Goal: Task Accomplishment & Management: Complete application form

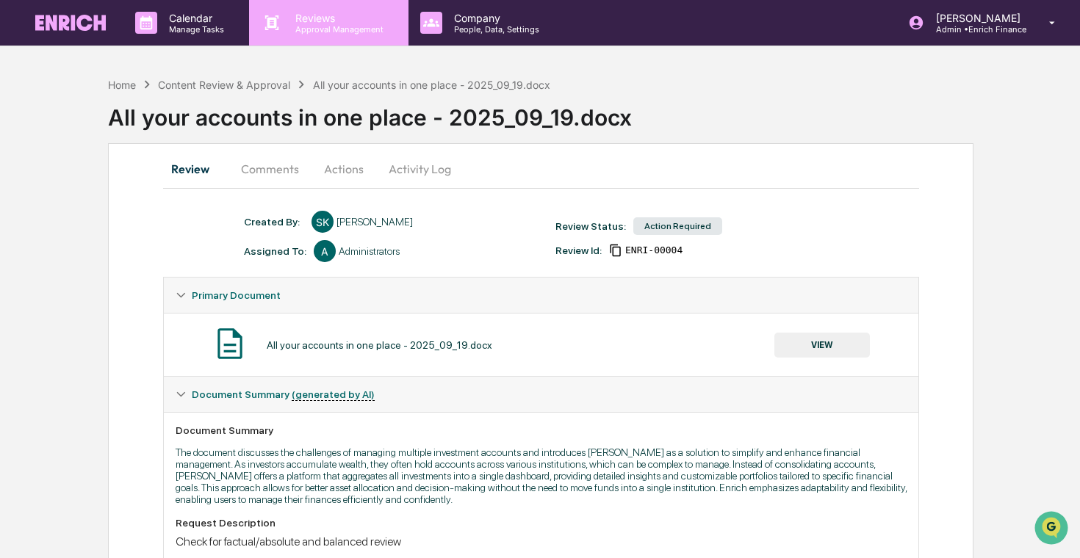
click at [309, 29] on p "Approval Management" at bounding box center [337, 29] width 107 height 10
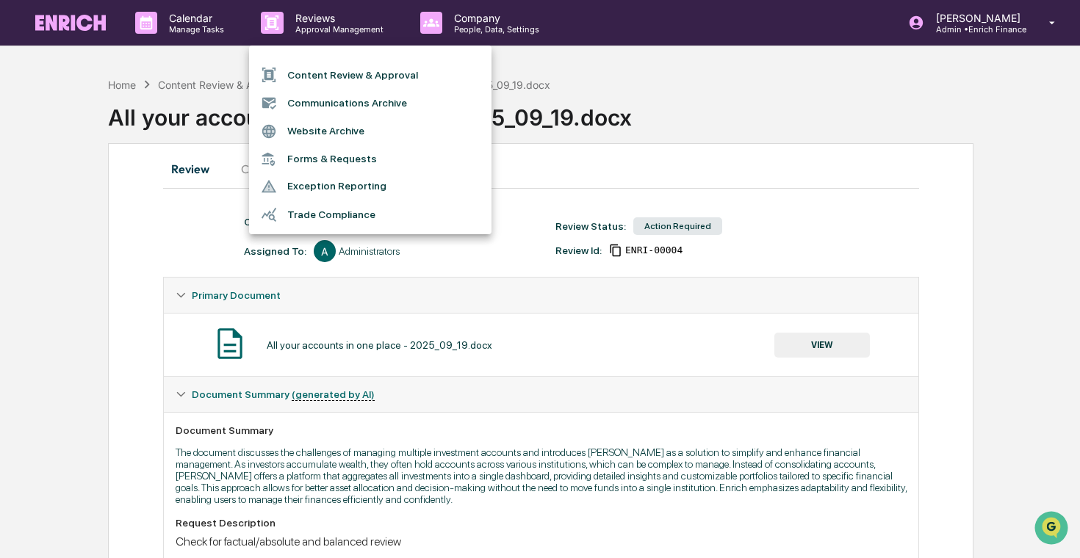
click at [336, 82] on li "Content Review & Approval" at bounding box center [370, 75] width 242 height 28
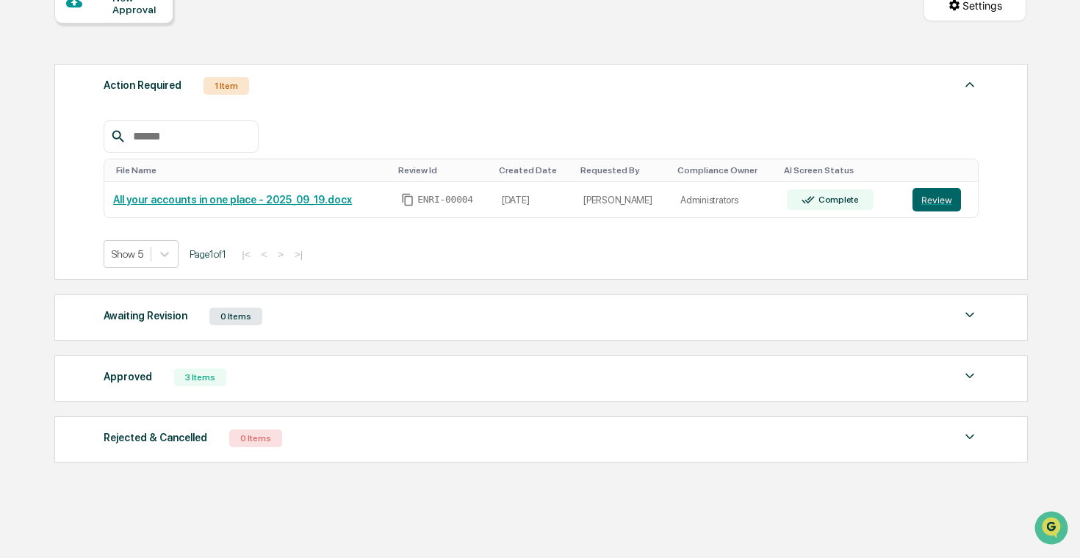
scroll to position [163, 0]
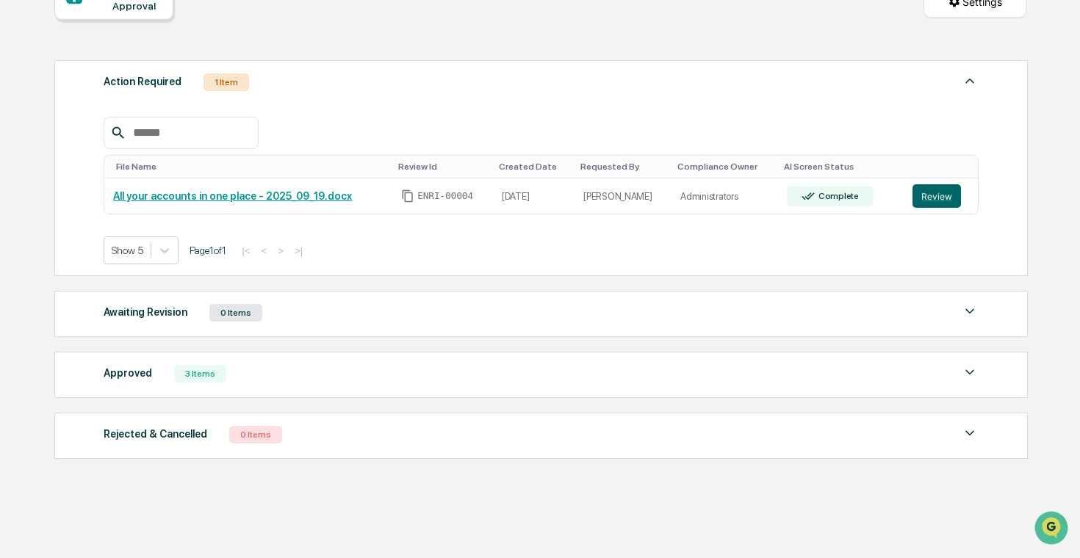
click at [385, 401] on div "Action Required 1 Item File Name Review Id Created Date Requested By Compliance…" at bounding box center [540, 260] width 972 height 414
click at [392, 382] on div "Approved 3 Items" at bounding box center [541, 374] width 875 height 21
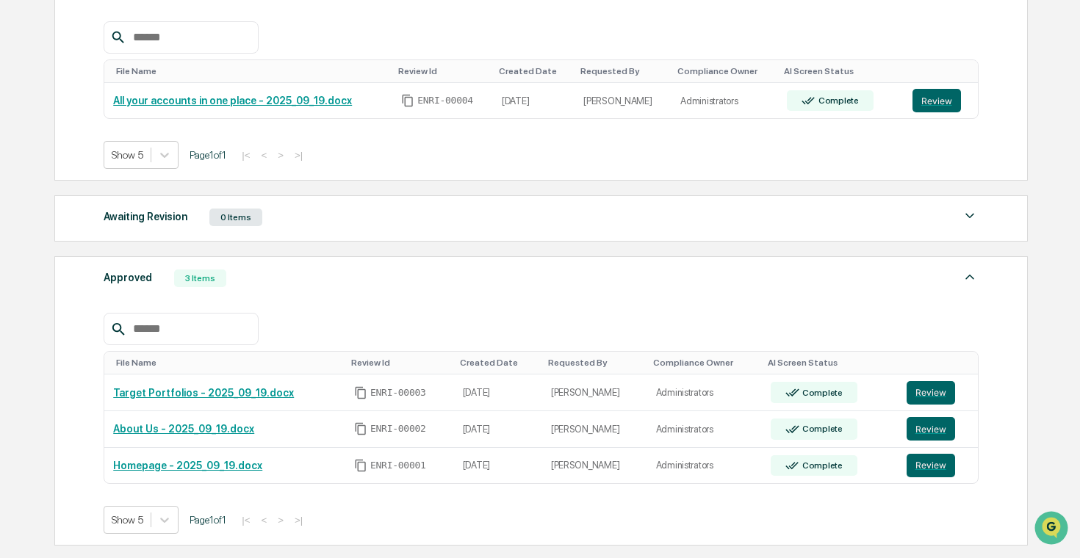
scroll to position [260, 0]
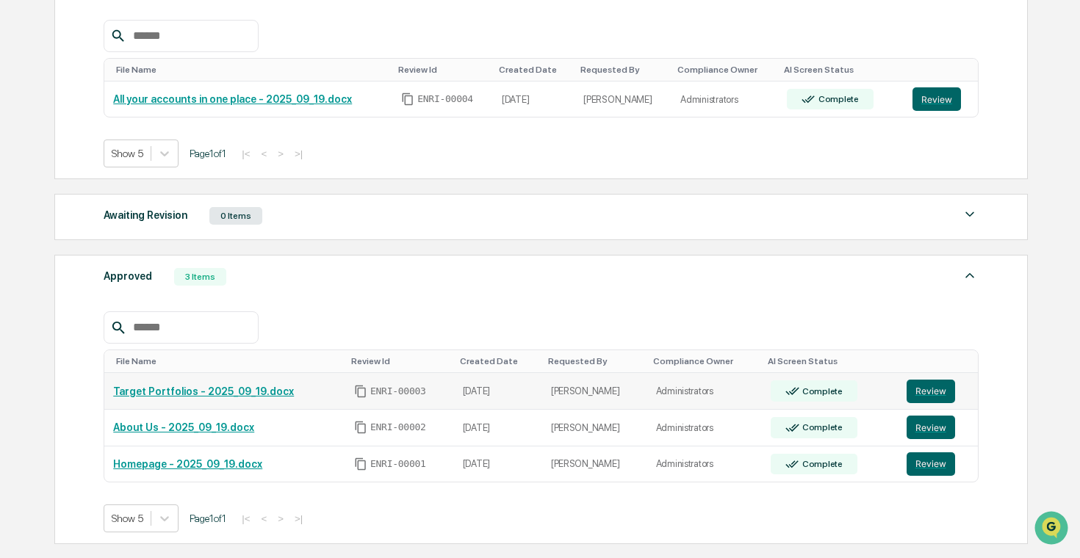
click at [280, 391] on link "Target Portfolios - 2025_09_19.docx" at bounding box center [203, 392] width 181 height 12
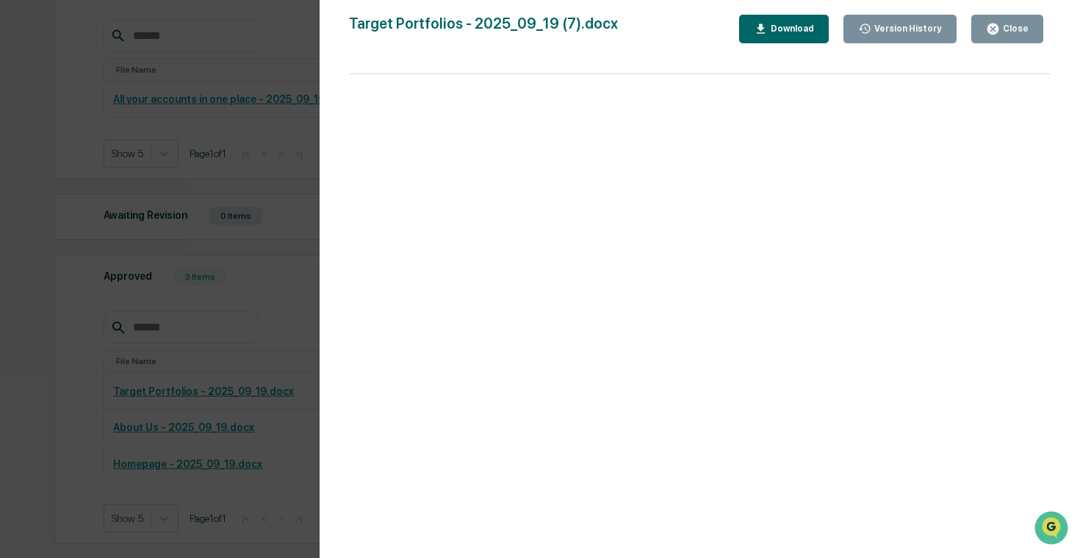
click at [914, 23] on div "Version History" at bounding box center [900, 29] width 84 height 14
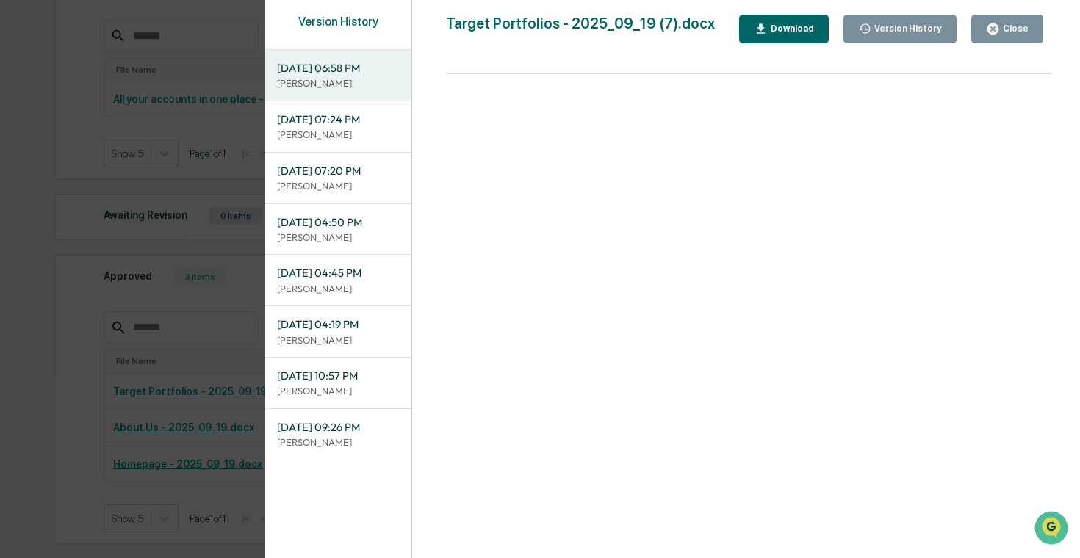
click at [352, 126] on span "09/22/2025, 07:24 PM" at bounding box center [338, 120] width 123 height 16
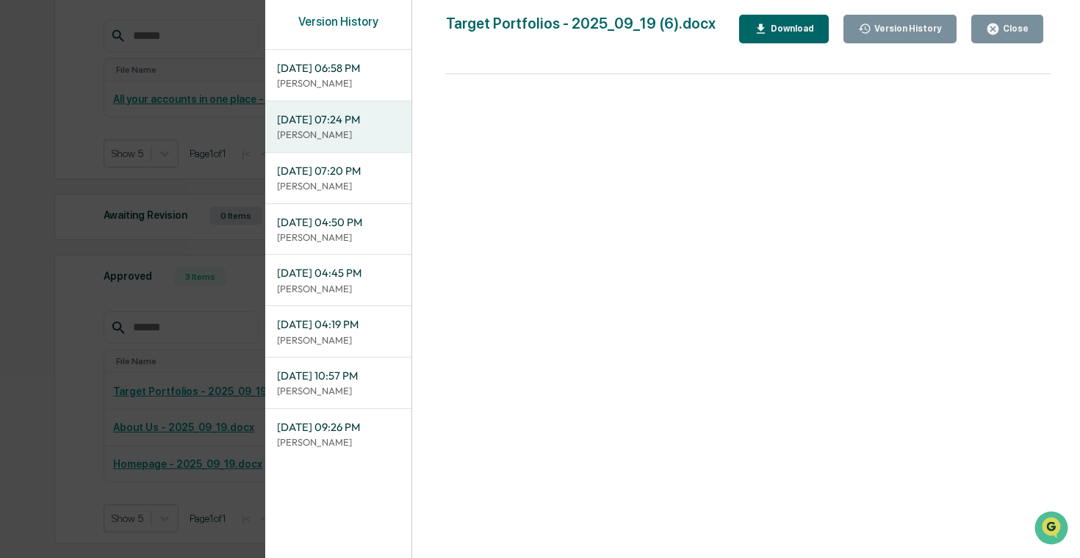
click at [334, 78] on p "Sameer Kalwani" at bounding box center [338, 83] width 123 height 14
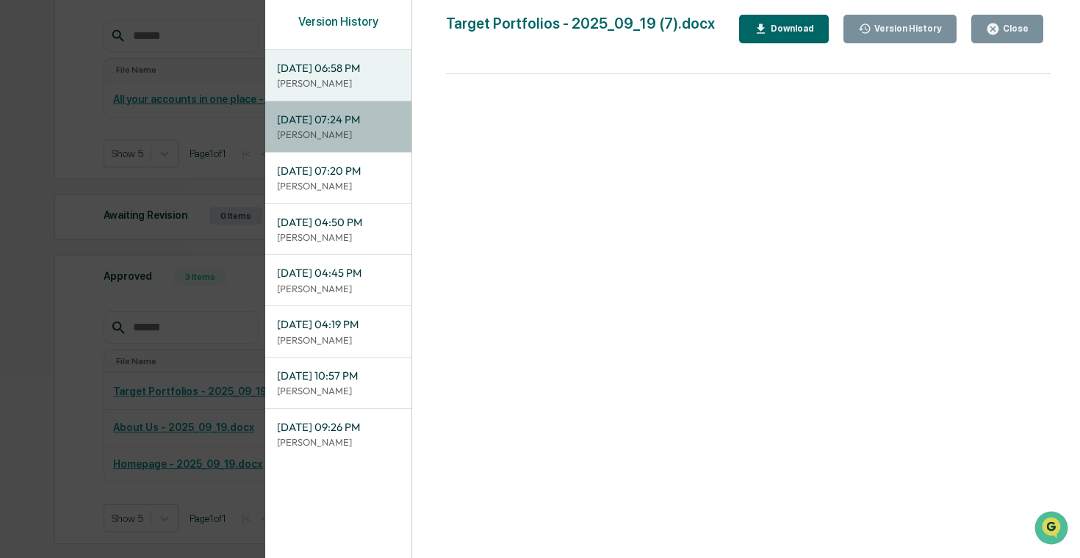
click at [321, 131] on p "Sameer Kalwani" at bounding box center [338, 135] width 123 height 14
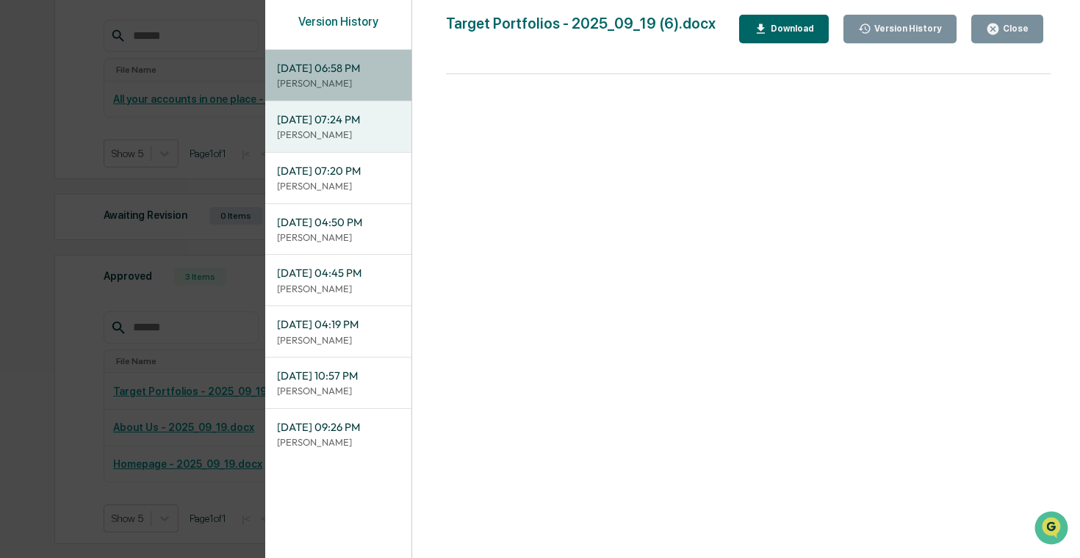
click at [339, 85] on p "Sameer Kalwani" at bounding box center [338, 83] width 123 height 14
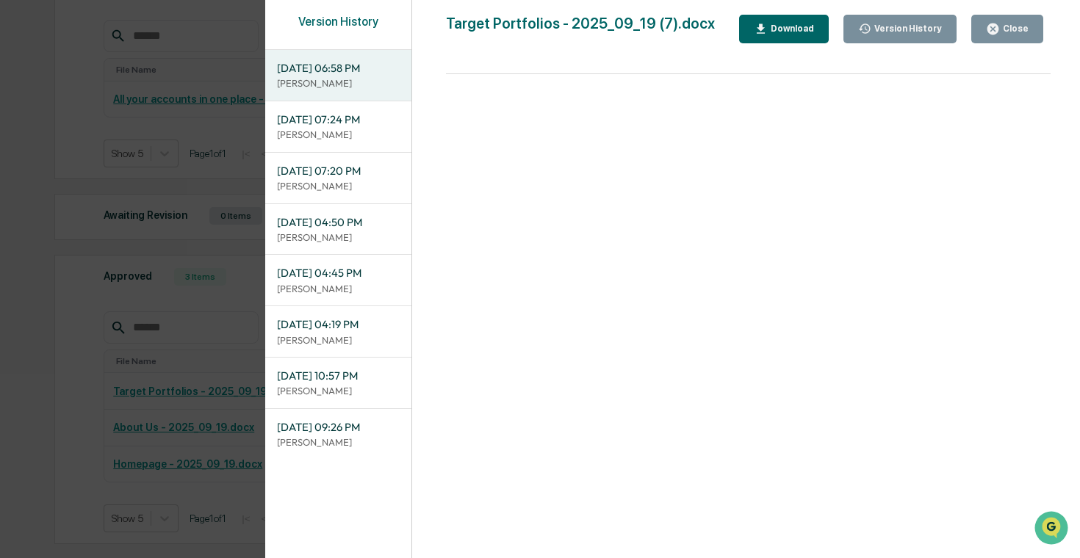
click at [102, 242] on div "Version History 09/23/2025, 06:58 PM Sameer Kalwani 09/22/2025, 07:24 PM Sameer…" at bounding box center [540, 279] width 1080 height 558
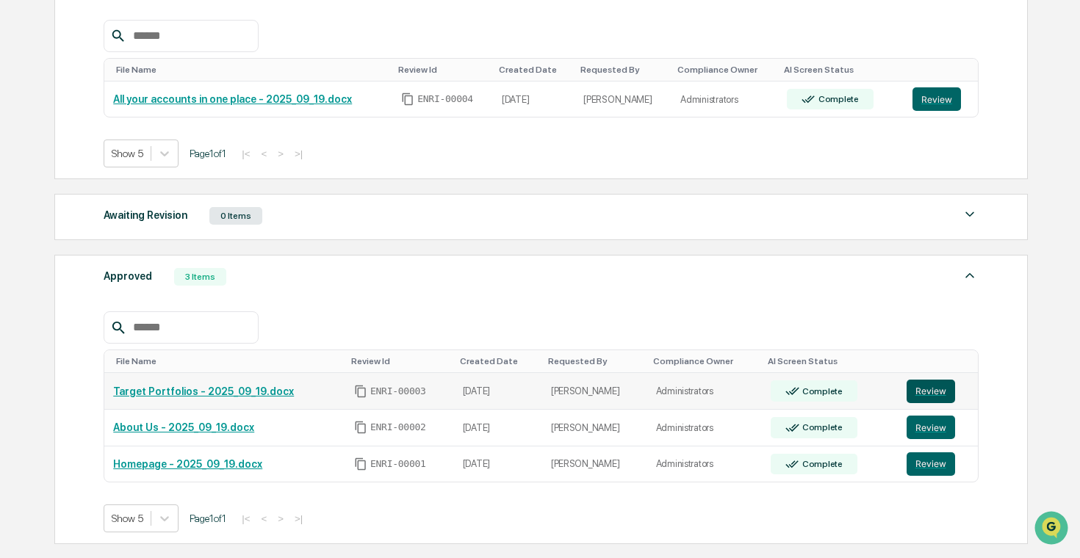
click at [934, 389] on button "Review" at bounding box center [930, 392] width 48 height 24
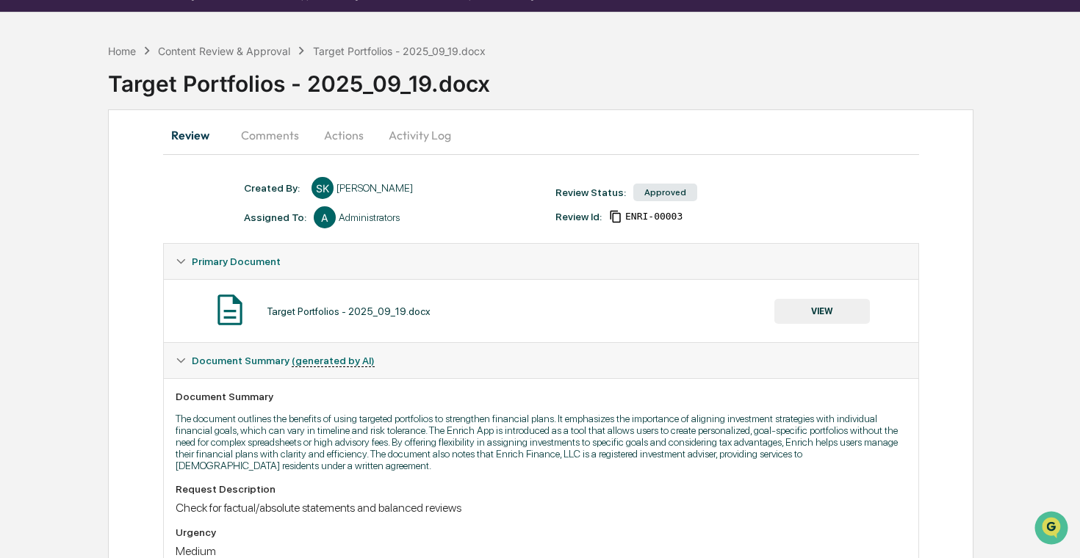
scroll to position [4, 0]
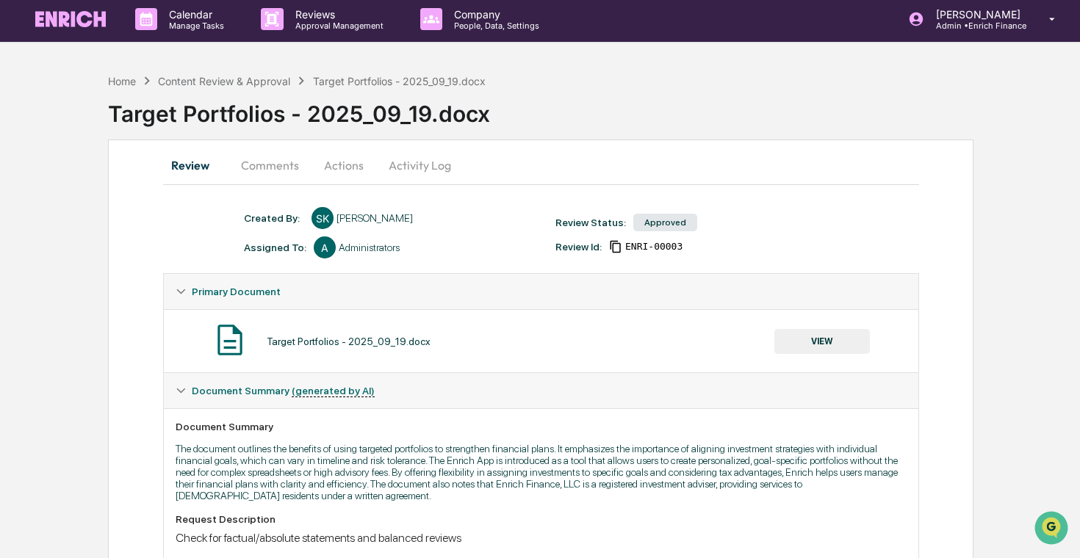
click at [284, 187] on div "Review Comments Actions Activity Log Created By: ‎ ‎ SK Sameer Kalwani Assigned…" at bounding box center [540, 453] width 865 height 626
click at [284, 175] on button "Comments" at bounding box center [270, 165] width 82 height 35
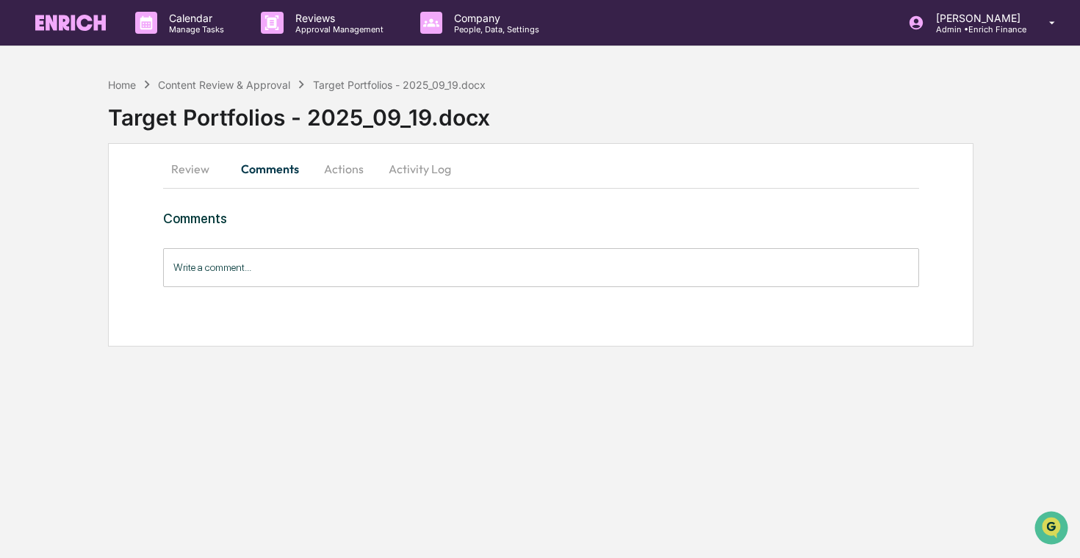
scroll to position [0, 0]
click at [197, 165] on button "Review" at bounding box center [196, 168] width 66 height 35
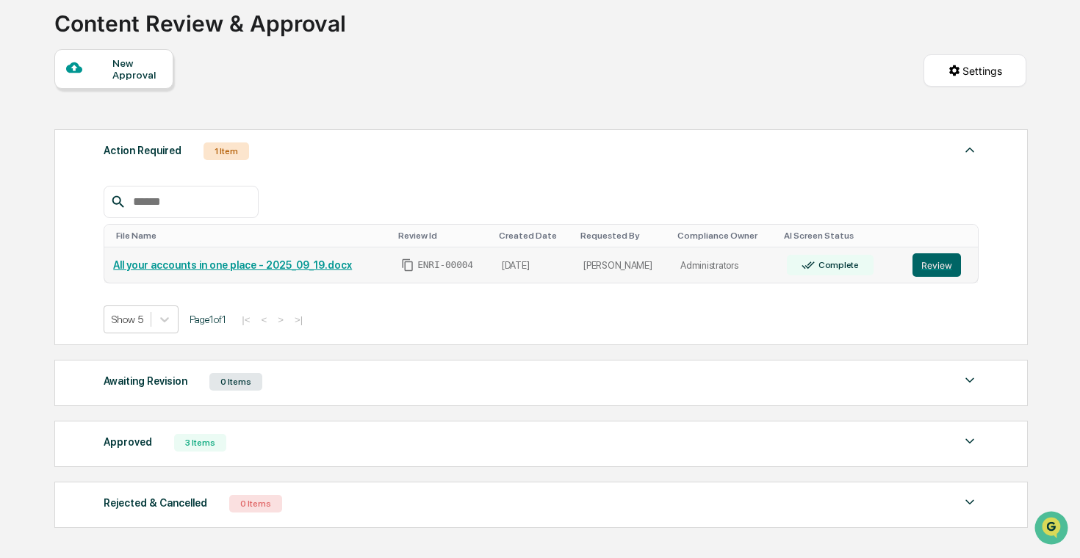
scroll to position [169, 0]
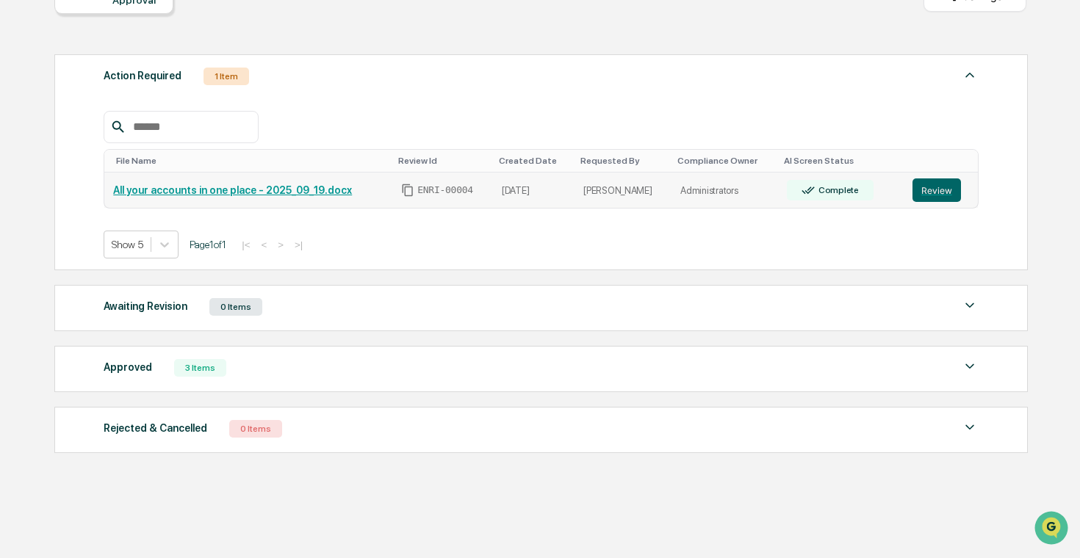
click at [311, 189] on link "All your accounts in one place - 2025_09_19.docx" at bounding box center [232, 190] width 239 height 12
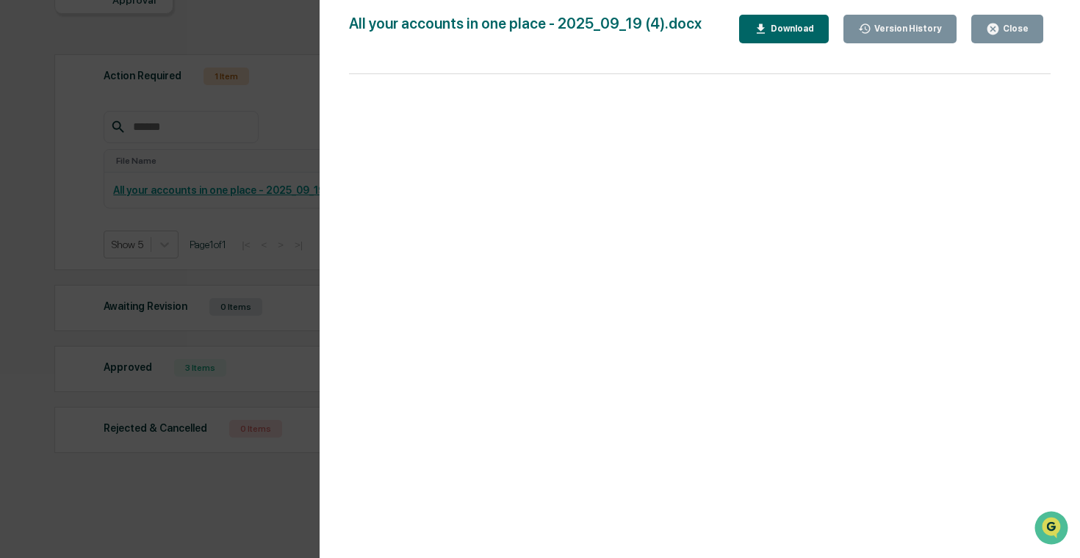
click at [794, 27] on div "Download" at bounding box center [791, 29] width 46 height 10
click at [129, 126] on div "Version History 09/23/2025, 08:06 PM Sameer Kalwani 09/23/2025, 07:57 PM Sameer…" at bounding box center [540, 279] width 1080 height 558
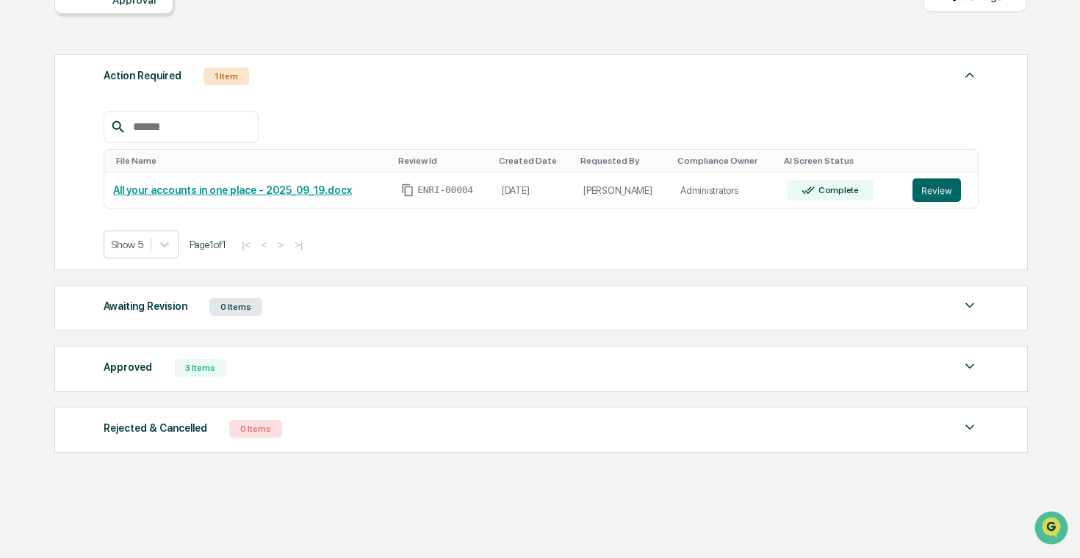
click at [425, 376] on div "Approved 3 Items" at bounding box center [541, 368] width 875 height 21
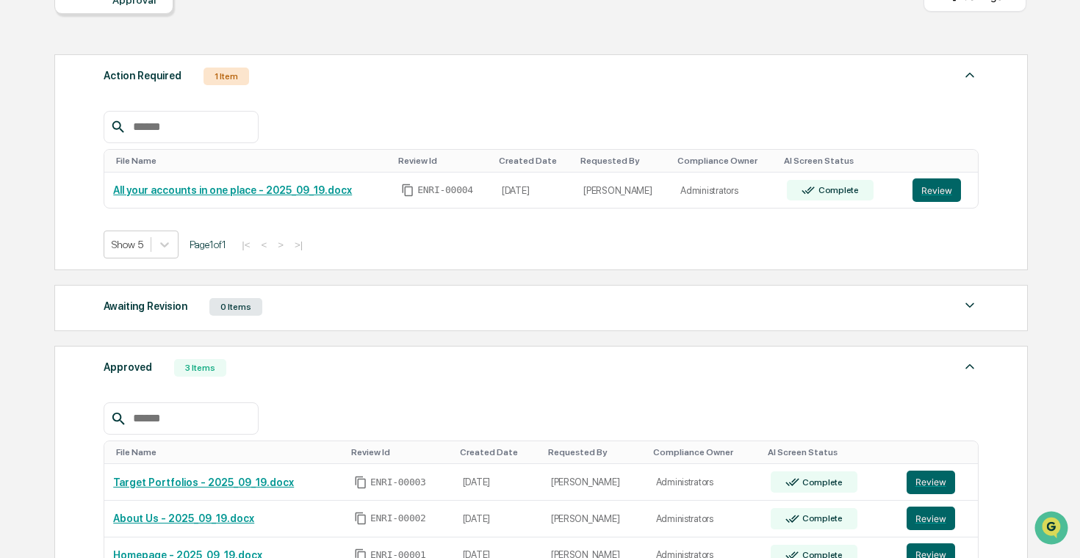
click at [425, 376] on div "Approved 3 Items" at bounding box center [541, 368] width 875 height 21
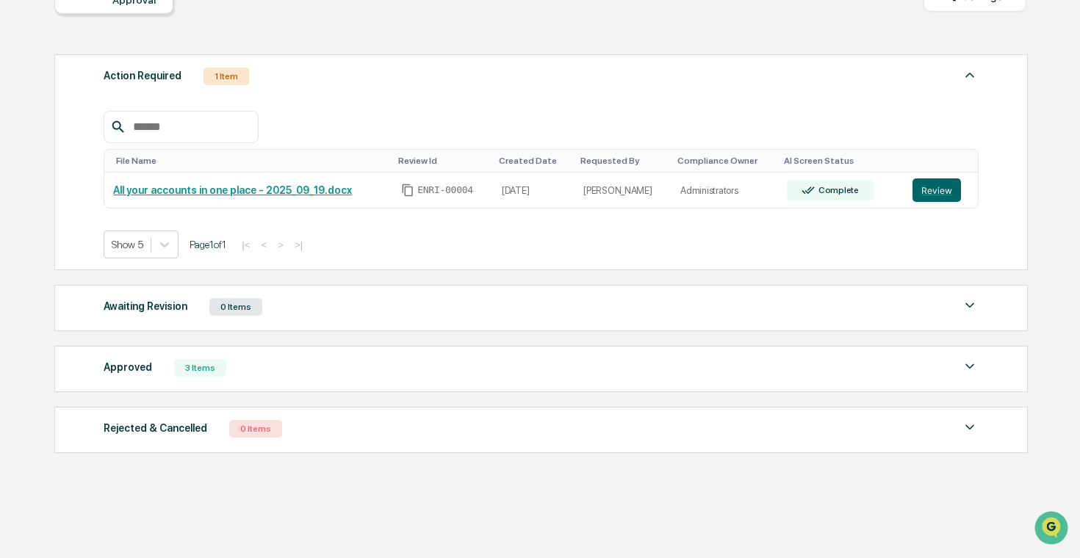
click at [425, 376] on div "Approved 3 Items" at bounding box center [541, 368] width 875 height 21
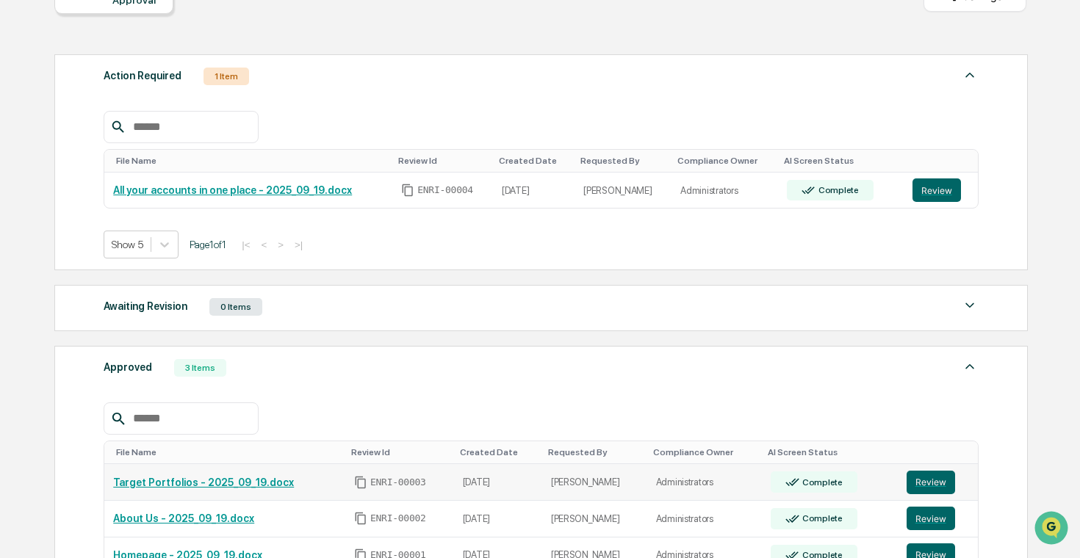
click at [247, 484] on link "Target Portfolios - 2025_09_19.docx" at bounding box center [203, 483] width 181 height 12
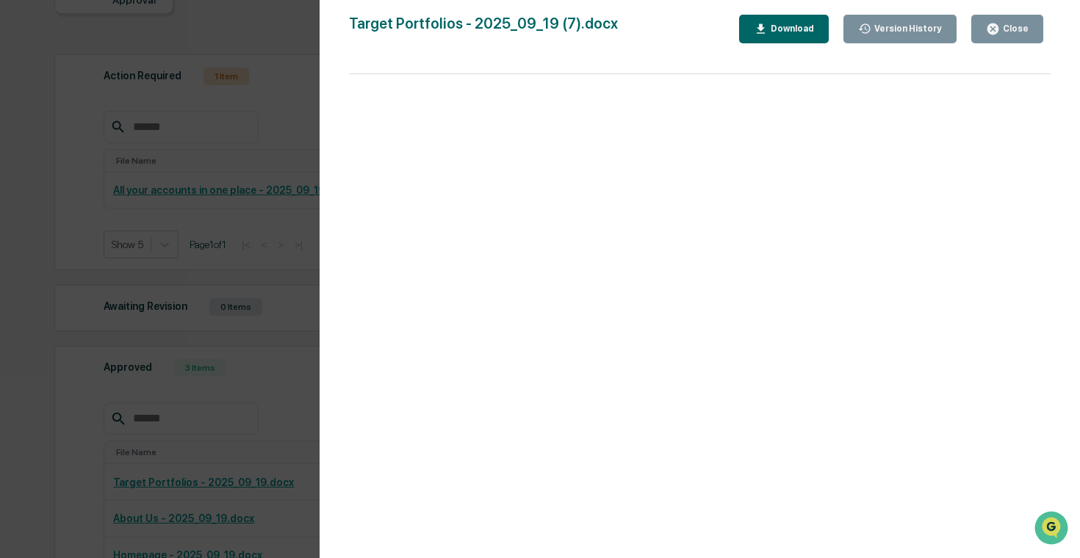
click at [785, 40] on button "Download" at bounding box center [784, 29] width 90 height 29
click at [32, 167] on div "Version History 09/23/2025, 06:58 PM Sameer Kalwani 09/22/2025, 07:24 PM Sameer…" at bounding box center [540, 279] width 1080 height 558
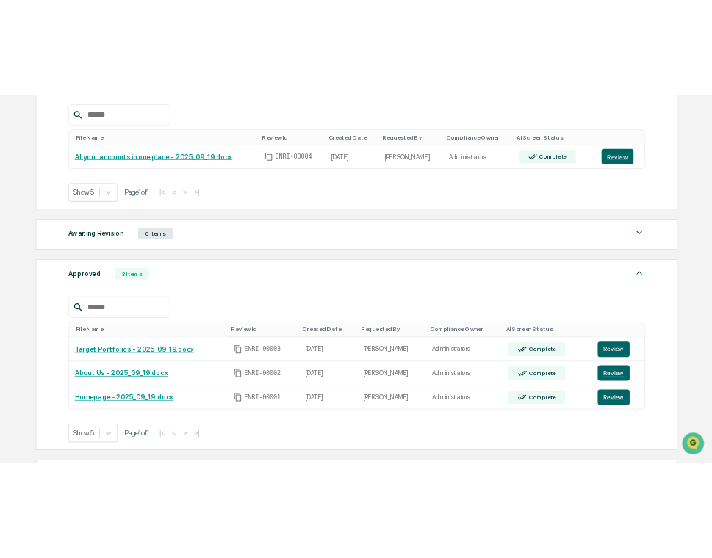
scroll to position [261, 0]
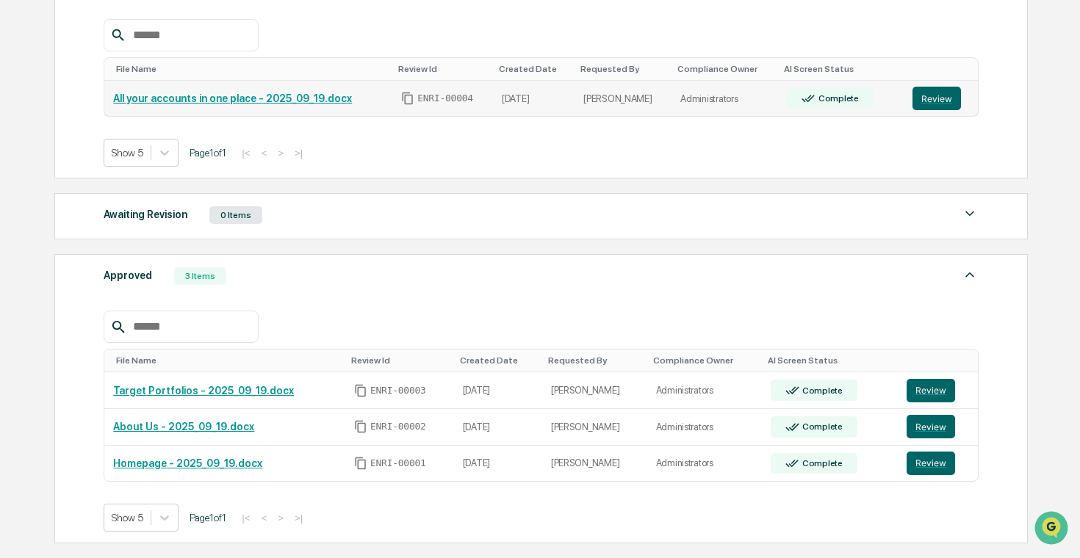
click at [527, 102] on td "2025-09-19" at bounding box center [534, 99] width 82 height 36
click at [352, 97] on link "All your accounts in one place - 2025_09_19.docx" at bounding box center [232, 99] width 239 height 12
click at [259, 394] on link "Target Portfolios - 2025_09_19.docx" at bounding box center [203, 391] width 181 height 12
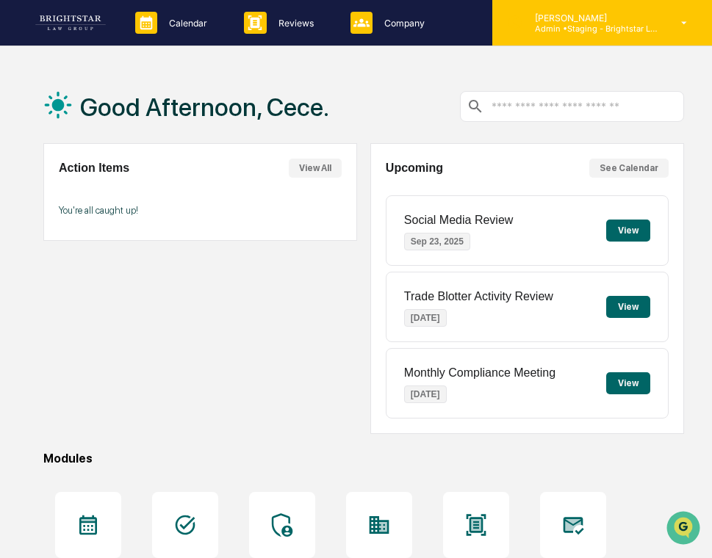
click at [578, 10] on div "[PERSON_NAME] Admin • Staging - Brightstar Law Group" at bounding box center [602, 23] width 220 height 46
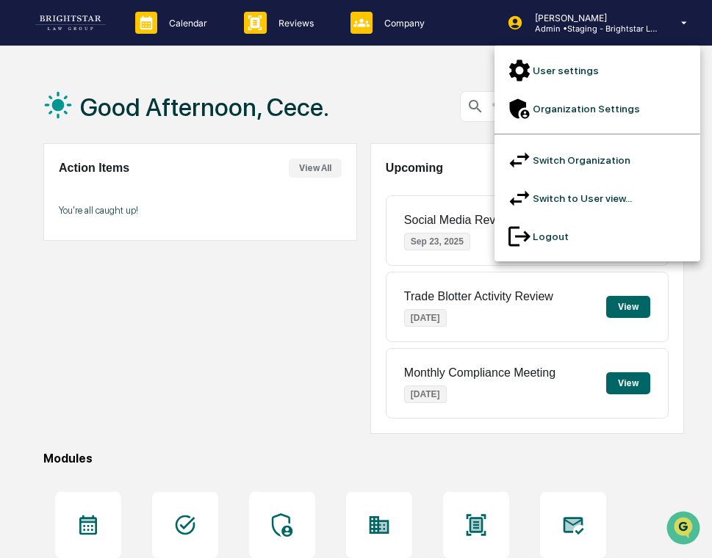
click at [578, 12] on div at bounding box center [356, 279] width 712 height 558
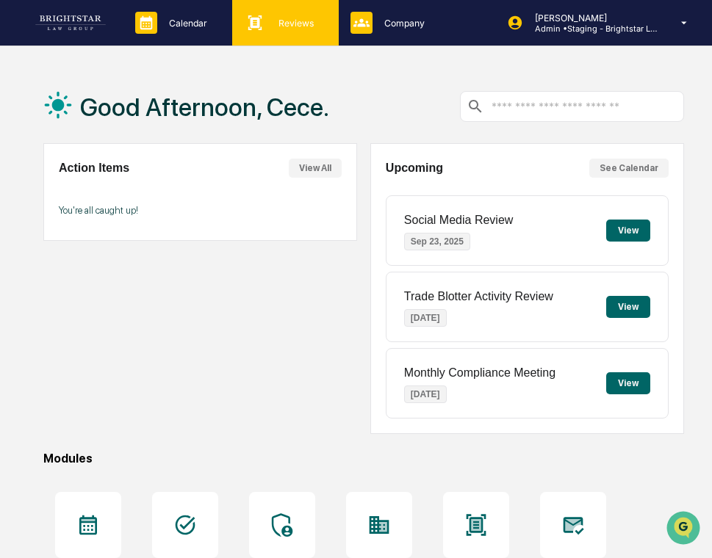
click at [258, 29] on icon at bounding box center [255, 23] width 22 height 22
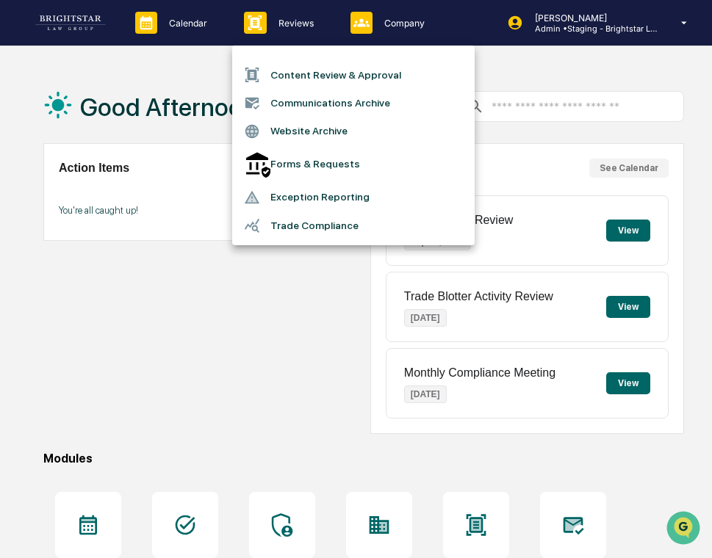
click at [311, 149] on li "Forms & Requests" at bounding box center [353, 164] width 242 height 38
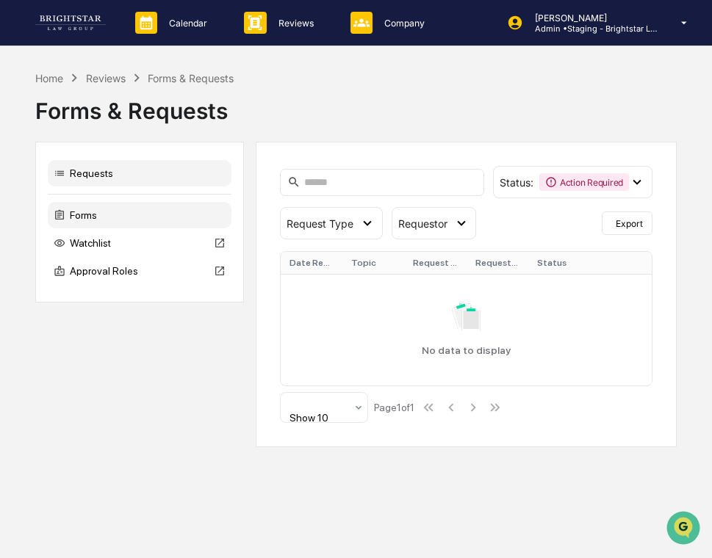
click at [121, 212] on div "Forms" at bounding box center [140, 215] width 184 height 26
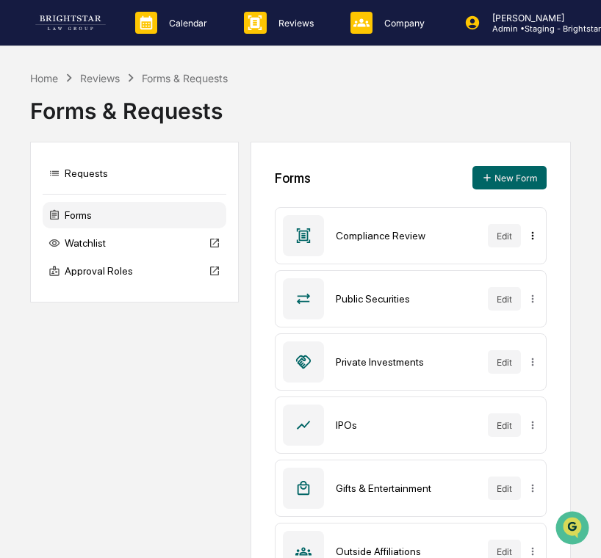
click at [534, 233] on html "Calendar Manage Tasks Reviews Approval Management Company People, Data, Setting…" at bounding box center [300, 279] width 601 height 558
click at [500, 173] on button "New Form" at bounding box center [509, 178] width 74 height 24
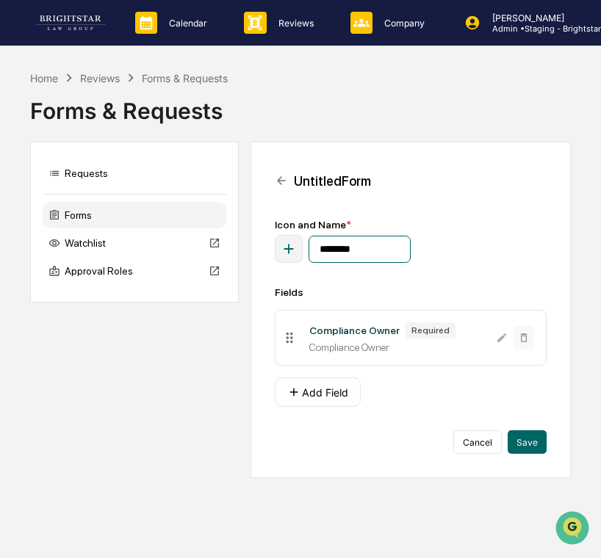
click at [343, 250] on input "********" at bounding box center [360, 249] width 102 height 27
click at [317, 392] on button "Add Field" at bounding box center [318, 392] width 86 height 29
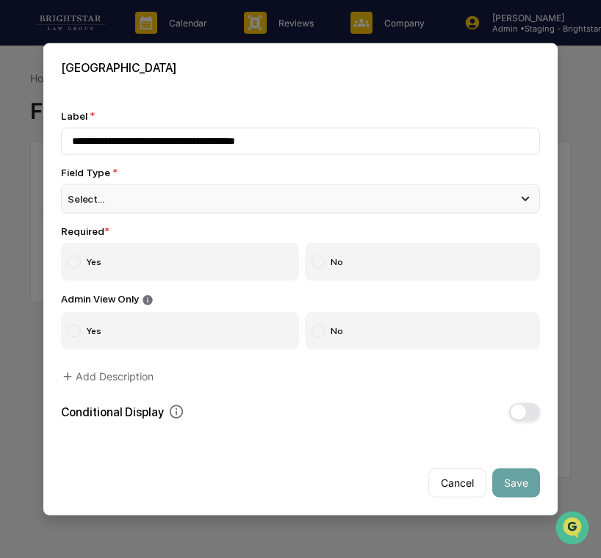
type input "**********"
click at [320, 214] on div "Select..." at bounding box center [300, 198] width 479 height 29
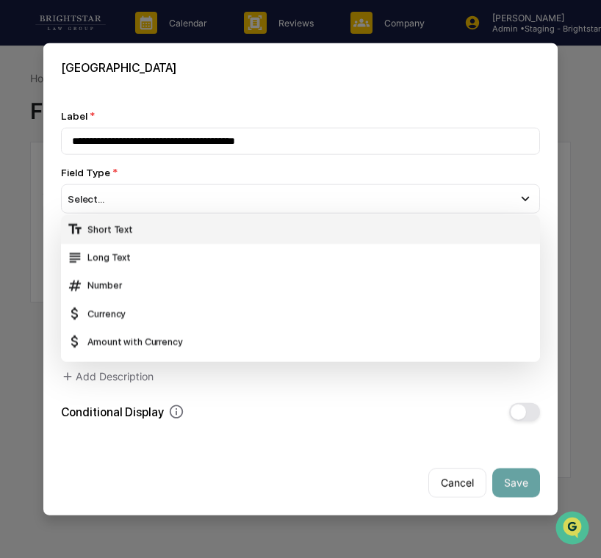
click at [266, 237] on div "Short Text" at bounding box center [300, 229] width 467 height 16
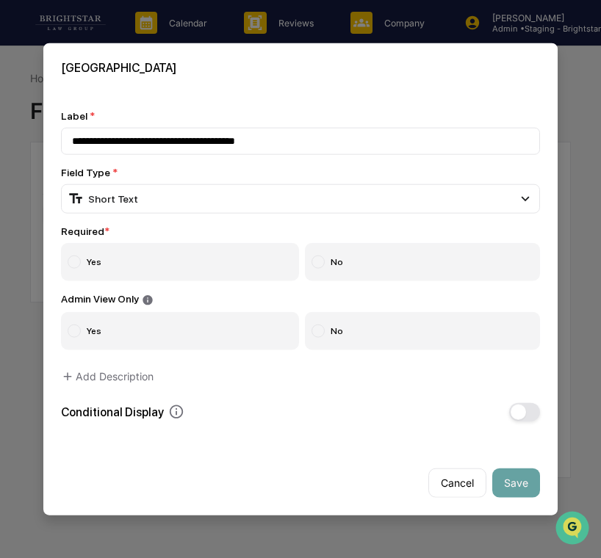
click at [187, 267] on label "Yes" at bounding box center [180, 262] width 238 height 38
click at [524, 488] on button "Save" at bounding box center [516, 482] width 48 height 29
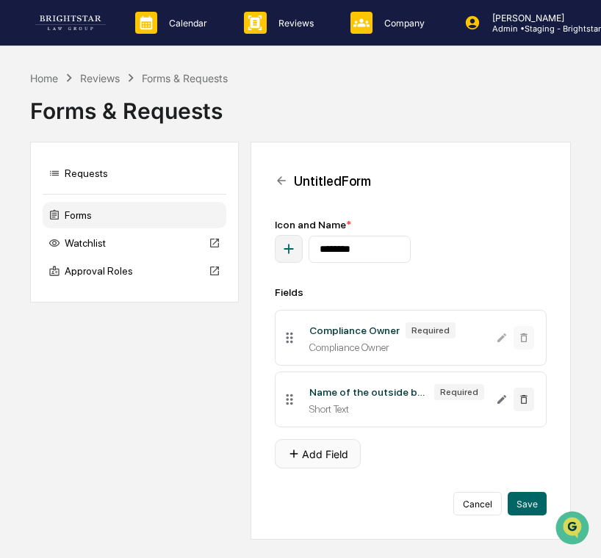
click at [324, 451] on button "Add Field" at bounding box center [318, 453] width 86 height 29
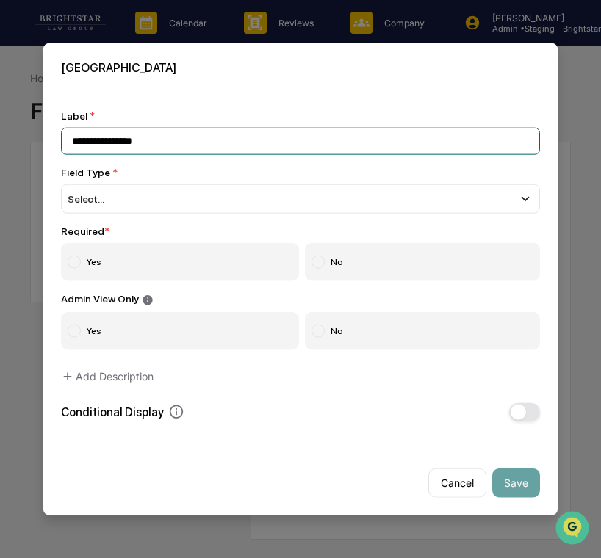
click at [245, 148] on input "**********" at bounding box center [300, 141] width 479 height 27
paste input "**********"
type input "**********"
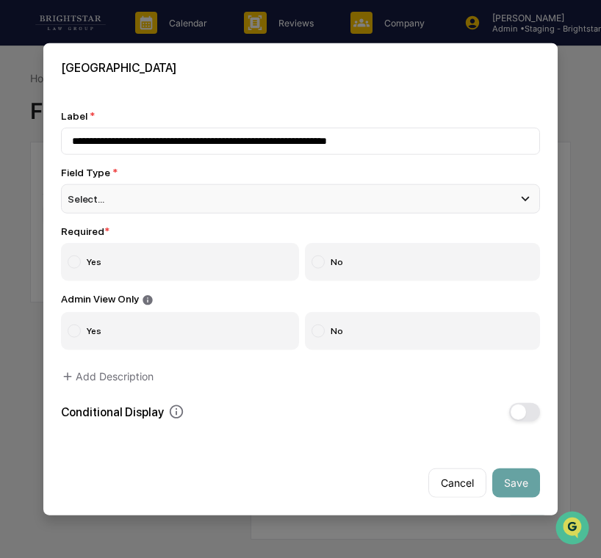
click at [261, 203] on div "Select..." at bounding box center [300, 198] width 479 height 29
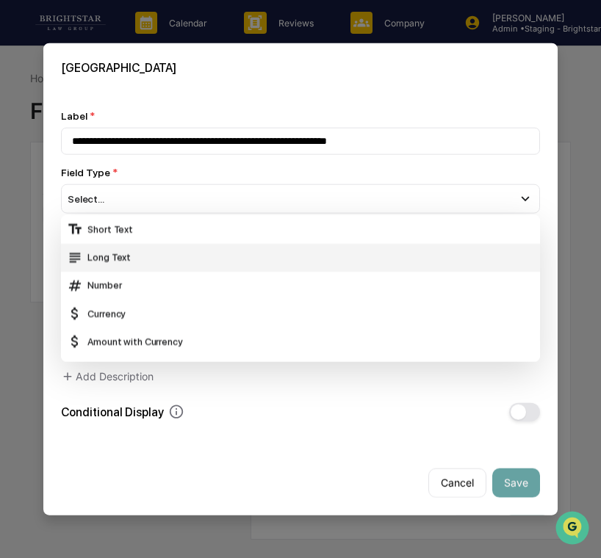
click at [228, 257] on div "Long Text" at bounding box center [300, 257] width 467 height 16
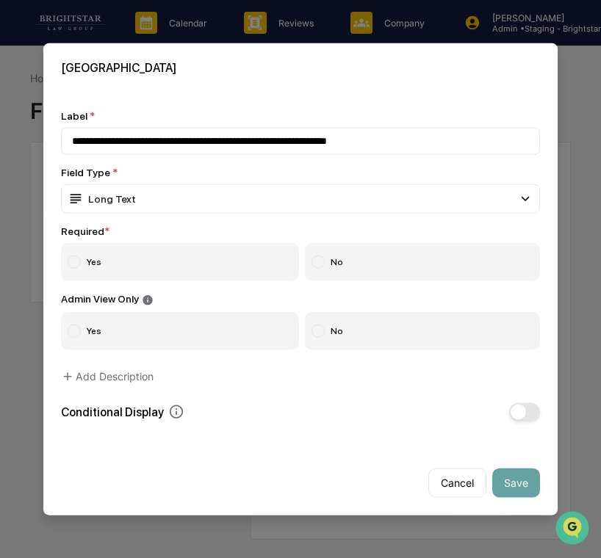
click at [220, 259] on label "Yes" at bounding box center [180, 262] width 238 height 38
click at [510, 476] on button "Save" at bounding box center [516, 482] width 48 height 29
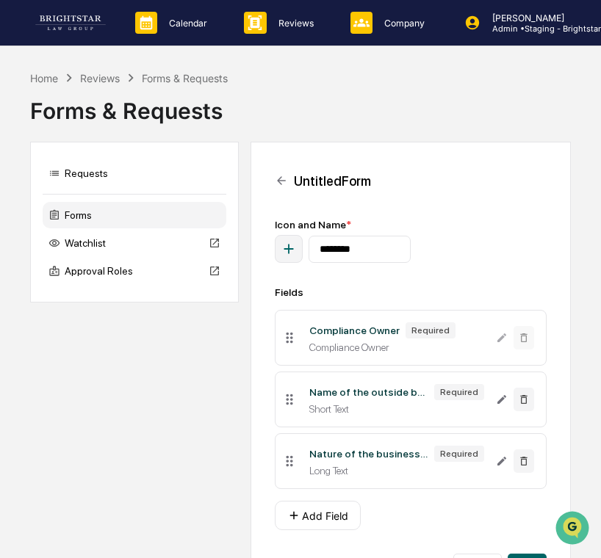
click at [284, 253] on icon "button" at bounding box center [289, 249] width 16 height 16
click at [310, 189] on div "Untitled Form" at bounding box center [332, 180] width 77 height 15
click at [306, 511] on button "Add Field" at bounding box center [318, 515] width 86 height 29
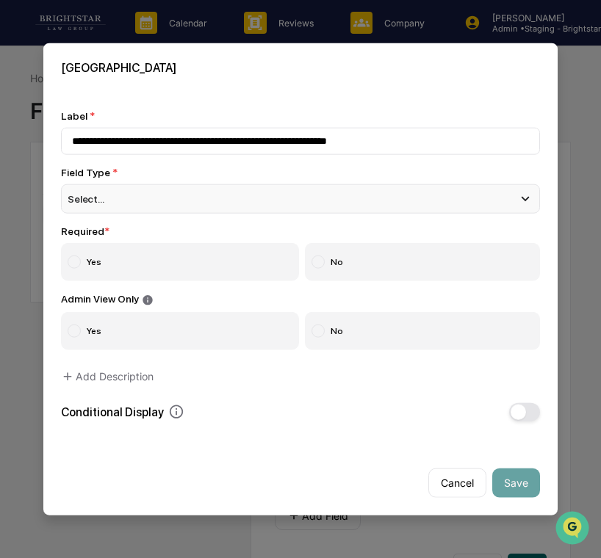
type input "**********"
click at [349, 193] on div "Select..." at bounding box center [300, 198] width 479 height 29
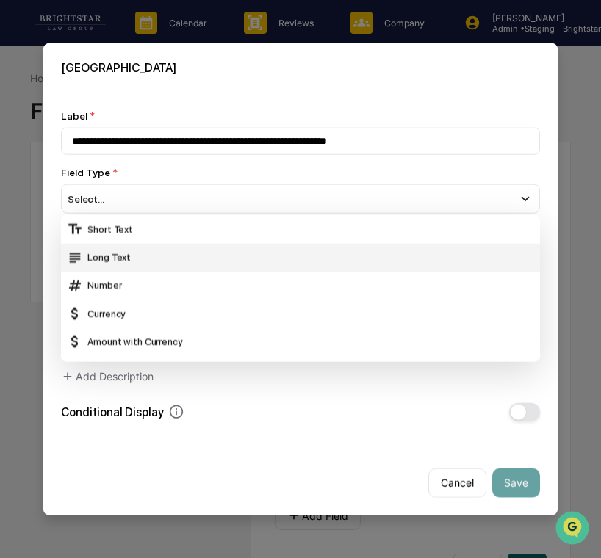
click at [251, 253] on div "Long Text" at bounding box center [300, 257] width 467 height 16
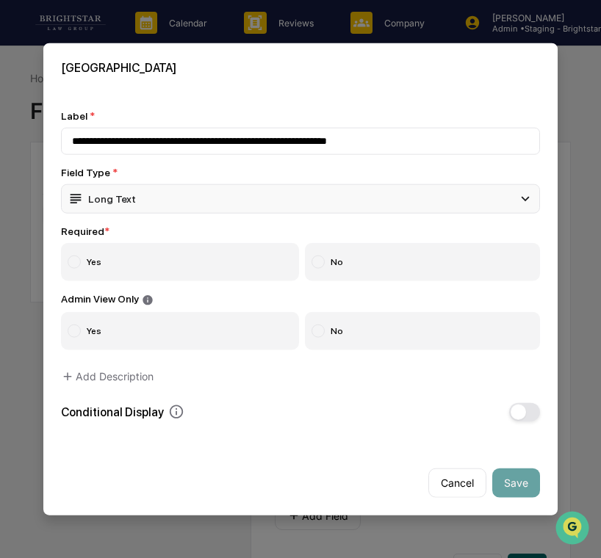
click at [215, 203] on div "Long Text" at bounding box center [300, 198] width 479 height 29
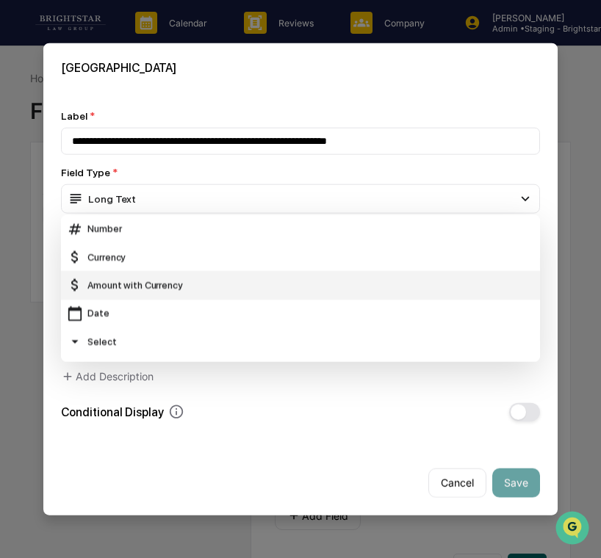
scroll to position [68, 0]
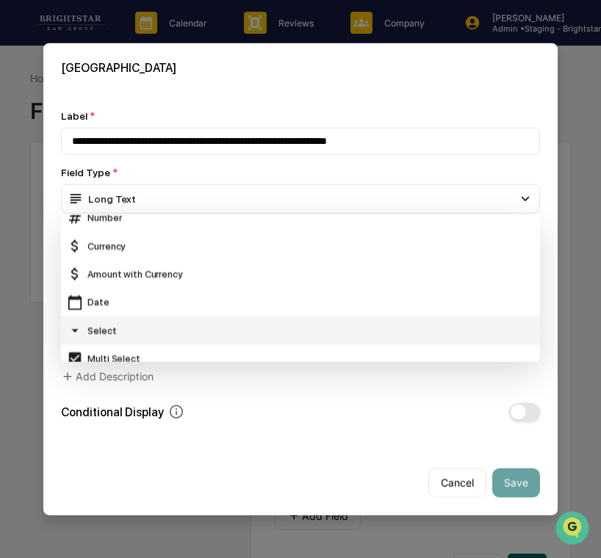
click at [190, 328] on div "Select" at bounding box center [300, 330] width 467 height 16
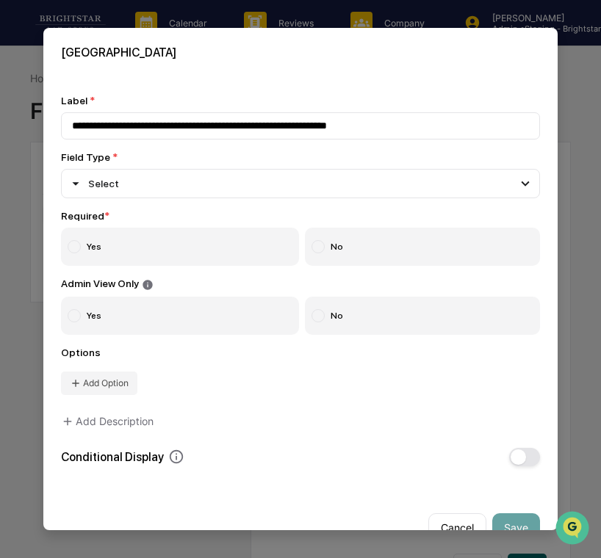
click at [167, 252] on label "Yes" at bounding box center [180, 247] width 238 height 38
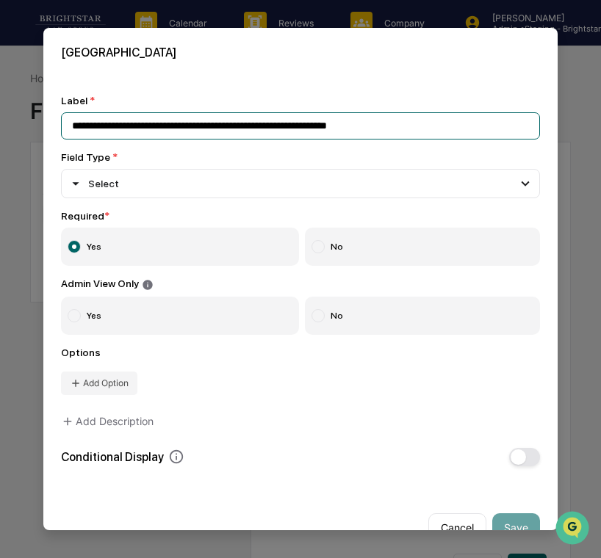
click at [192, 120] on input "**********" at bounding box center [300, 125] width 479 height 27
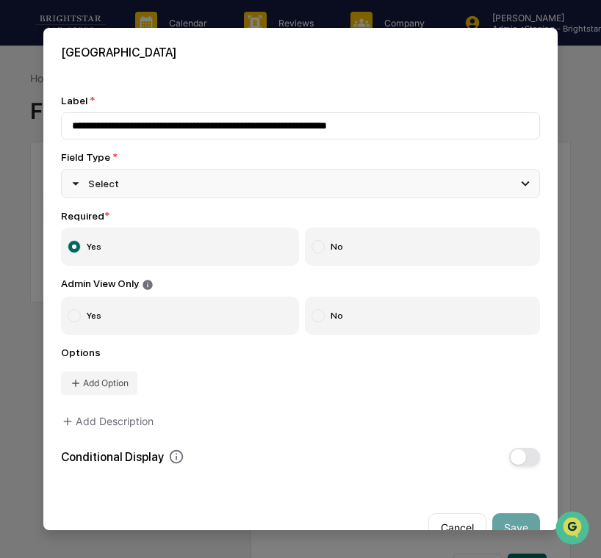
click at [312, 181] on div "Select" at bounding box center [300, 183] width 479 height 29
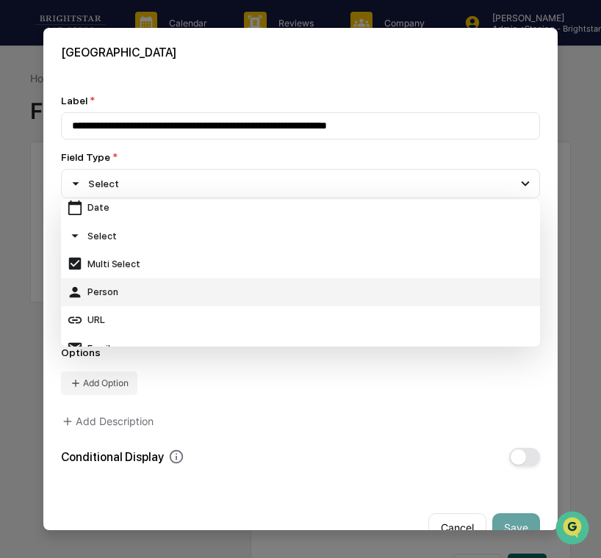
scroll to position [202, 0]
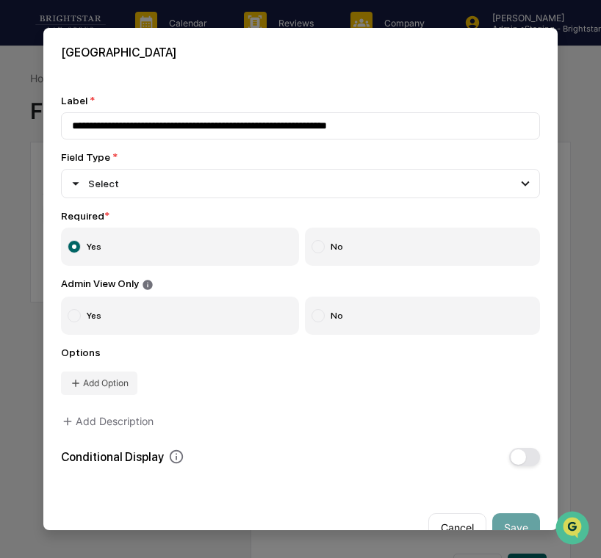
click at [261, 417] on div "**********" at bounding box center [300, 281] width 479 height 372
click at [281, 176] on div "Select" at bounding box center [300, 183] width 479 height 29
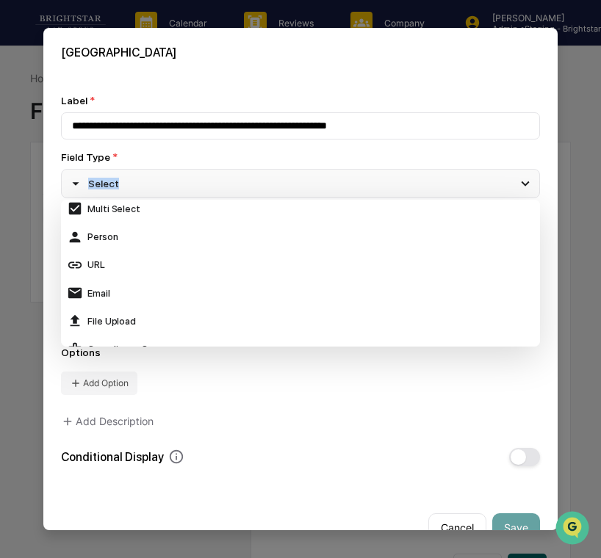
click at [281, 177] on div "Select" at bounding box center [300, 183] width 479 height 29
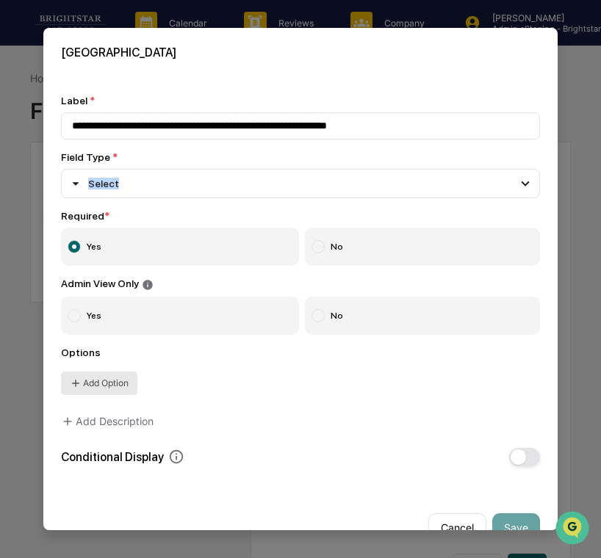
click at [118, 383] on button "Add Option" at bounding box center [99, 384] width 76 height 24
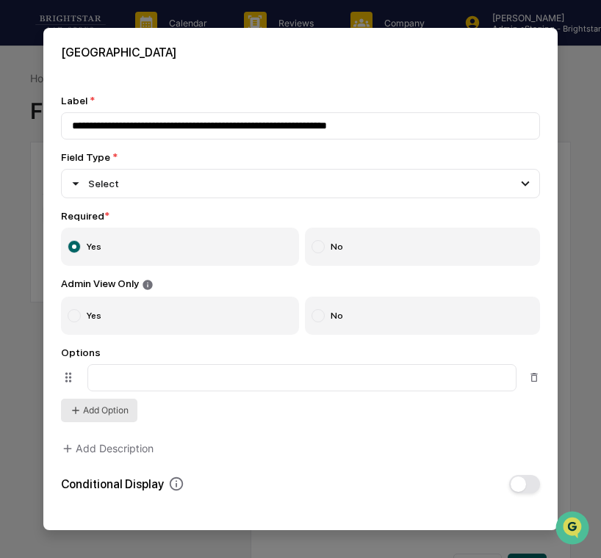
click at [120, 415] on button "Add Option" at bounding box center [99, 411] width 76 height 24
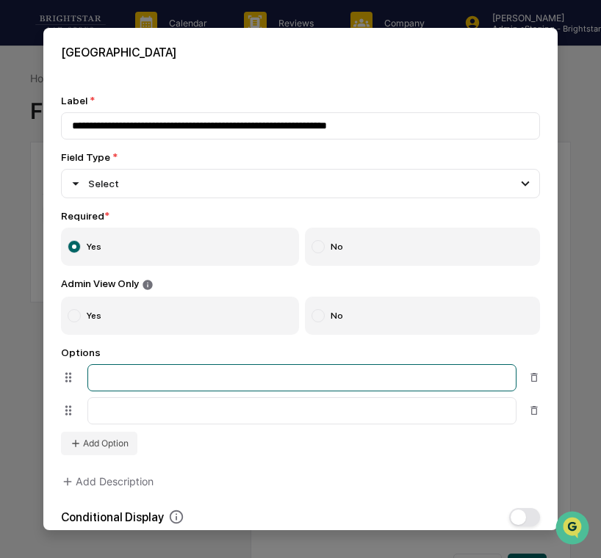
click at [150, 392] on input at bounding box center [301, 377] width 429 height 27
type input "***"
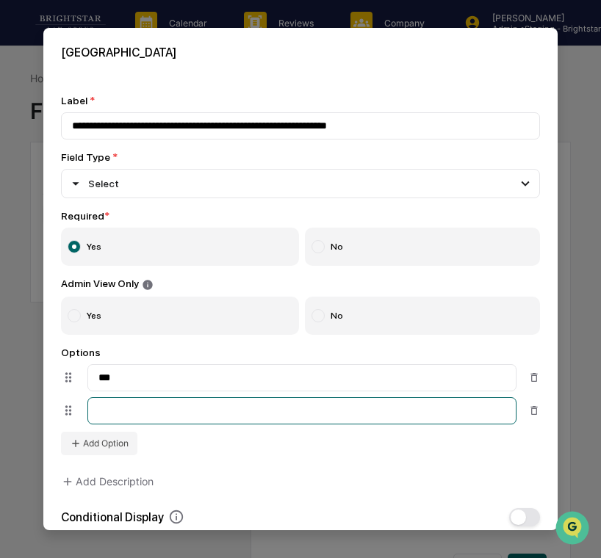
click at [135, 419] on input at bounding box center [301, 410] width 429 height 27
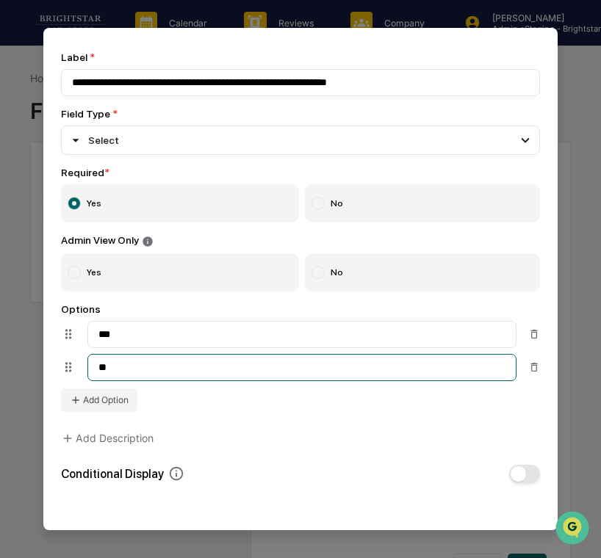
scroll to position [94, 0]
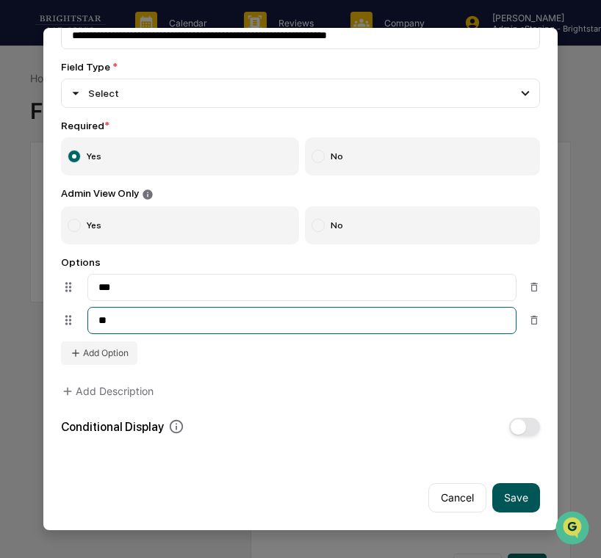
type input "**"
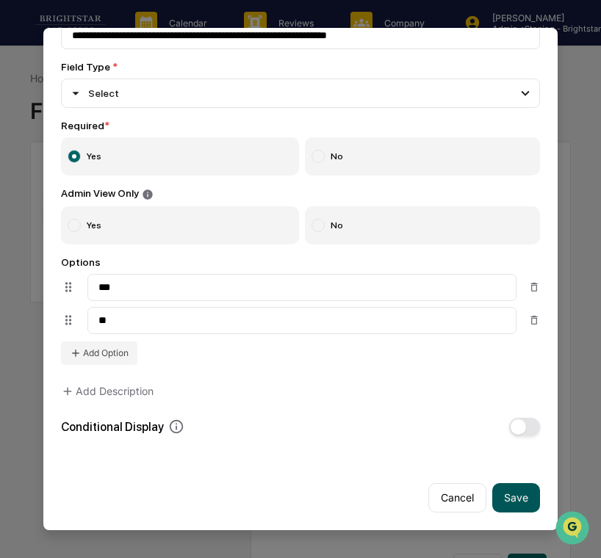
click at [526, 493] on button "Save" at bounding box center [516, 497] width 48 height 29
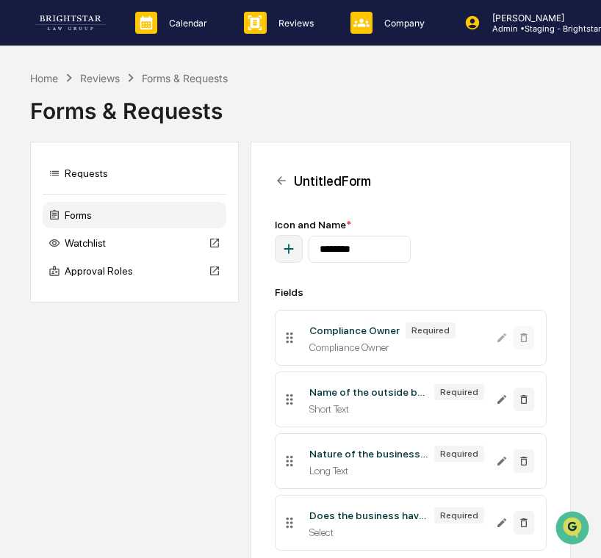
click at [292, 255] on icon "button" at bounding box center [289, 249] width 16 height 16
click at [280, 192] on button at bounding box center [281, 180] width 13 height 29
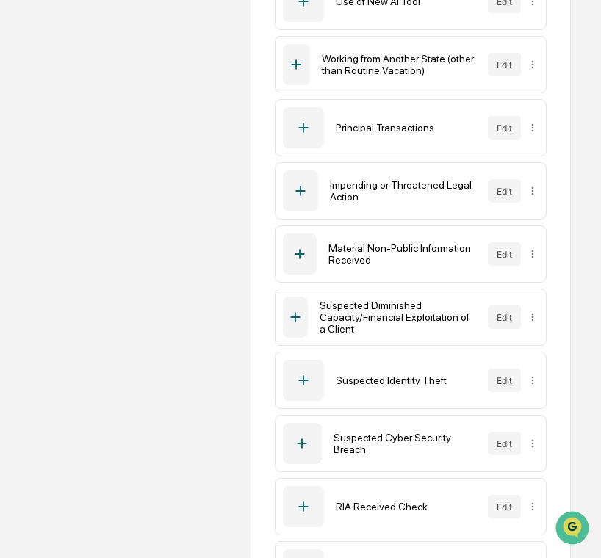
scroll to position [1000, 0]
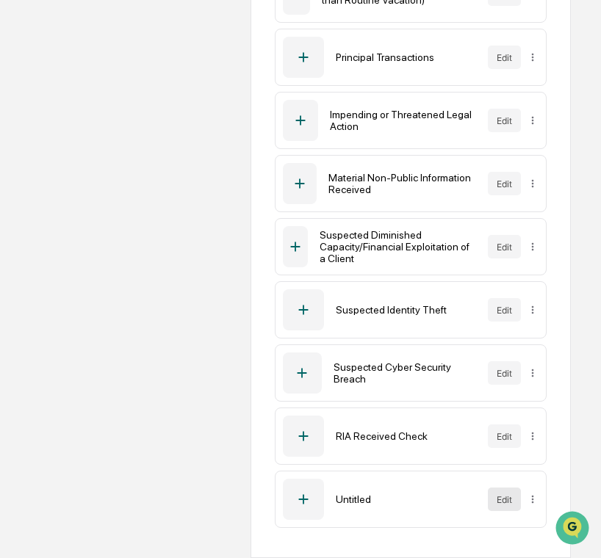
click at [495, 493] on button "Edit" at bounding box center [504, 500] width 33 height 24
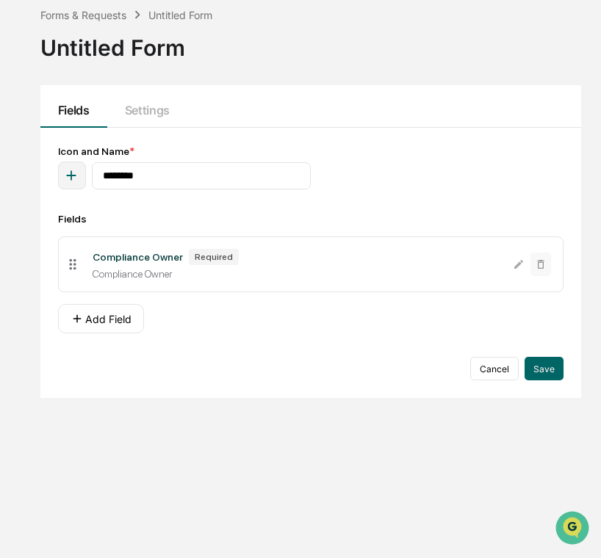
scroll to position [70, 0]
click at [483, 369] on button "Cancel" at bounding box center [494, 369] width 48 height 24
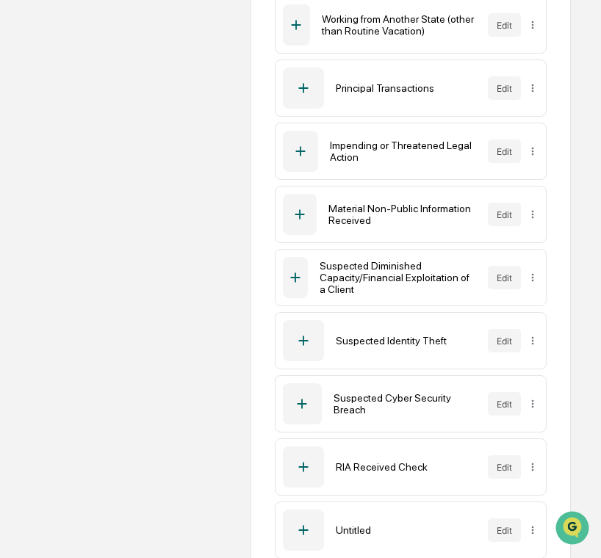
scroll to position [1000, 0]
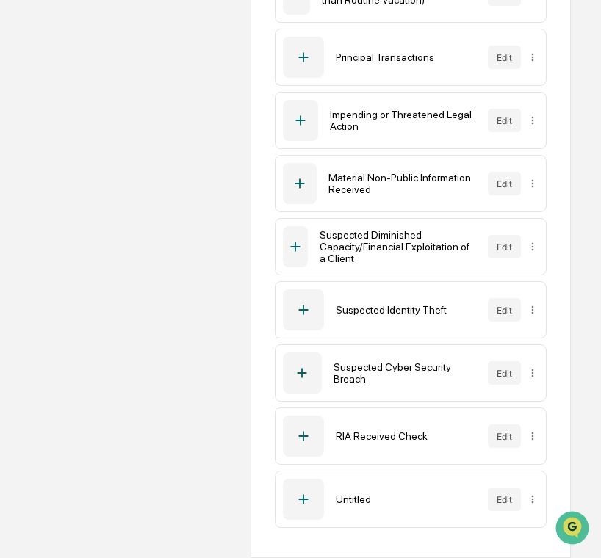
click at [352, 498] on div "Untitled" at bounding box center [406, 500] width 140 height 12
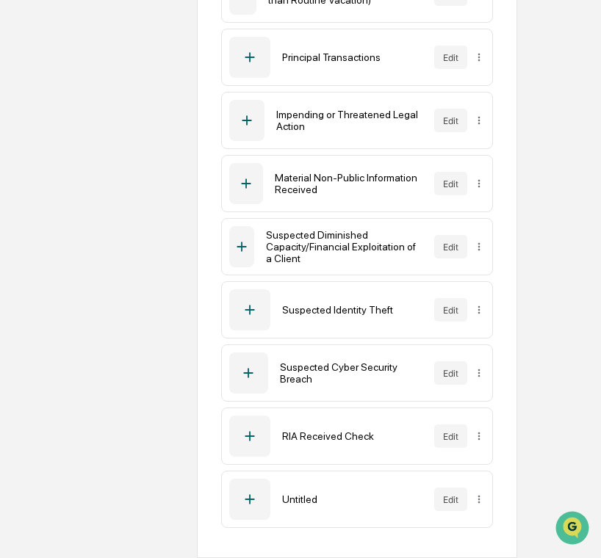
scroll to position [1000, 68]
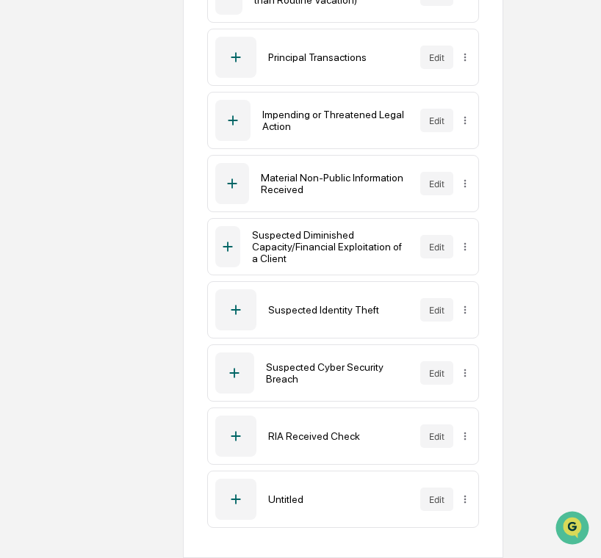
click at [434, 512] on div "Untitled Edit" at bounding box center [343, 499] width 272 height 57
click at [443, 502] on button "Edit" at bounding box center [436, 500] width 33 height 24
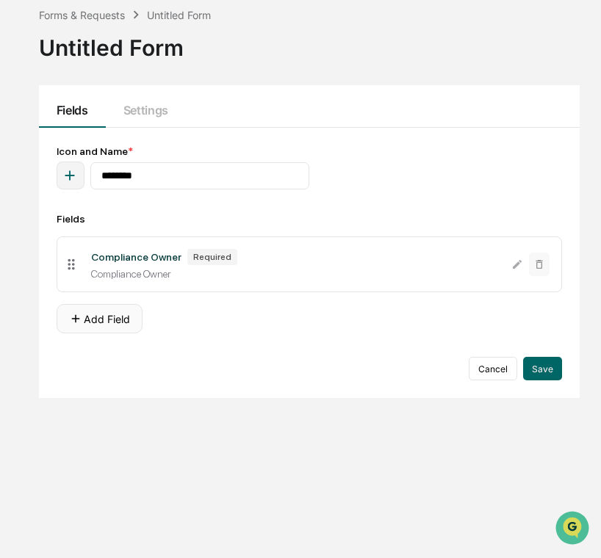
click at [98, 320] on button "Add Field" at bounding box center [100, 318] width 86 height 29
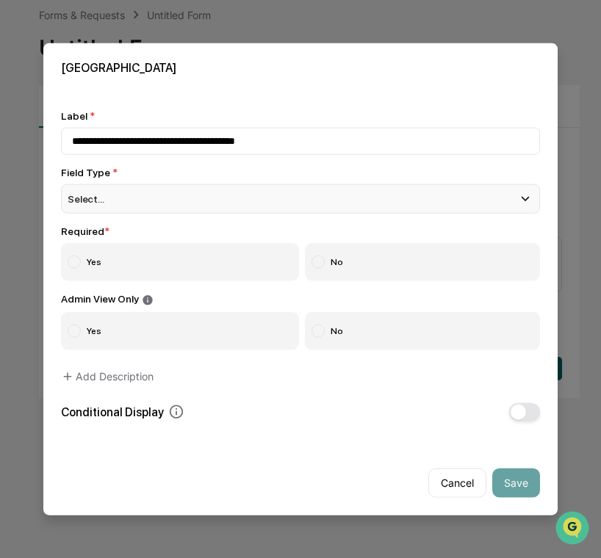
type input "**********"
click at [125, 204] on div "Select..." at bounding box center [300, 198] width 479 height 29
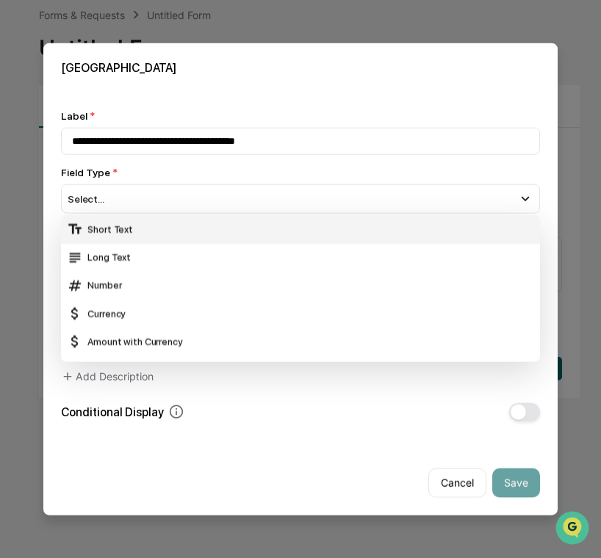
click at [126, 232] on div "Short Text" at bounding box center [300, 229] width 467 height 16
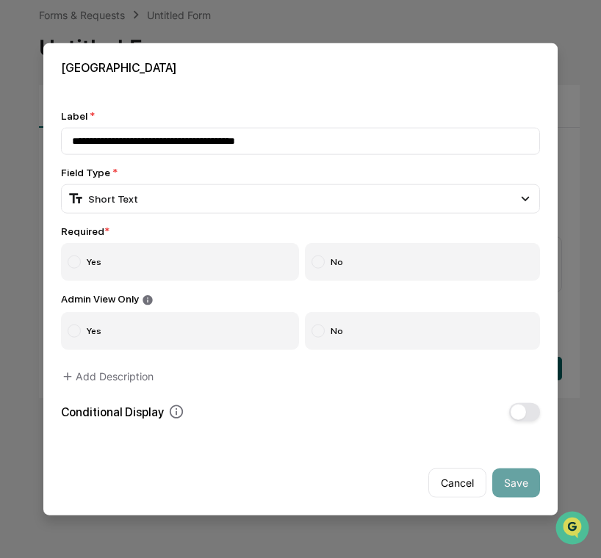
click at [126, 241] on div "Required * Yes No" at bounding box center [300, 253] width 479 height 56
click at [142, 260] on label "Yes" at bounding box center [180, 262] width 238 height 38
click at [502, 480] on button "Save" at bounding box center [516, 482] width 48 height 29
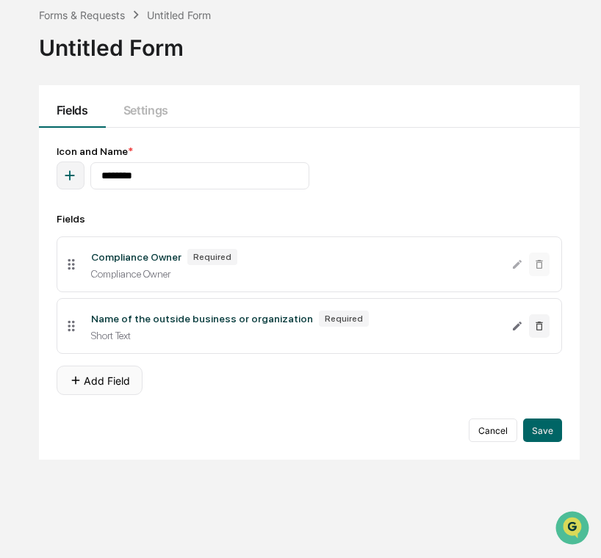
click at [107, 381] on button "Add Field" at bounding box center [100, 380] width 86 height 29
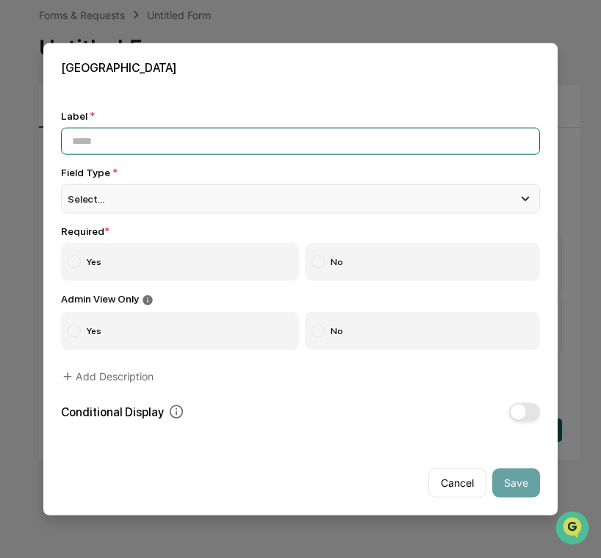
paste input "**********"
type input "**********"
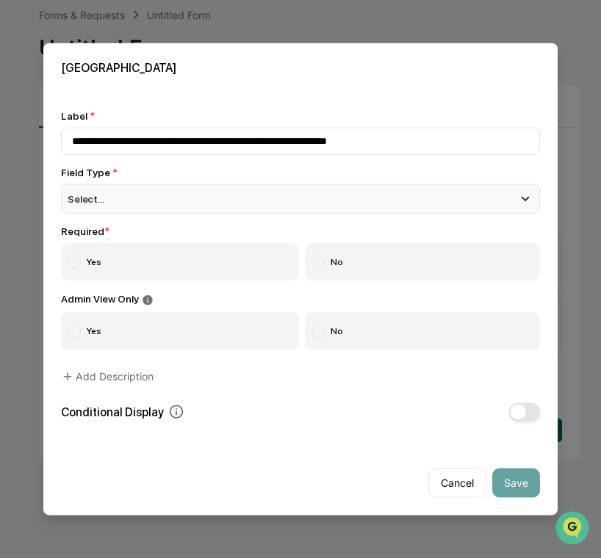
click at [199, 209] on div "Select..." at bounding box center [300, 198] width 479 height 29
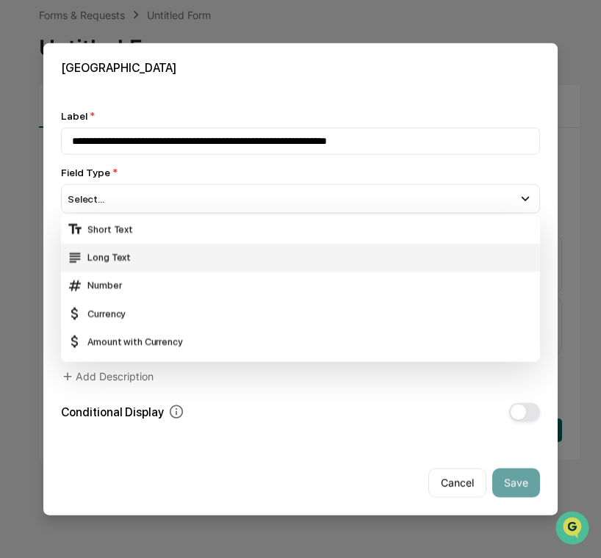
click at [184, 250] on div "Long Text" at bounding box center [300, 257] width 467 height 16
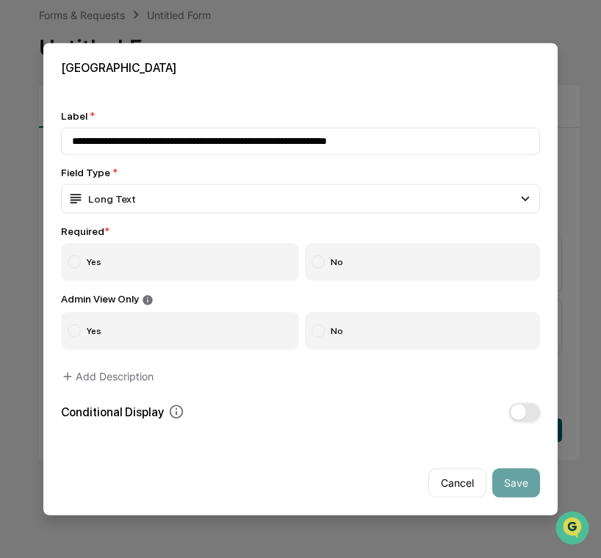
click at [177, 262] on label "Yes" at bounding box center [180, 262] width 238 height 38
click at [356, 312] on div "Admin View Only Yes No" at bounding box center [300, 321] width 479 height 57
click at [345, 336] on label "No" at bounding box center [423, 330] width 236 height 38
click at [505, 475] on button "Save" at bounding box center [516, 482] width 48 height 29
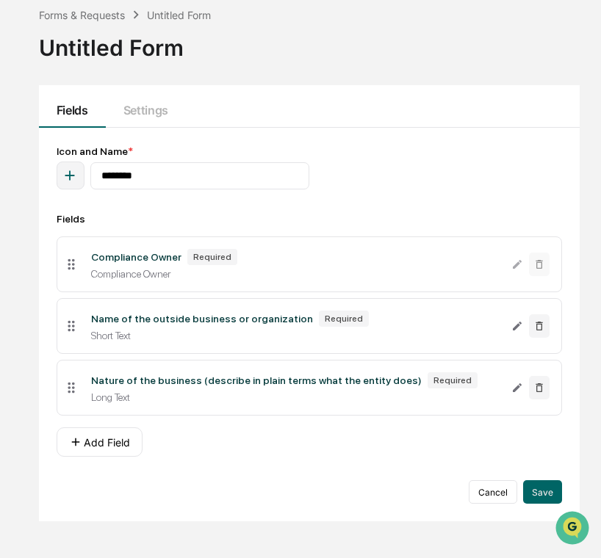
click at [113, 425] on div "Fields Compliance Owner Required Compliance Owner Name of the outside business …" at bounding box center [309, 335] width 505 height 244
click at [108, 448] on button "Add Field" at bounding box center [100, 441] width 86 height 29
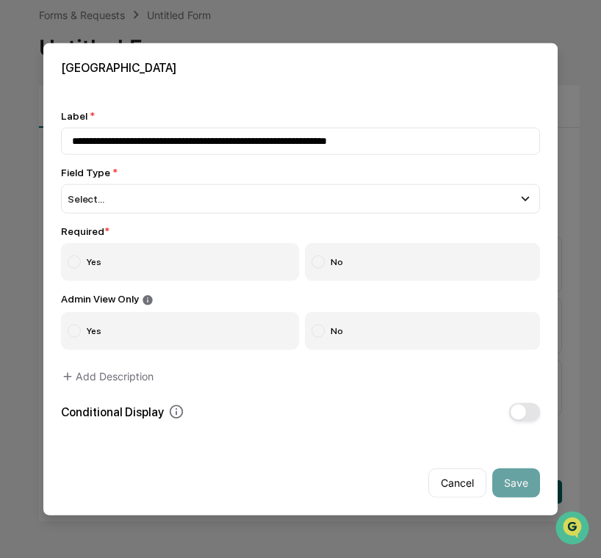
type input "**********"
click at [228, 180] on div "Field Type * Select... Short Text Long Text Number Currency Amount with Currenc…" at bounding box center [300, 190] width 479 height 47
click at [228, 196] on div "Select..." at bounding box center [300, 198] width 479 height 29
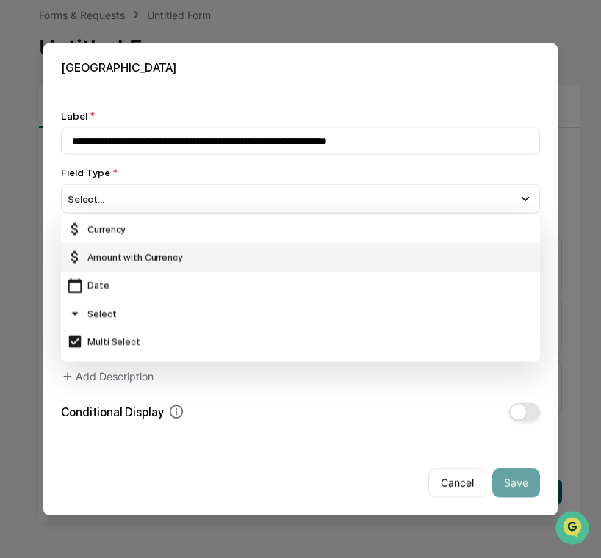
scroll to position [104, 0]
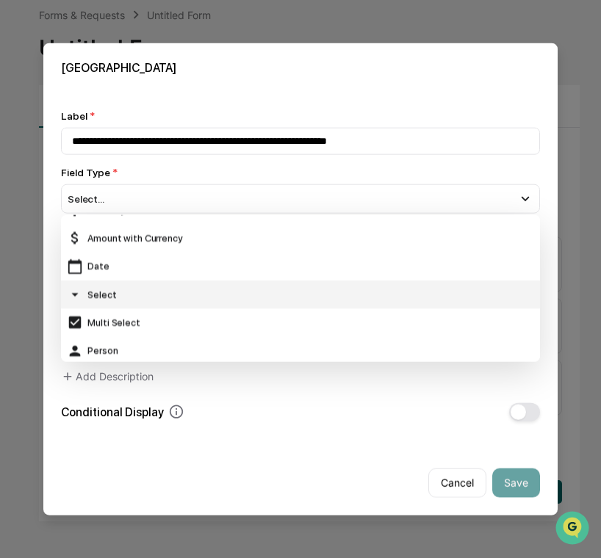
click at [178, 294] on div "Select" at bounding box center [300, 294] width 467 height 16
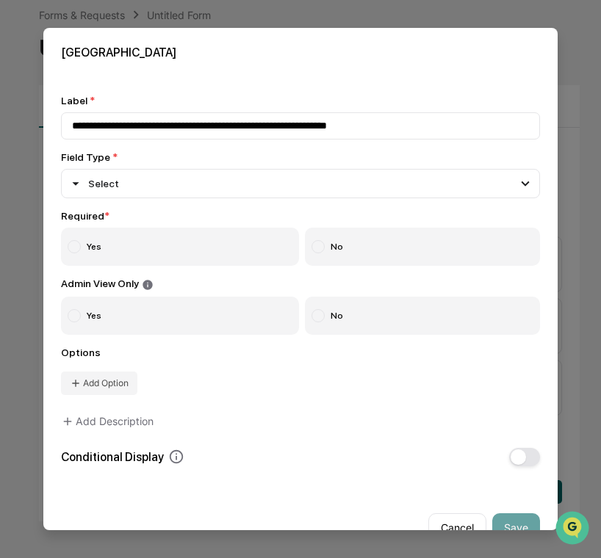
click at [156, 264] on label "Yes" at bounding box center [180, 247] width 238 height 38
click at [112, 395] on button "Add Option" at bounding box center [99, 384] width 76 height 24
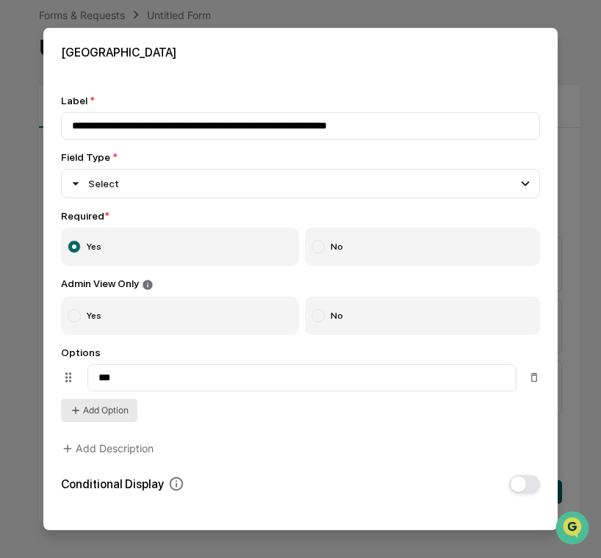
type input "***"
click at [107, 413] on button "Add Option" at bounding box center [99, 411] width 76 height 24
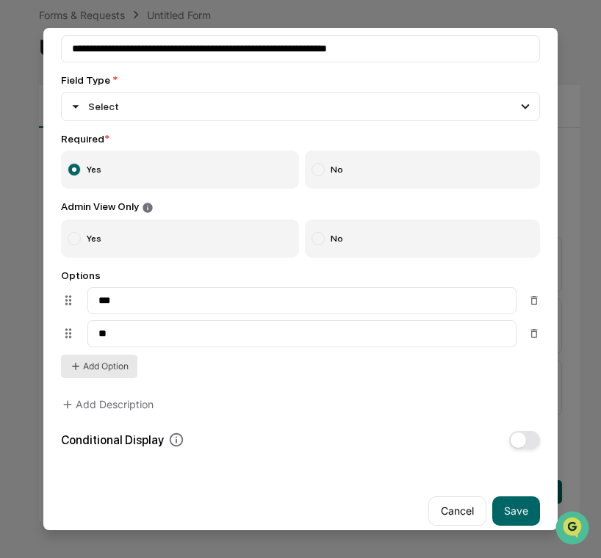
scroll to position [94, 0]
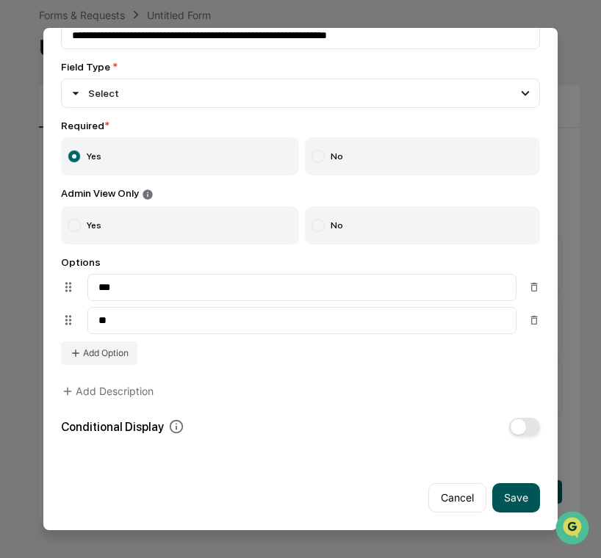
type input "**"
click at [512, 493] on button "Save" at bounding box center [516, 497] width 48 height 29
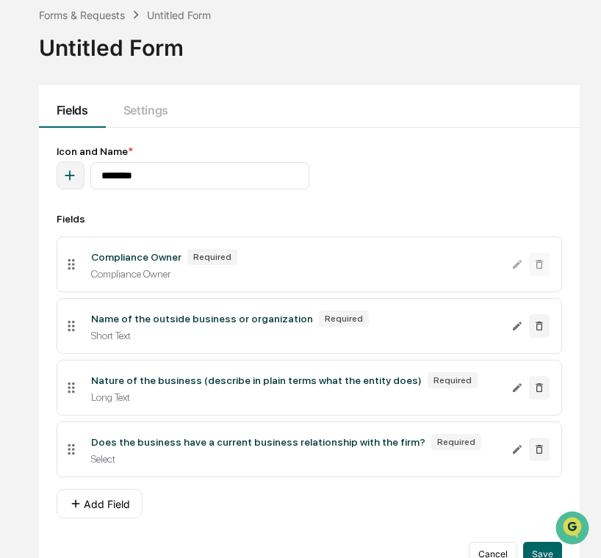
scroll to position [96, 1]
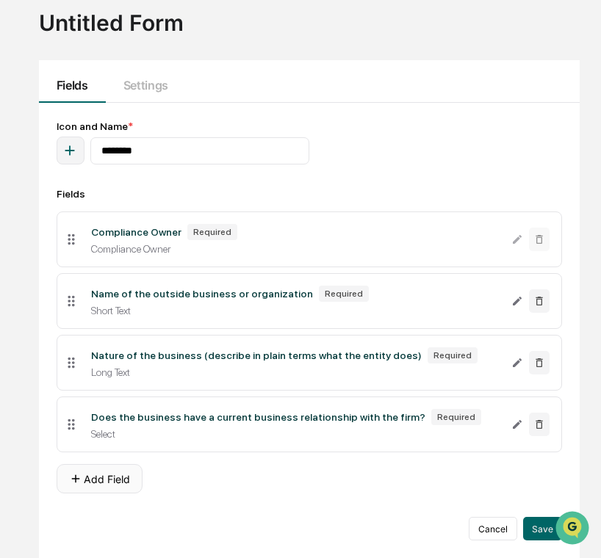
click at [96, 472] on button "Add Field" at bounding box center [100, 478] width 86 height 29
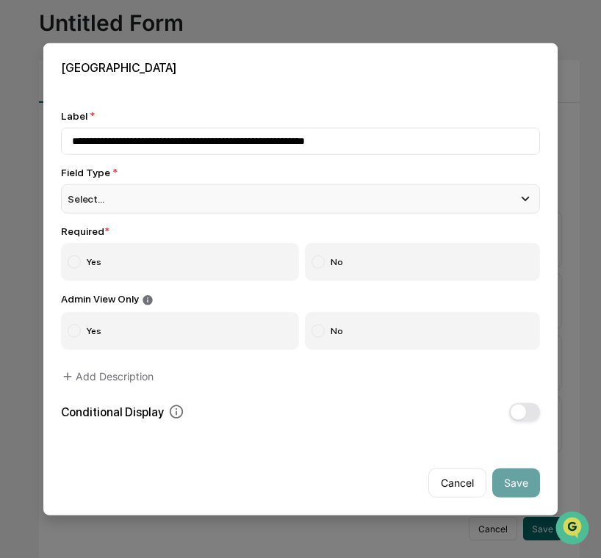
type input "**********"
click at [291, 212] on div "Select..." at bounding box center [300, 198] width 479 height 29
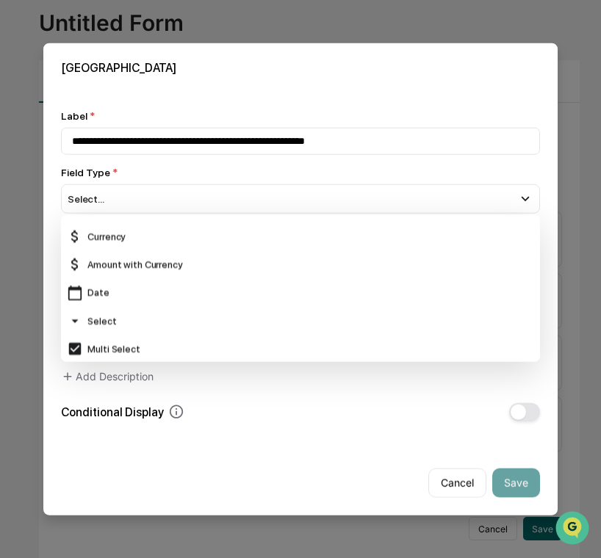
scroll to position [0, 0]
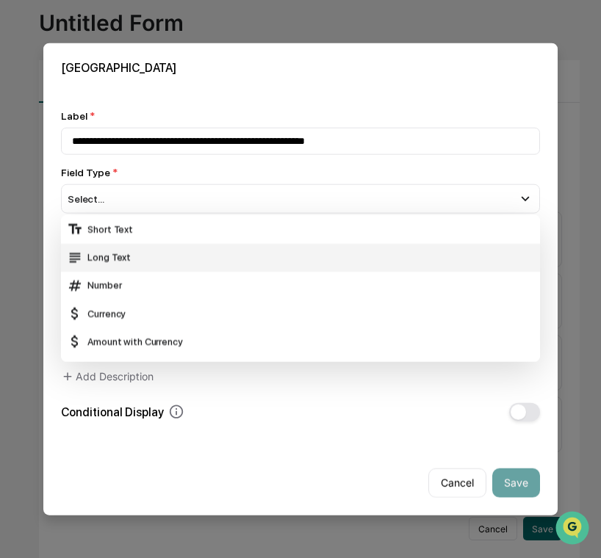
click at [269, 253] on div "Long Text" at bounding box center [300, 257] width 467 height 16
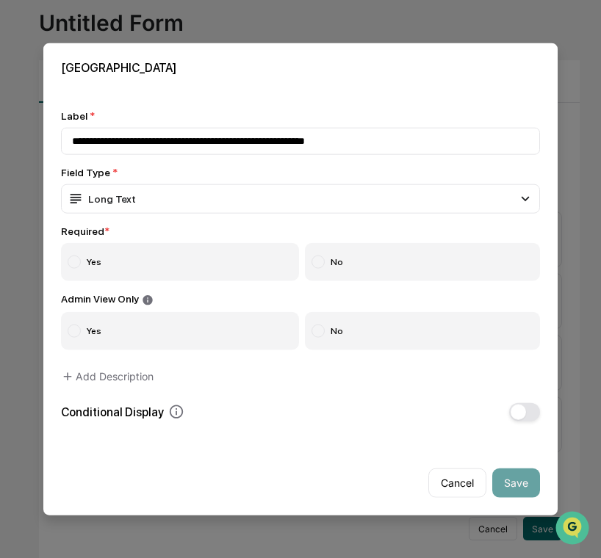
click at [231, 271] on label "Yes" at bounding box center [180, 262] width 238 height 38
click at [520, 414] on span "button" at bounding box center [517, 411] width 15 height 15
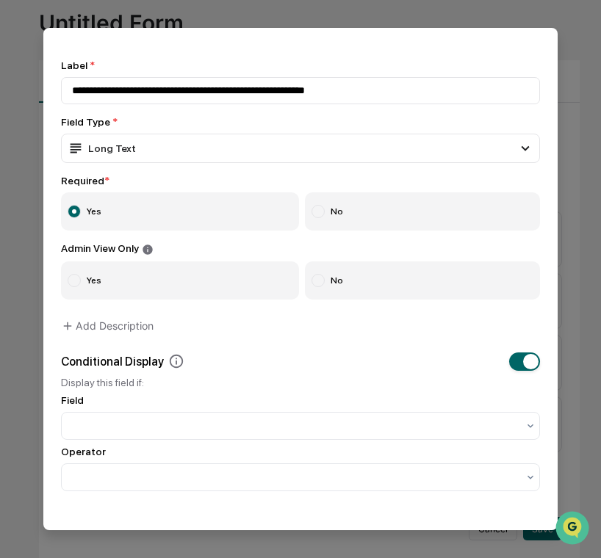
scroll to position [53, 0]
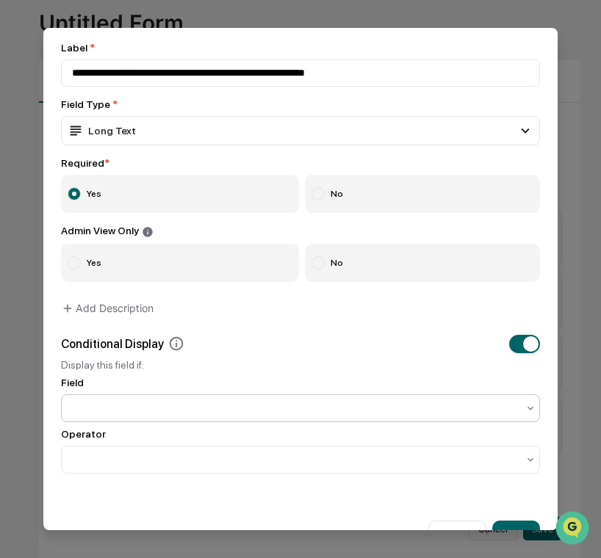
click at [430, 411] on div at bounding box center [294, 408] width 445 height 15
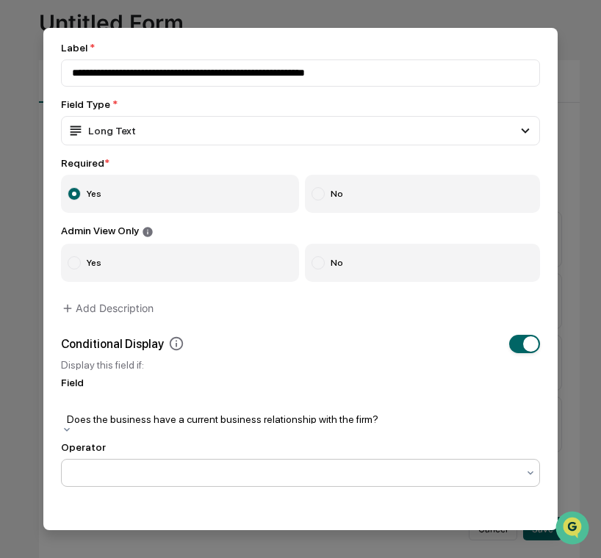
click at [298, 466] on div at bounding box center [294, 473] width 445 height 15
click at [304, 497] on div at bounding box center [300, 495] width 464 height 15
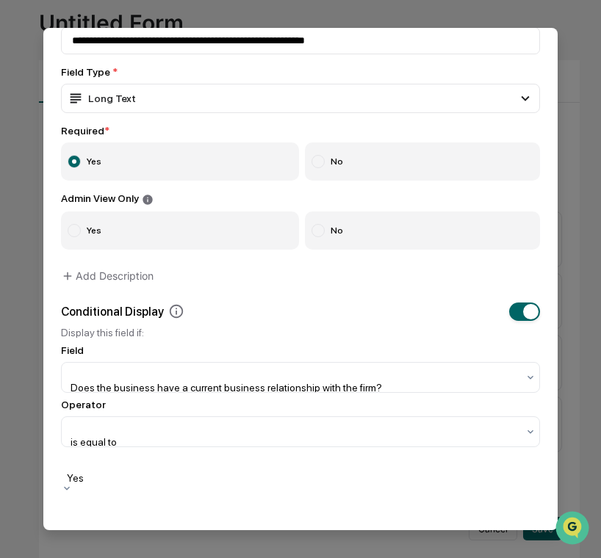
scroll to position [127, 0]
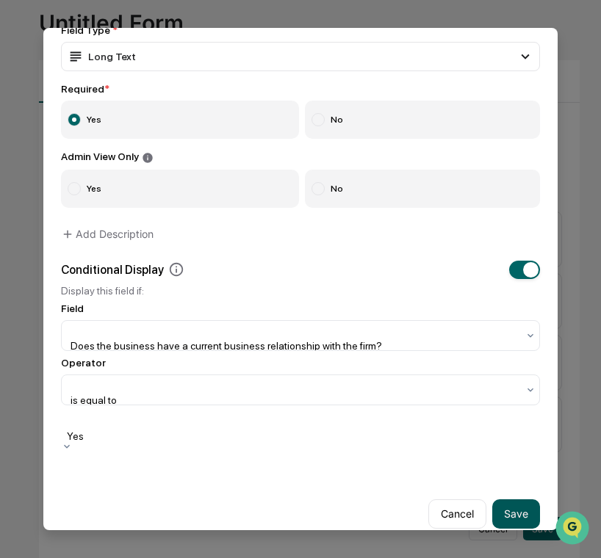
click at [517, 499] on button "Save" at bounding box center [516, 513] width 48 height 29
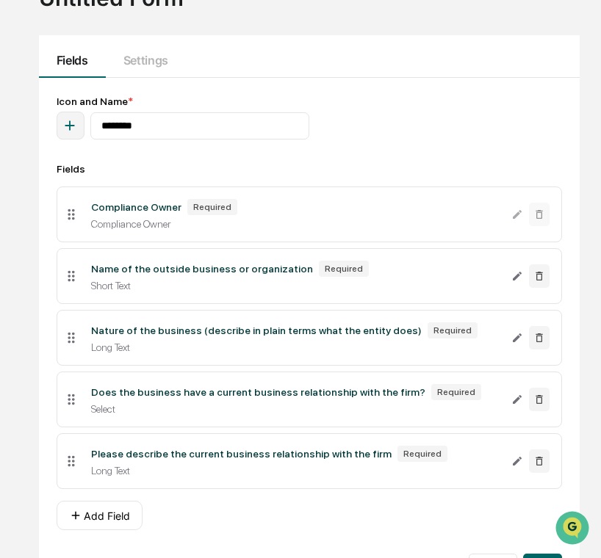
scroll to position [120, 1]
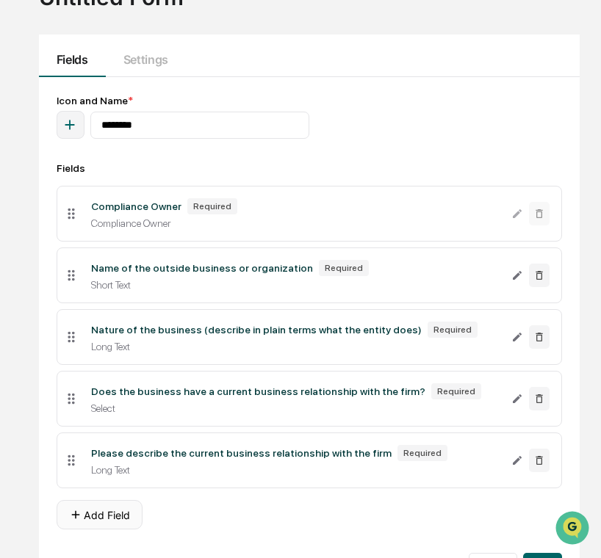
click at [118, 516] on button "Add Field" at bounding box center [100, 514] width 86 height 29
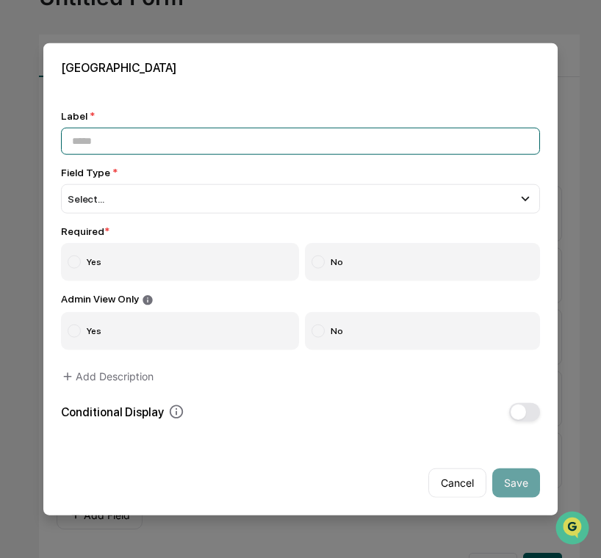
paste input "**********"
type input "**********"
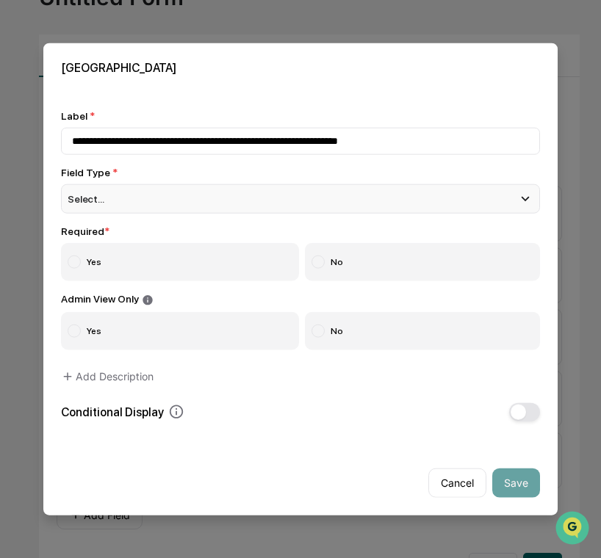
click at [239, 203] on div "Select..." at bounding box center [300, 198] width 479 height 29
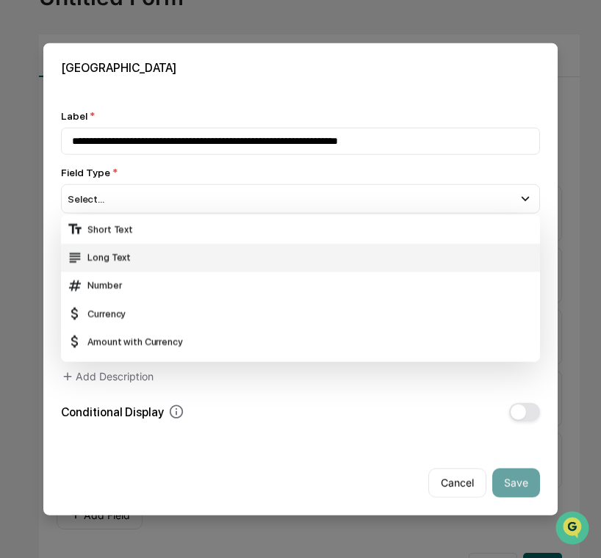
scroll to position [61, 0]
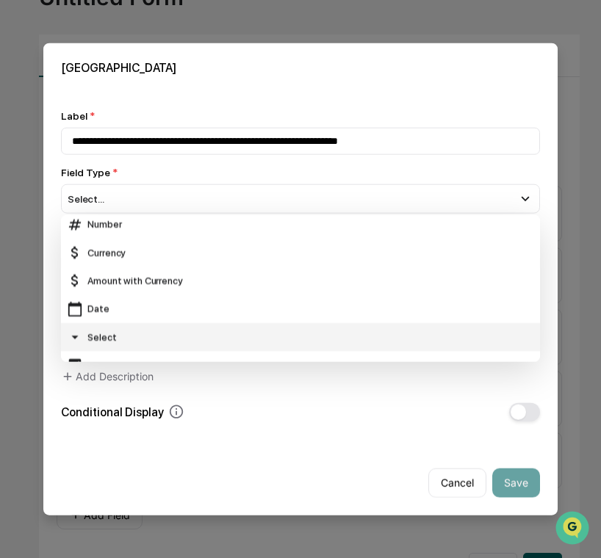
click at [150, 344] on div "Select" at bounding box center [300, 337] width 467 height 16
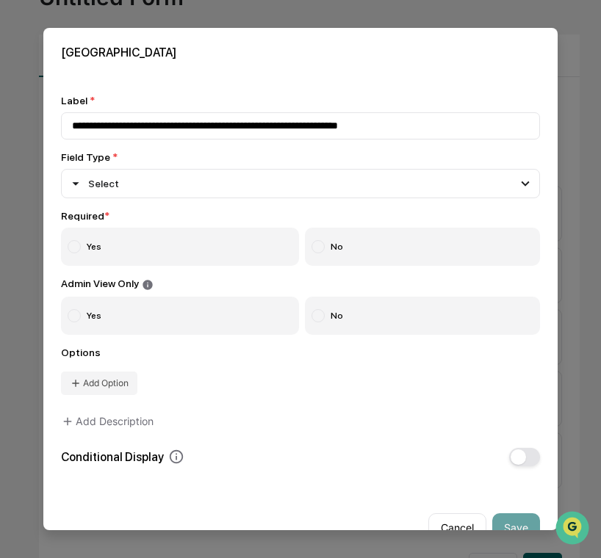
click at [162, 253] on label "Yes" at bounding box center [180, 247] width 238 height 38
click at [331, 320] on label "No" at bounding box center [423, 316] width 236 height 38
click at [88, 381] on button "Add Option" at bounding box center [99, 384] width 76 height 24
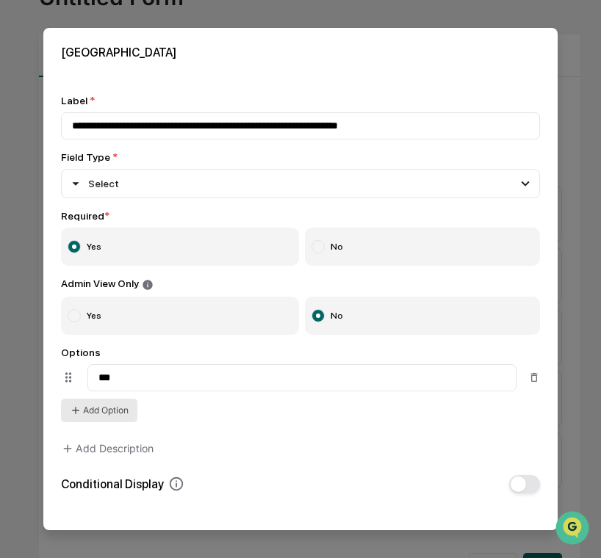
type input "***"
click at [104, 422] on button "Add Option" at bounding box center [99, 411] width 76 height 24
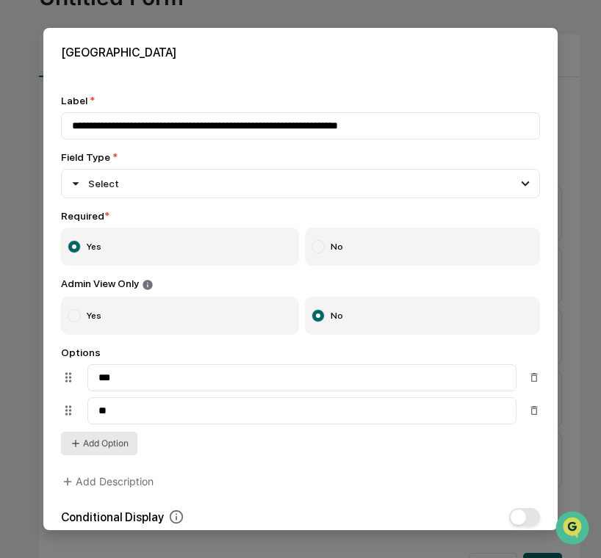
scroll to position [94, 0]
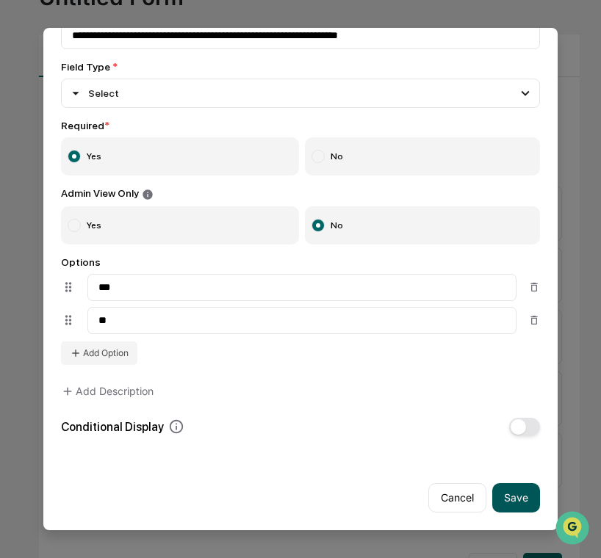
type input "**"
click at [534, 499] on button "Save" at bounding box center [516, 497] width 48 height 29
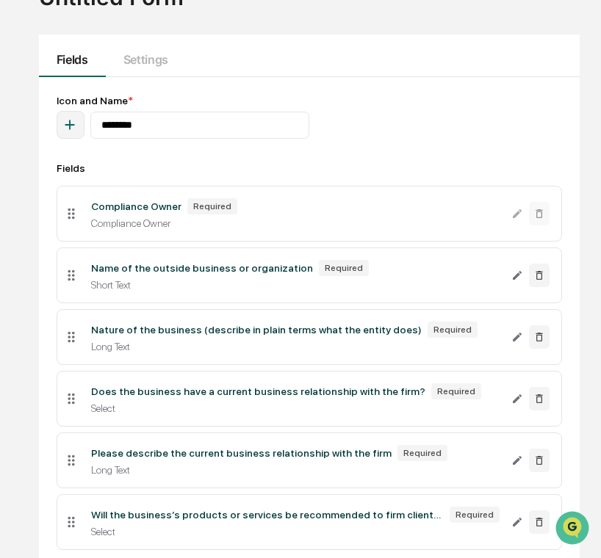
scroll to position [220, 1]
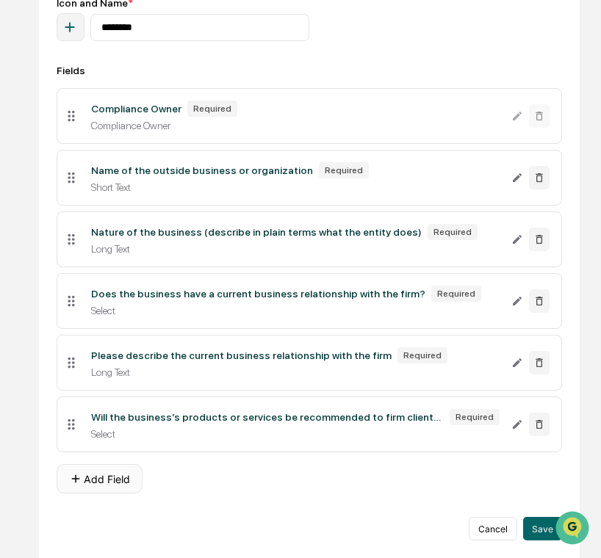
click at [100, 475] on button "Add Field" at bounding box center [100, 478] width 86 height 29
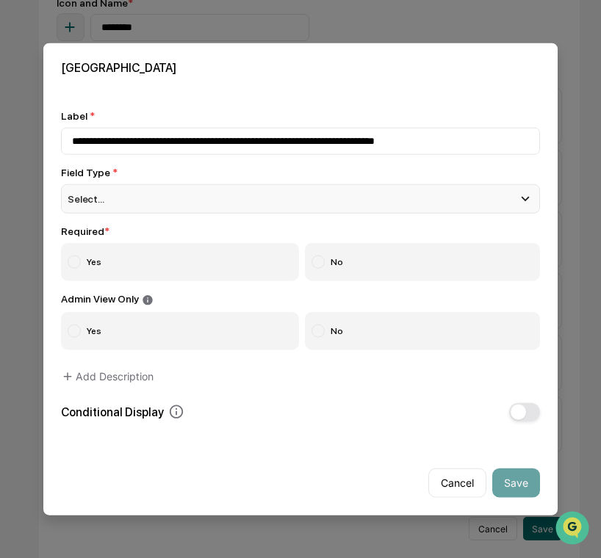
type input "**********"
click at [254, 187] on div "Select..." at bounding box center [300, 198] width 479 height 29
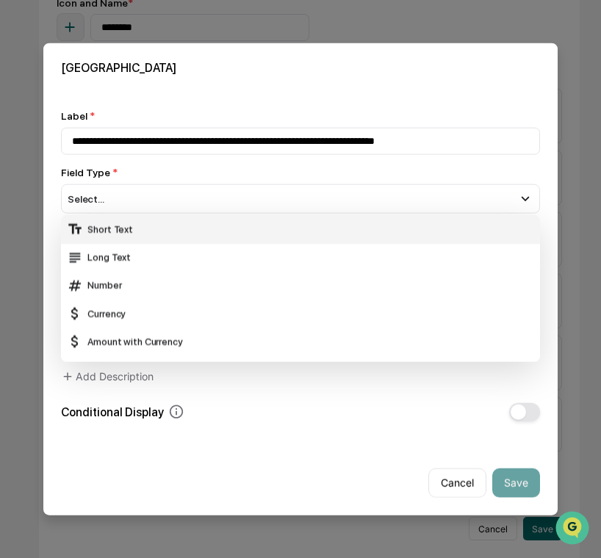
click at [238, 228] on div "Short Text" at bounding box center [300, 229] width 467 height 16
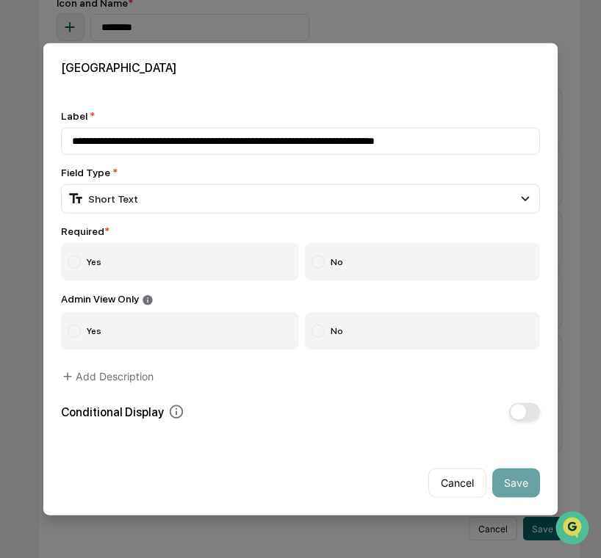
click at [215, 241] on div "Required * Yes No" at bounding box center [300, 253] width 479 height 56
click at [208, 275] on label "Yes" at bounding box center [180, 262] width 238 height 38
click at [529, 479] on button "Save" at bounding box center [516, 482] width 48 height 29
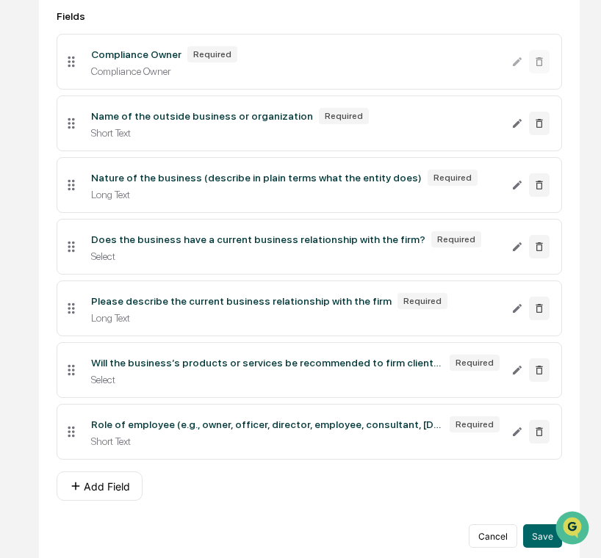
scroll to position [283, 1]
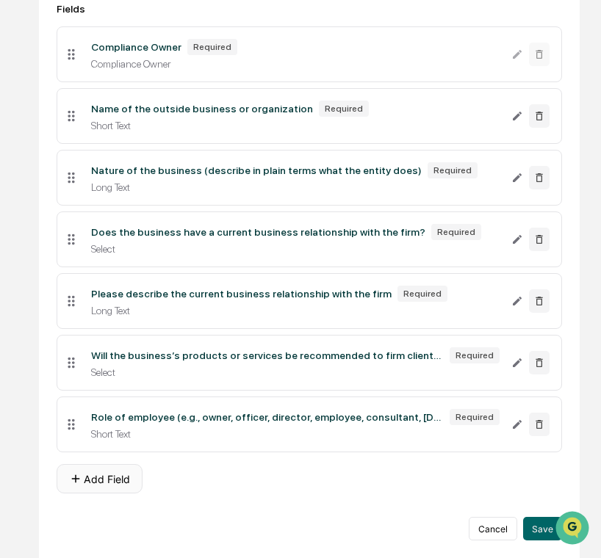
click at [109, 475] on button "Add Field" at bounding box center [100, 478] width 86 height 29
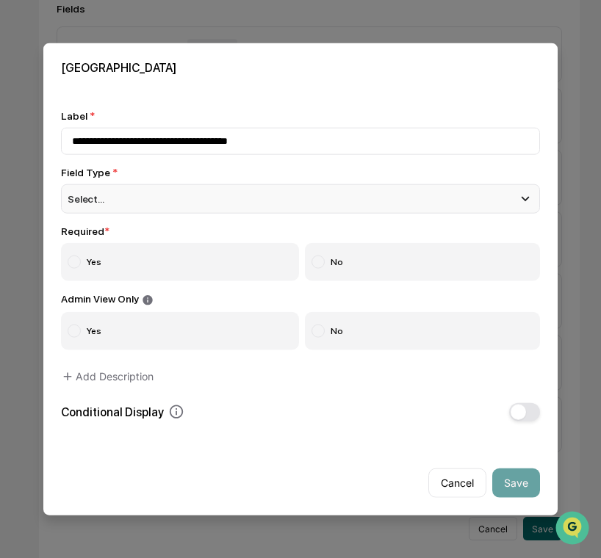
type input "**********"
click at [222, 193] on div "Select..." at bounding box center [300, 198] width 479 height 29
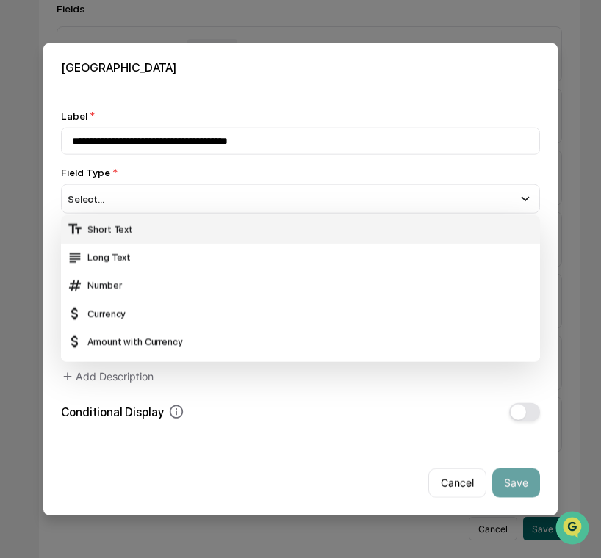
click at [212, 225] on div "Short Text" at bounding box center [300, 229] width 467 height 16
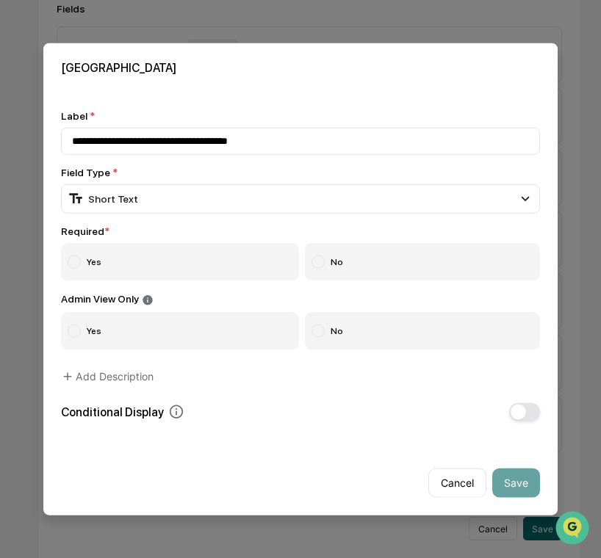
click at [345, 261] on label "No" at bounding box center [423, 262] width 236 height 38
click at [522, 483] on button "Save" at bounding box center [516, 482] width 48 height 29
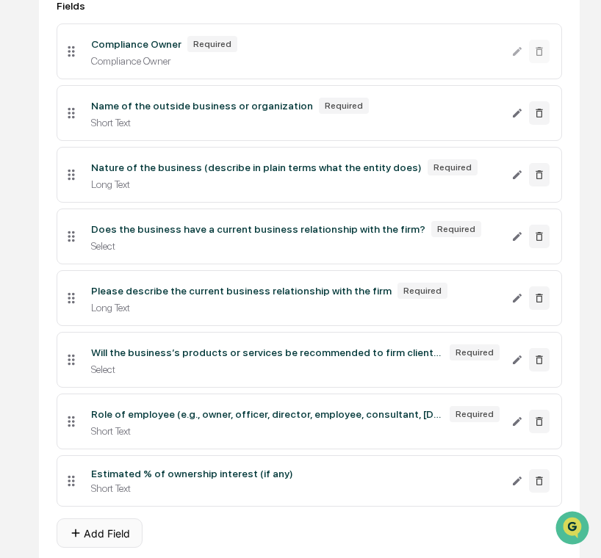
click at [112, 529] on button "Add Field" at bounding box center [100, 533] width 86 height 29
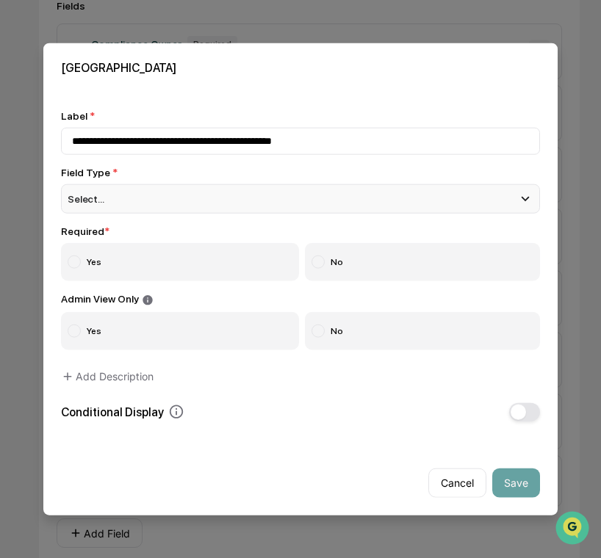
type input "**********"
click at [178, 186] on div "Select..." at bounding box center [300, 198] width 479 height 29
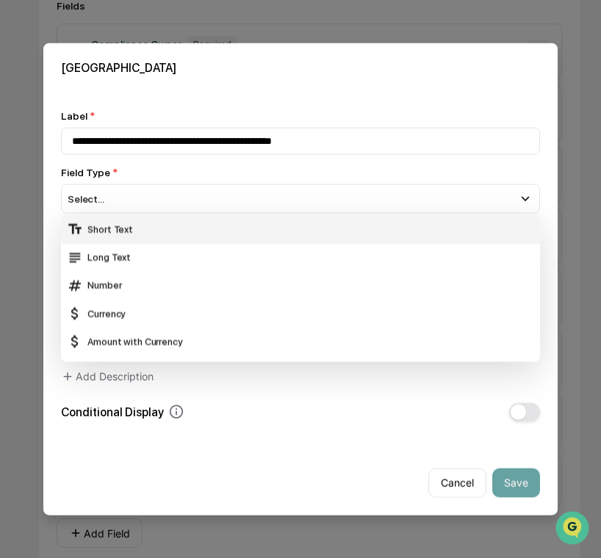
click at [173, 219] on div "Short Text" at bounding box center [300, 229] width 479 height 28
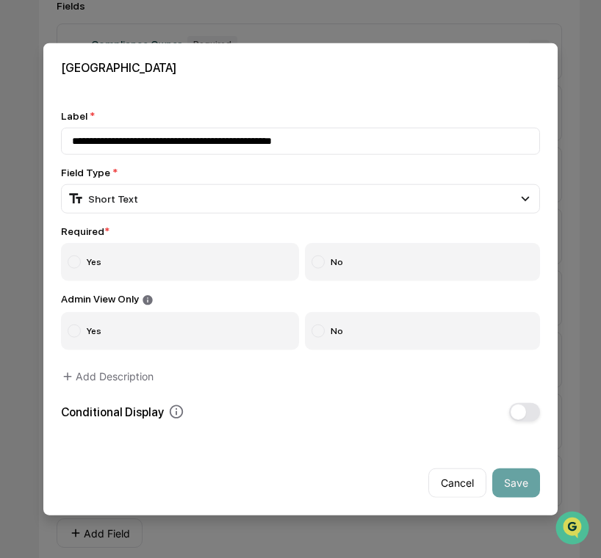
click at [171, 268] on label "Yes" at bounding box center [180, 262] width 238 height 38
click at [535, 483] on button "Save" at bounding box center [516, 482] width 48 height 29
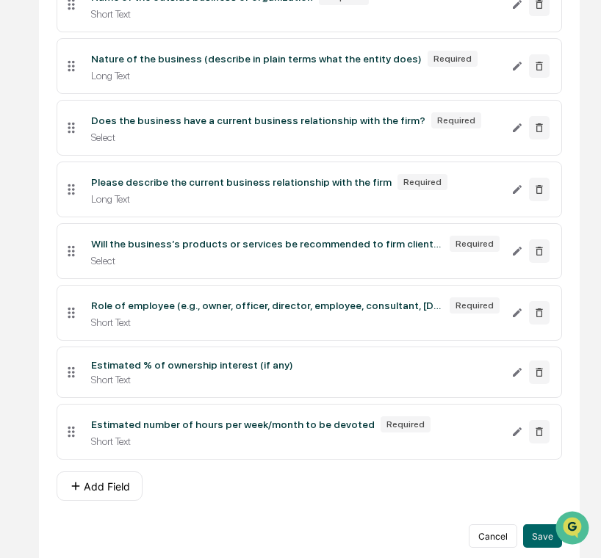
scroll to position [403, 1]
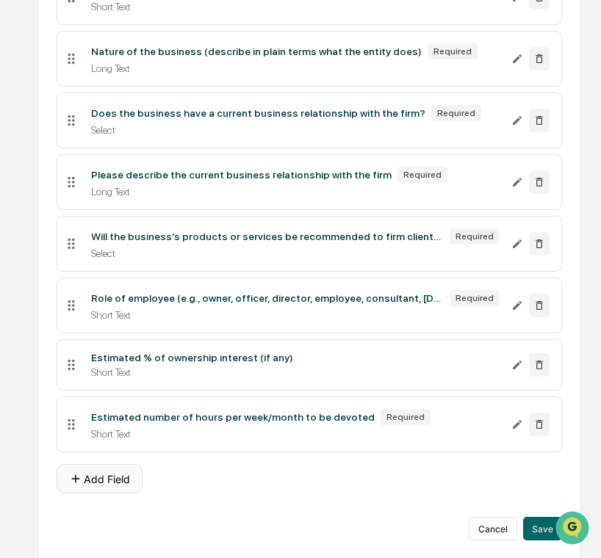
click at [79, 484] on icon at bounding box center [75, 478] width 13 height 13
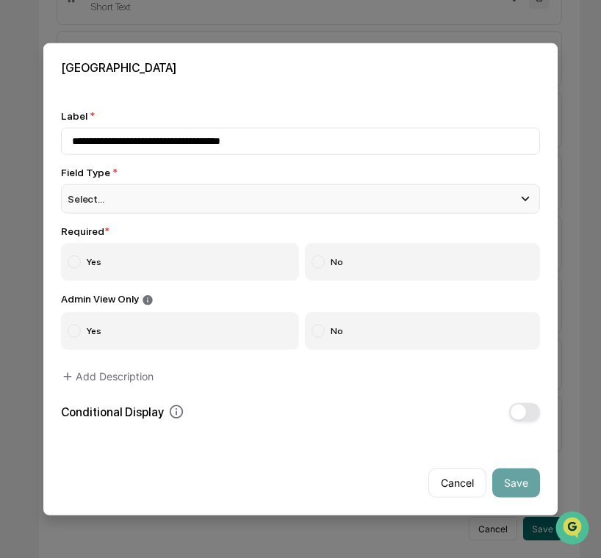
type input "**********"
click at [258, 204] on div "Select..." at bounding box center [300, 198] width 479 height 29
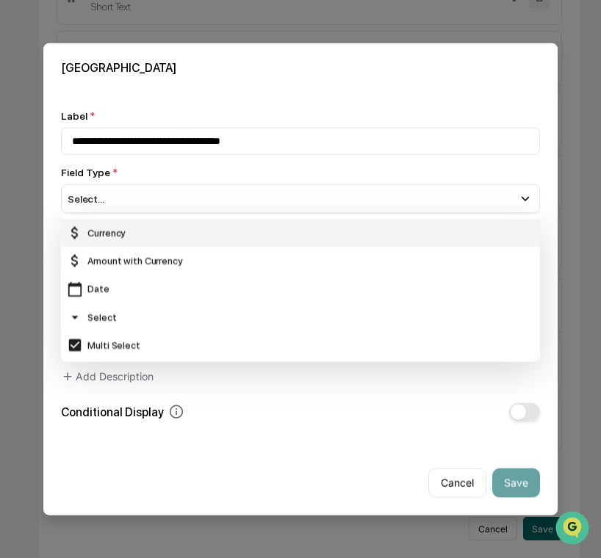
scroll to position [87, 0]
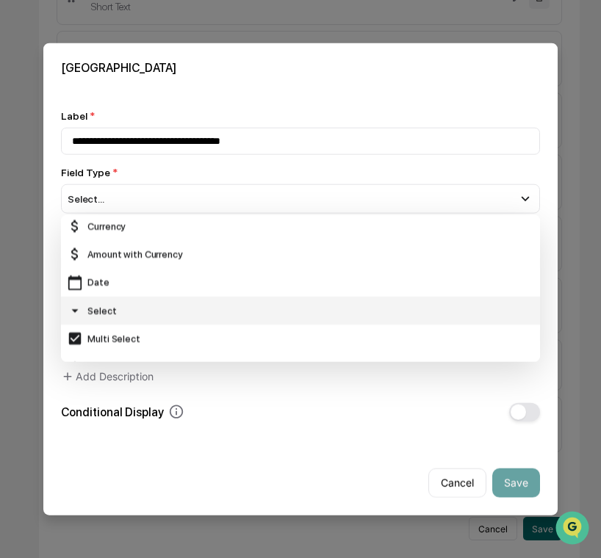
click at [209, 308] on div "Select" at bounding box center [300, 311] width 467 height 16
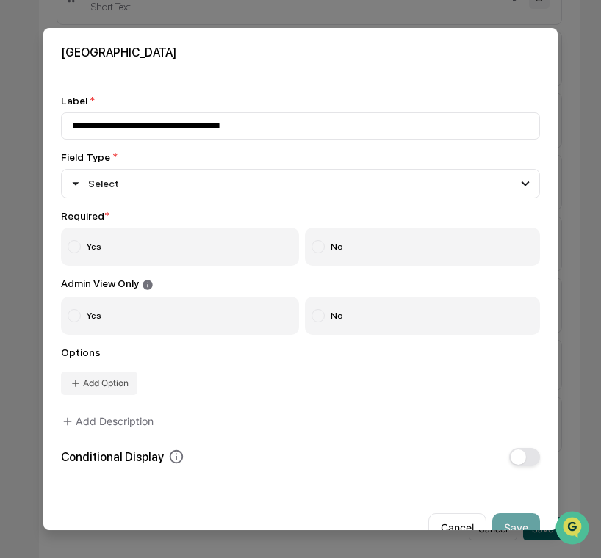
click at [178, 248] on label "Yes" at bounding box center [180, 247] width 238 height 38
click at [124, 380] on button "Add Option" at bounding box center [99, 384] width 76 height 24
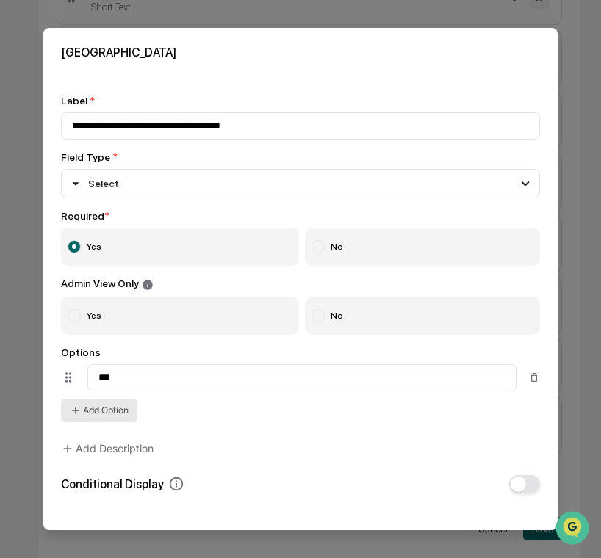
type input "***"
click at [95, 415] on button "Add Option" at bounding box center [99, 411] width 76 height 24
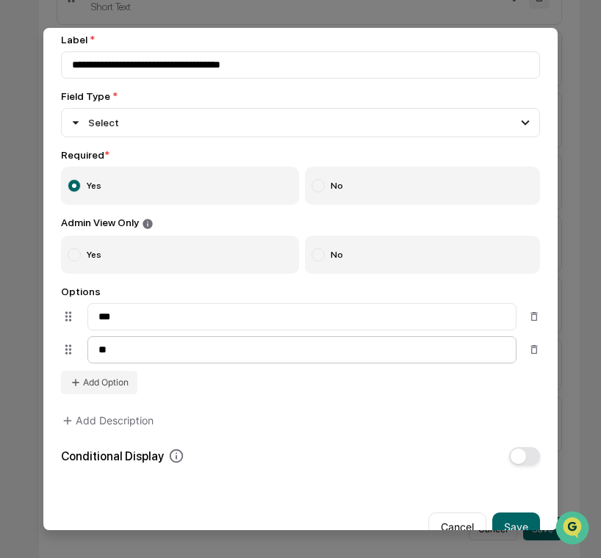
scroll to position [94, 0]
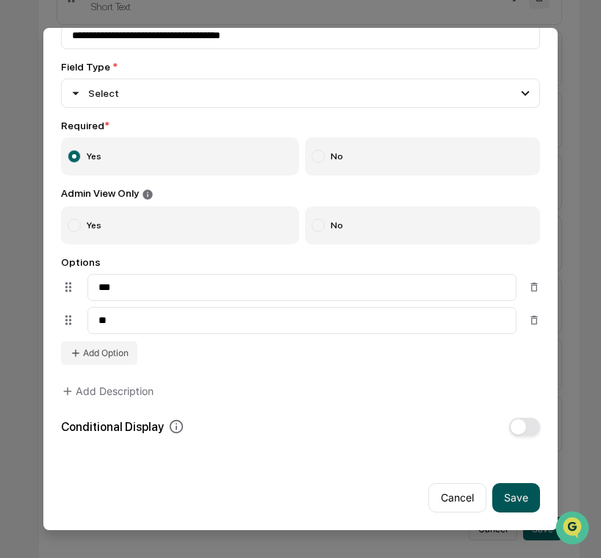
type input "**"
click at [507, 491] on button "Save" at bounding box center [516, 497] width 48 height 29
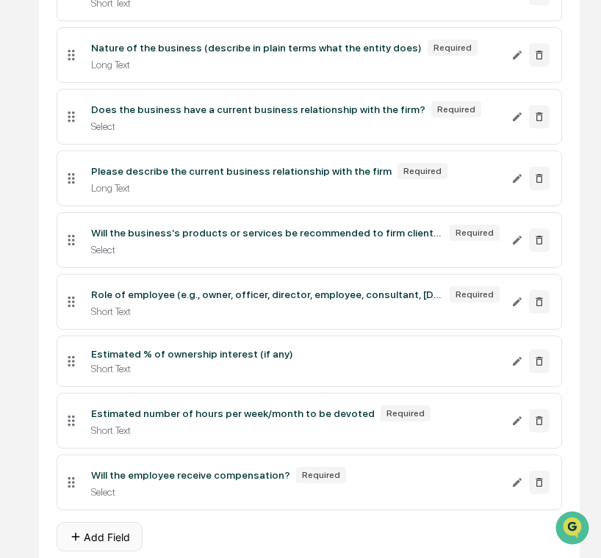
click at [129, 537] on button "Add Field" at bounding box center [100, 536] width 86 height 29
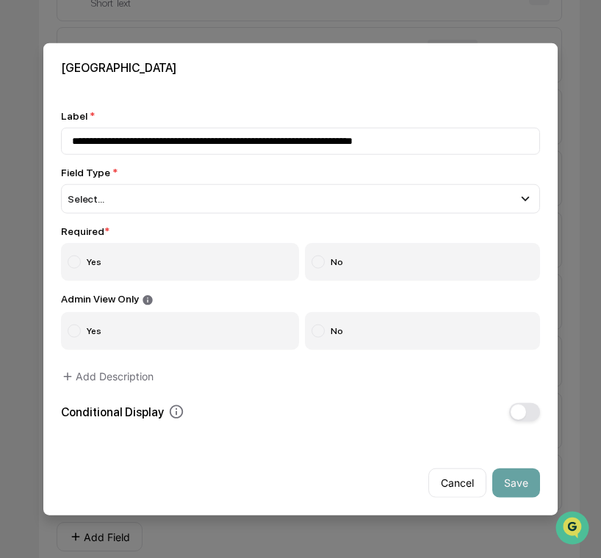
drag, startPoint x: 106, startPoint y: 137, endPoint x: -85, endPoint y: 149, distance: 191.4
type input "**********"
click at [137, 195] on div "Select..." at bounding box center [300, 198] width 479 height 29
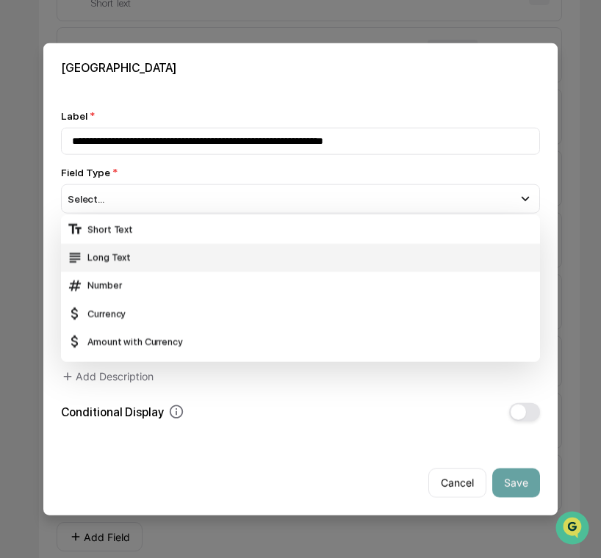
click at [141, 259] on div "Long Text" at bounding box center [300, 257] width 467 height 16
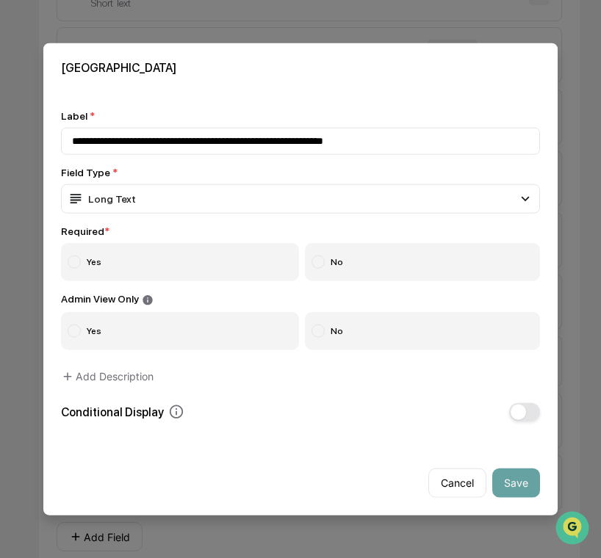
click at [142, 261] on label "Yes" at bounding box center [180, 262] width 238 height 38
click at [518, 408] on span "button" at bounding box center [517, 411] width 15 height 15
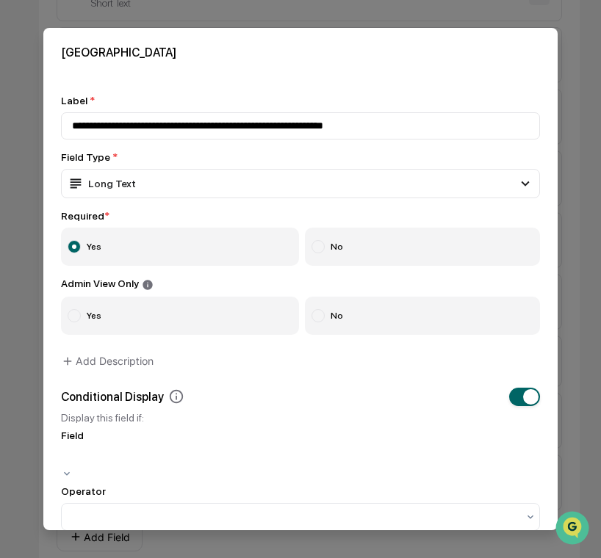
click at [276, 464] on div at bounding box center [300, 457] width 464 height 15
click at [264, 476] on div "Estimated % of ownership interest (if any)" at bounding box center [300, 467] width 479 height 41
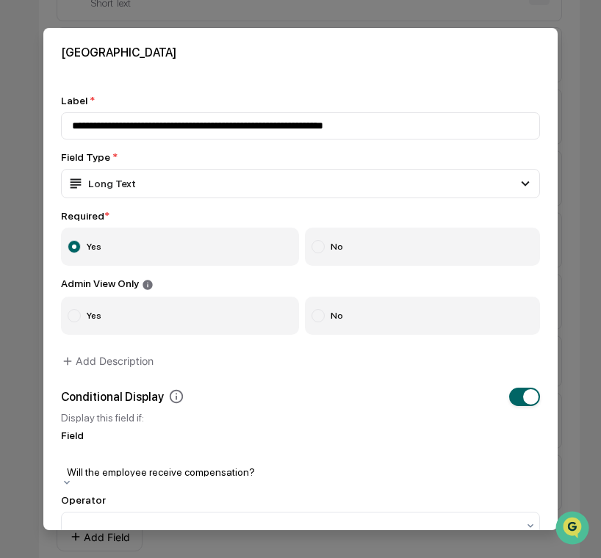
scroll to position [93, 0]
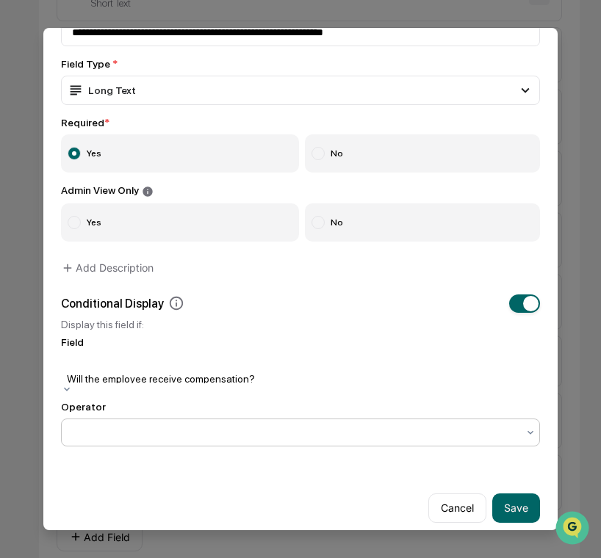
click at [268, 425] on div at bounding box center [294, 432] width 445 height 15
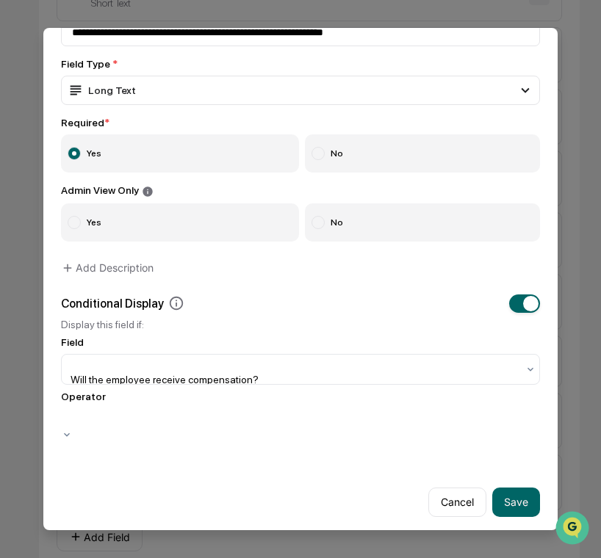
scroll to position [0, 0]
click at [190, 475] on div "**********" at bounding box center [300, 242] width 514 height 517
click at [200, 458] on div at bounding box center [294, 459] width 445 height 15
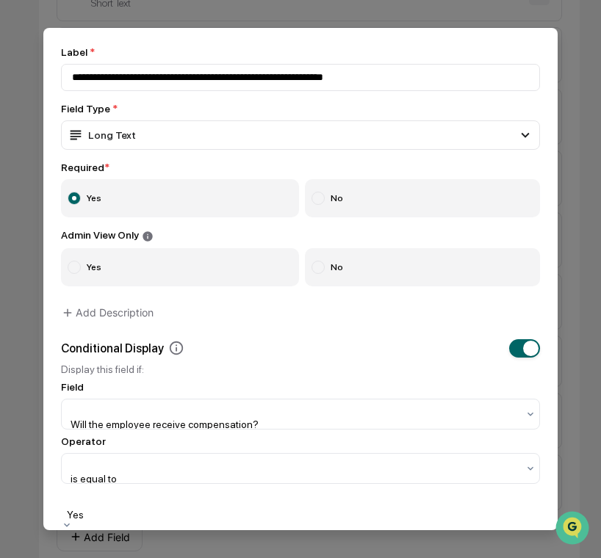
scroll to position [127, 0]
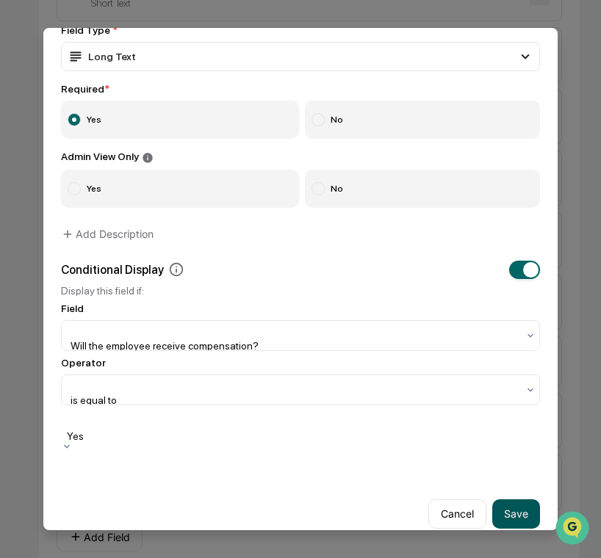
click at [510, 501] on button "Save" at bounding box center [516, 513] width 48 height 29
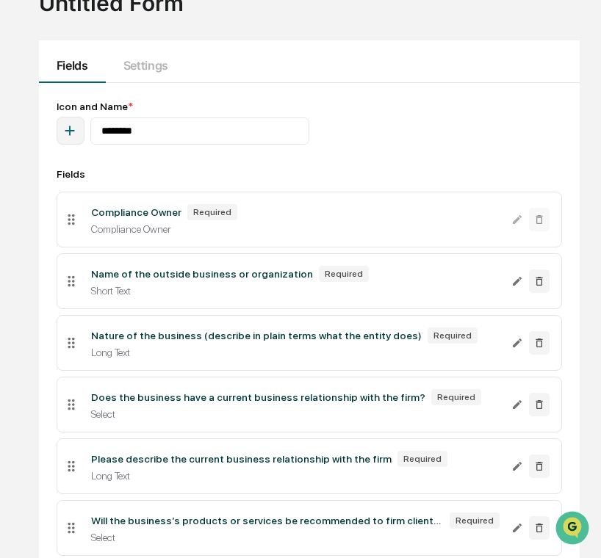
scroll to position [0, 1]
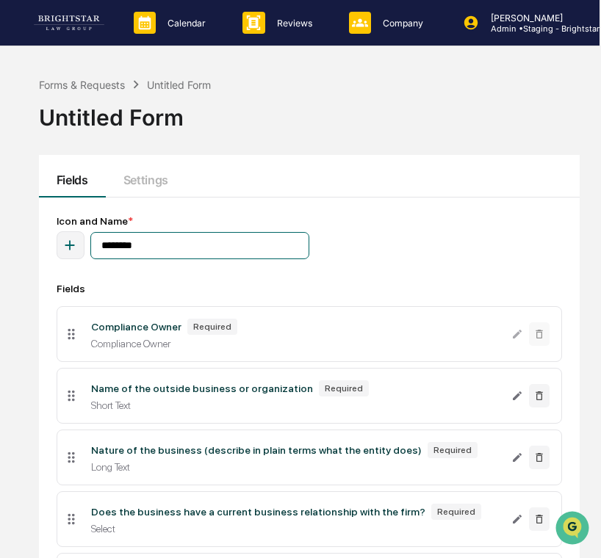
click at [161, 237] on input "********" at bounding box center [199, 245] width 219 height 27
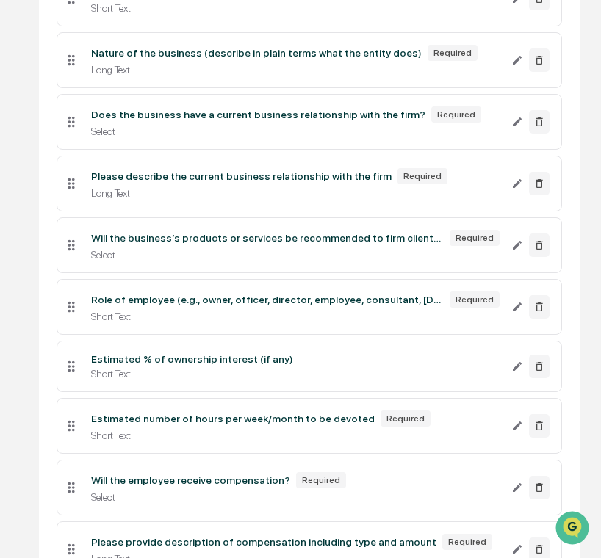
scroll to position [527, 1]
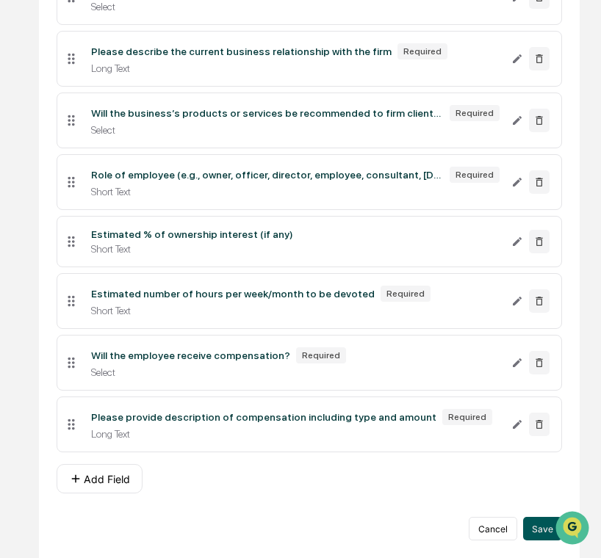
type input "**********"
click at [535, 529] on button "Save" at bounding box center [542, 529] width 39 height 24
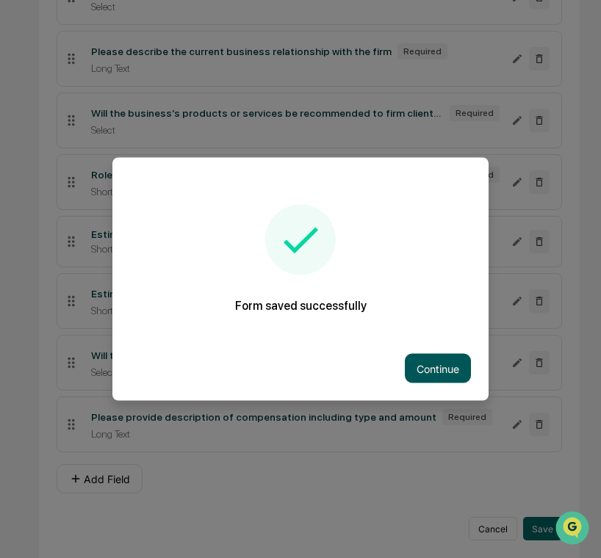
click at [432, 374] on button "Continue" at bounding box center [438, 368] width 66 height 29
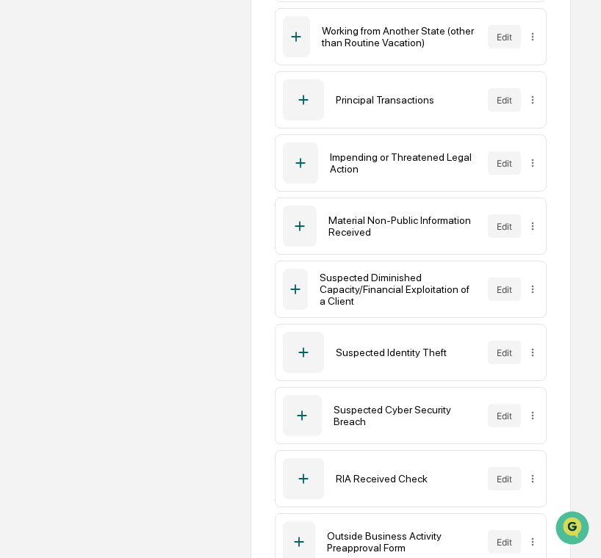
scroll to position [1000, 0]
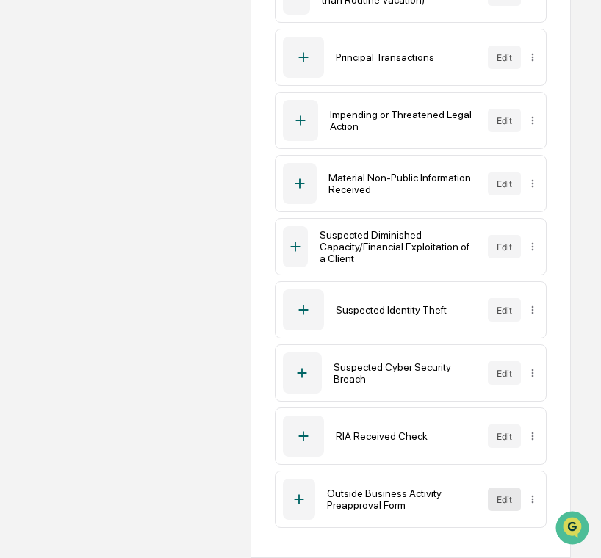
click at [505, 507] on button "Edit" at bounding box center [504, 500] width 33 height 24
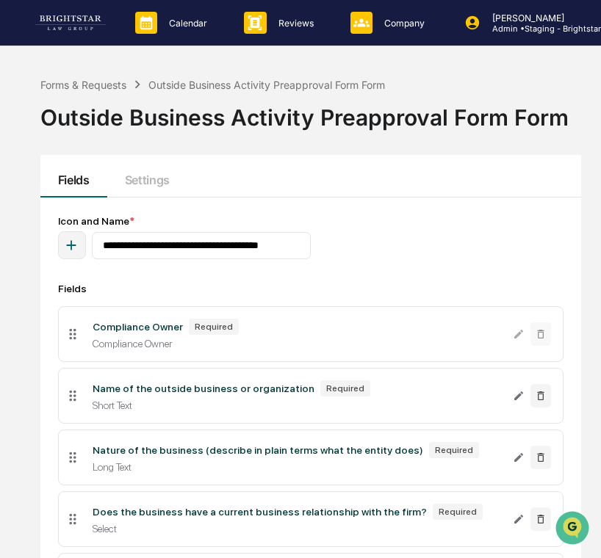
click at [73, 242] on icon "button" at bounding box center [71, 245] width 16 height 16
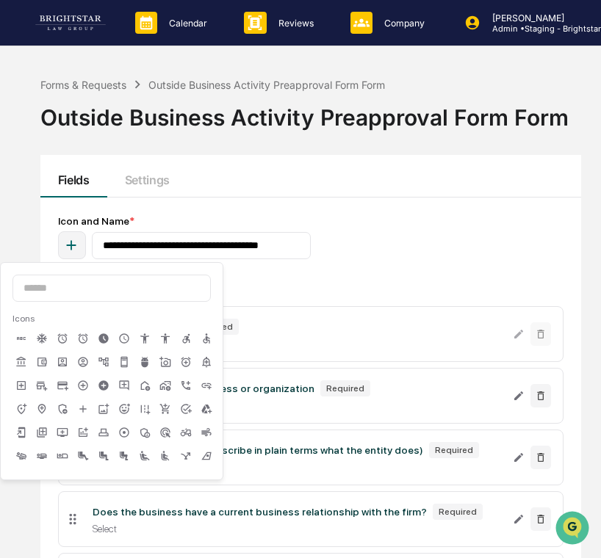
click at [102, 364] on icon at bounding box center [104, 362] width 12 height 12
click at [195, 218] on div "Icon and Name *" at bounding box center [310, 221] width 505 height 12
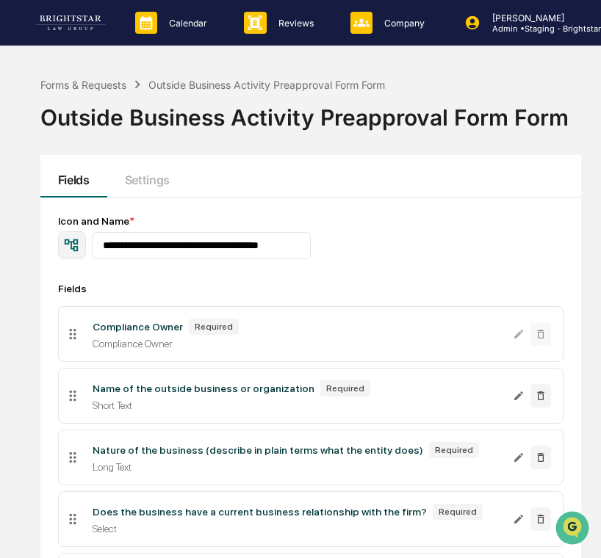
scroll to position [527, 0]
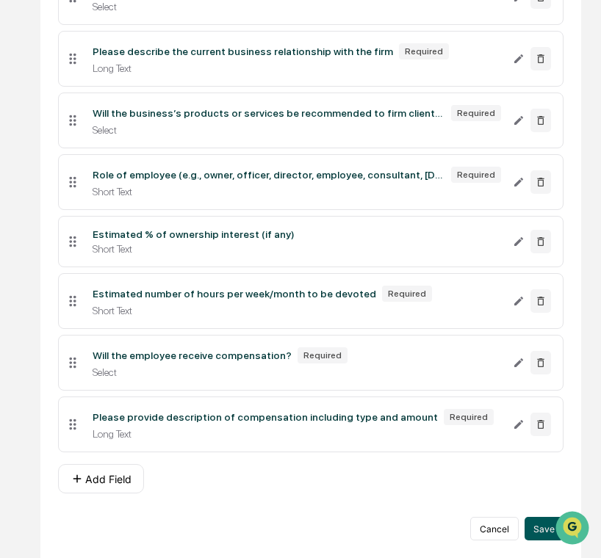
click at [535, 526] on button "Save" at bounding box center [543, 529] width 39 height 24
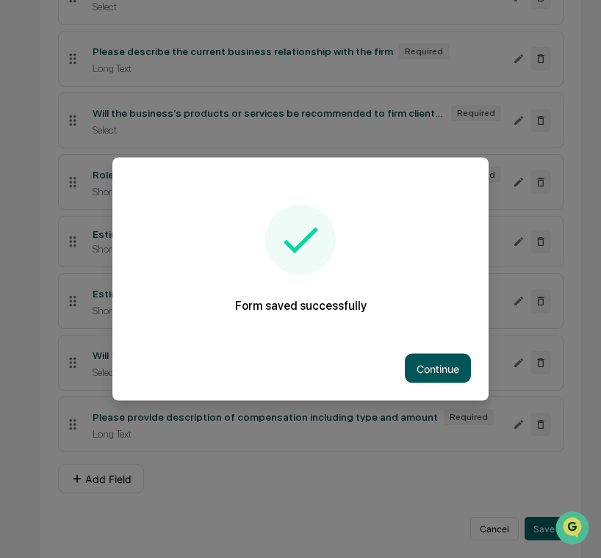
click at [459, 366] on button "Continue" at bounding box center [438, 368] width 66 height 29
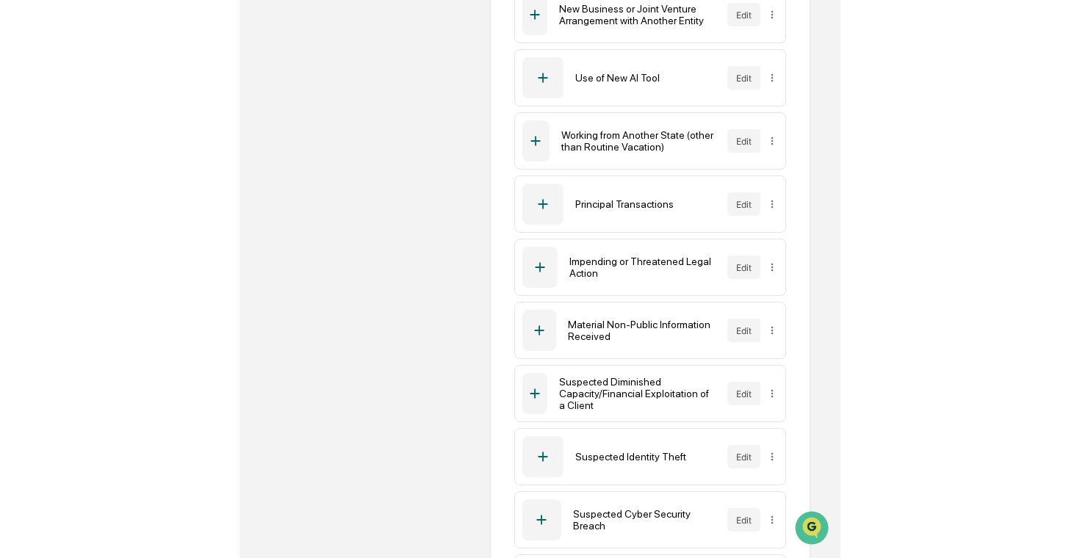
scroll to position [1000, 0]
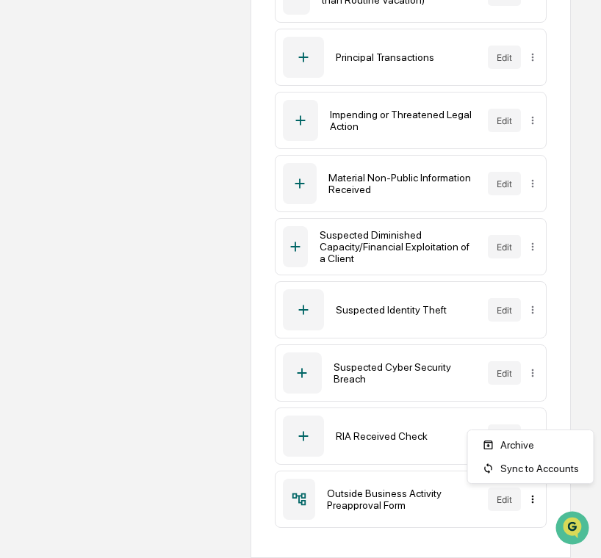
click at [531, 463] on div "Sync to Accounts" at bounding box center [531, 469] width 120 height 24
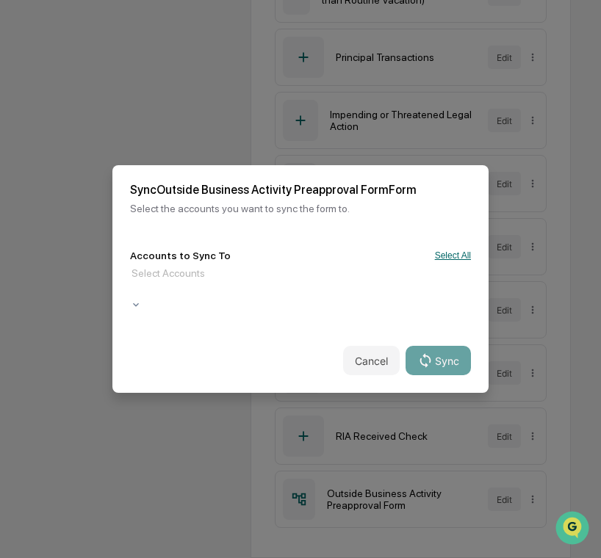
click at [449, 261] on button "Select All" at bounding box center [453, 255] width 36 height 10
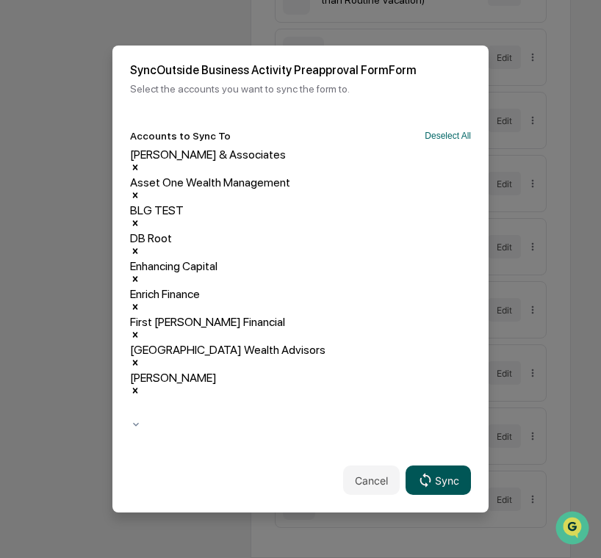
click at [438, 466] on button "Sync" at bounding box center [437, 480] width 65 height 29
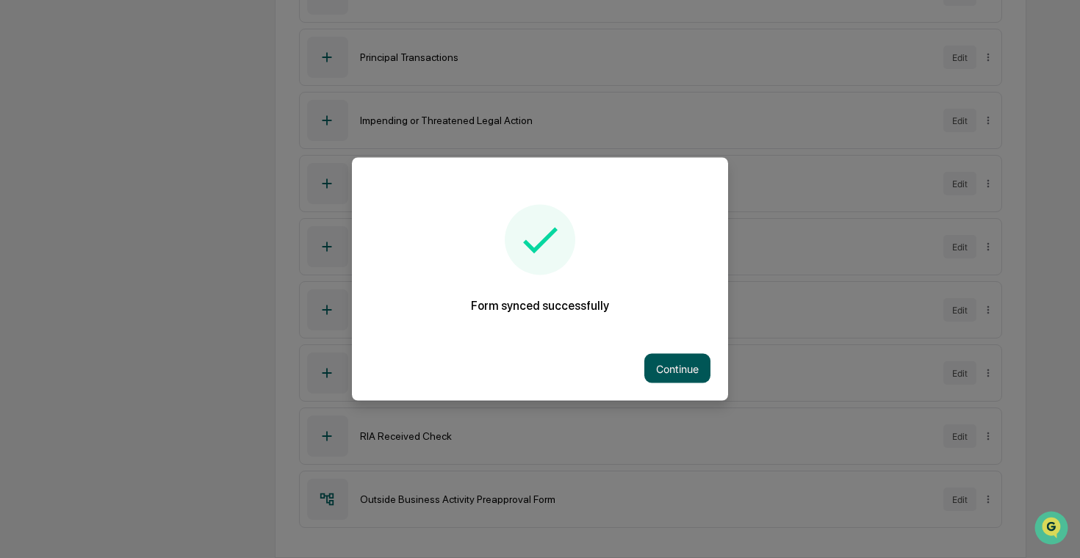
click at [685, 369] on button "Continue" at bounding box center [677, 368] width 66 height 29
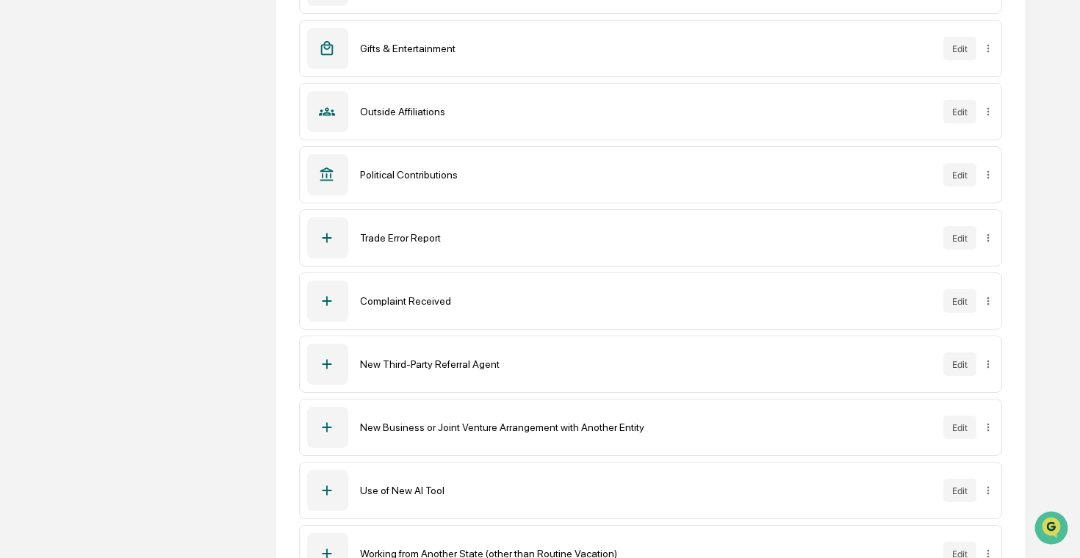
scroll to position [0, 0]
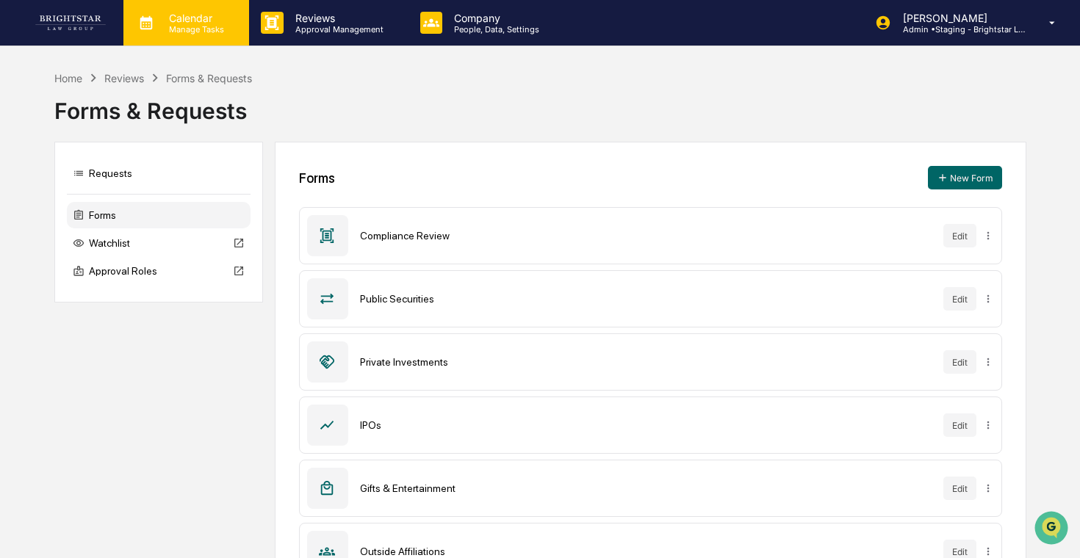
click at [201, 26] on p "Manage Tasks" at bounding box center [194, 29] width 74 height 10
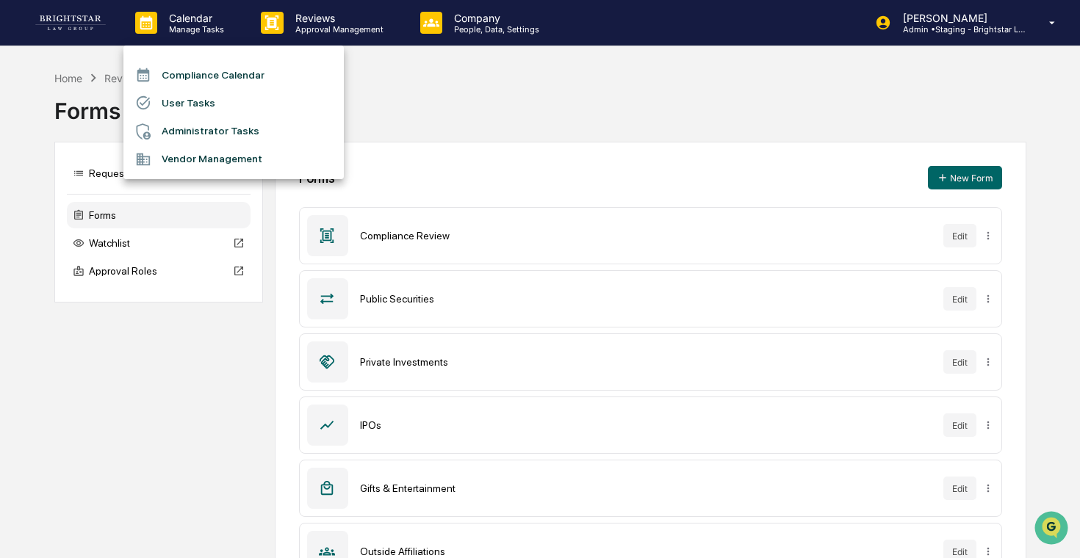
click at [209, 100] on li "User Tasks" at bounding box center [233, 103] width 220 height 28
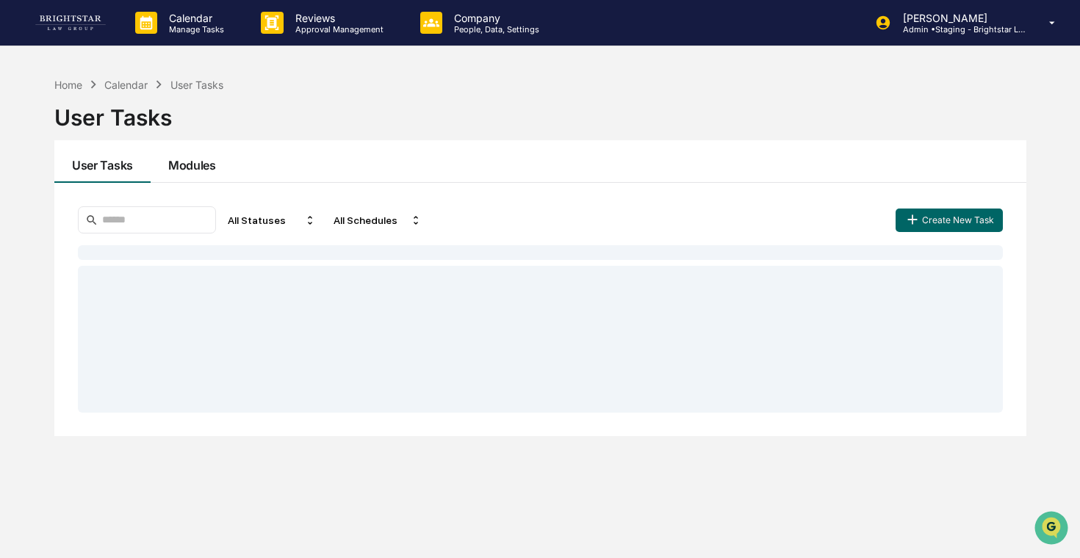
click at [214, 167] on button "Modules" at bounding box center [192, 161] width 83 height 43
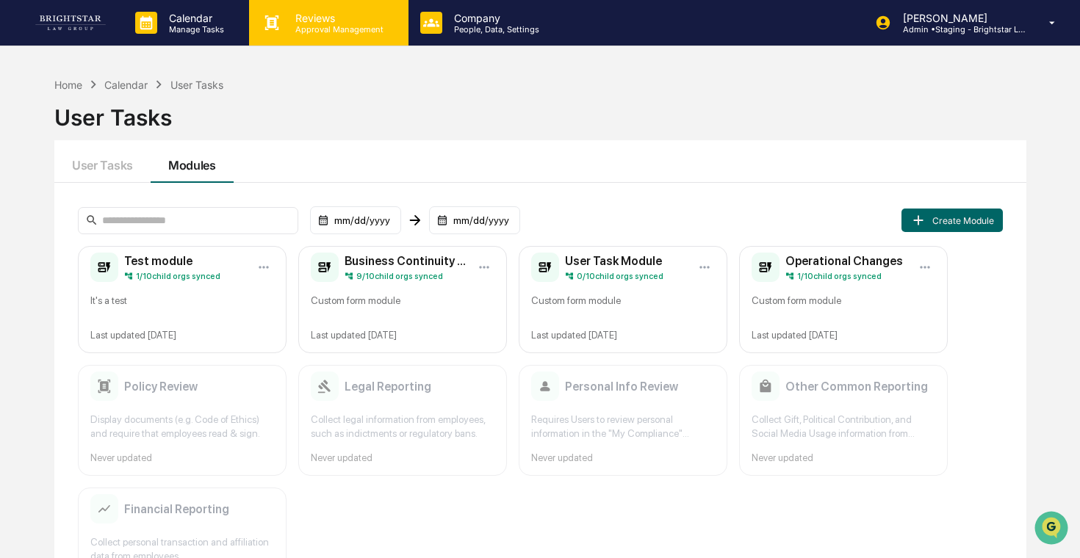
click at [305, 20] on p "Reviews" at bounding box center [337, 18] width 107 height 12
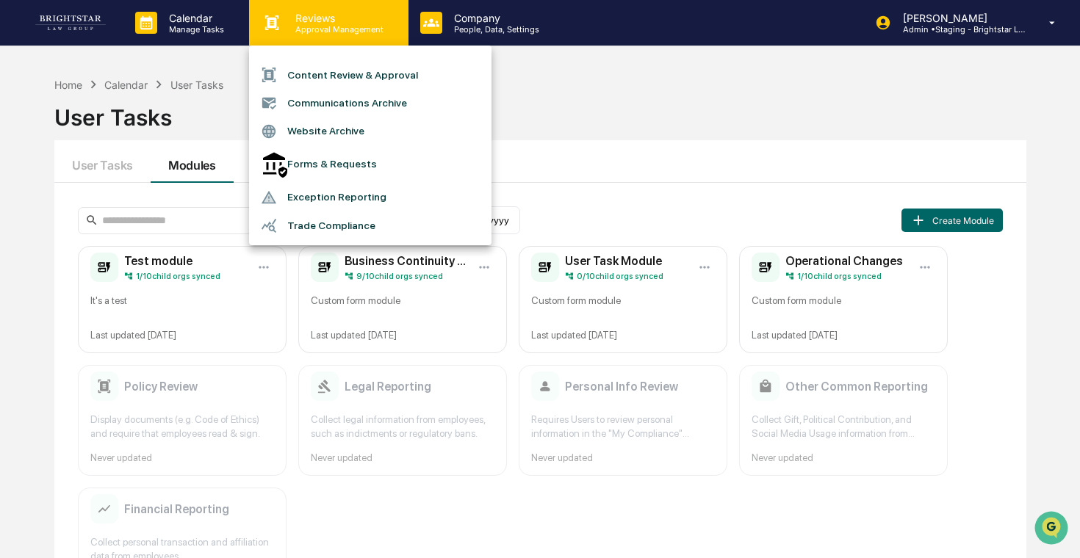
click at [305, 20] on div at bounding box center [540, 279] width 1080 height 558
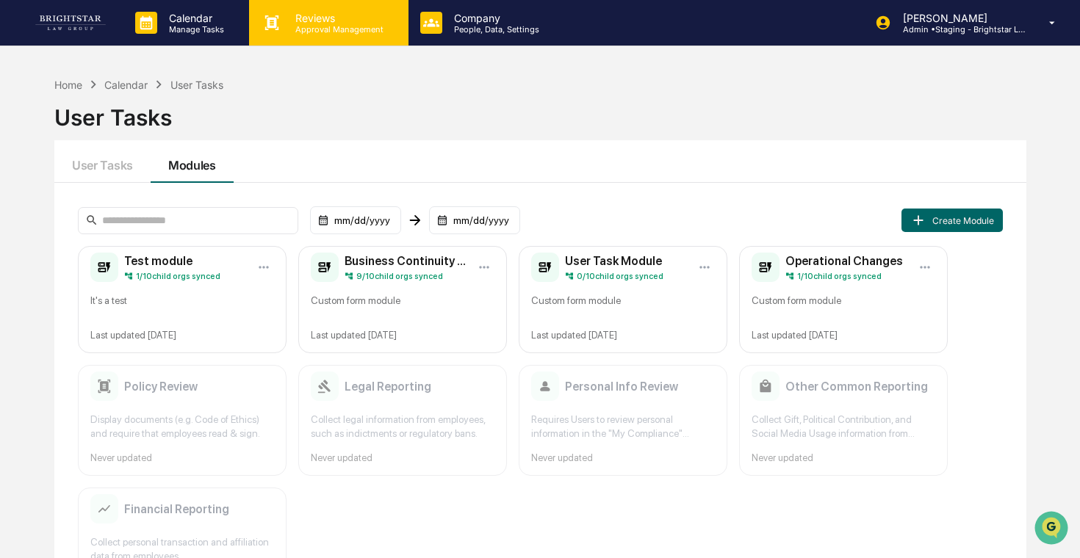
click at [309, 22] on p "Reviews" at bounding box center [337, 18] width 107 height 12
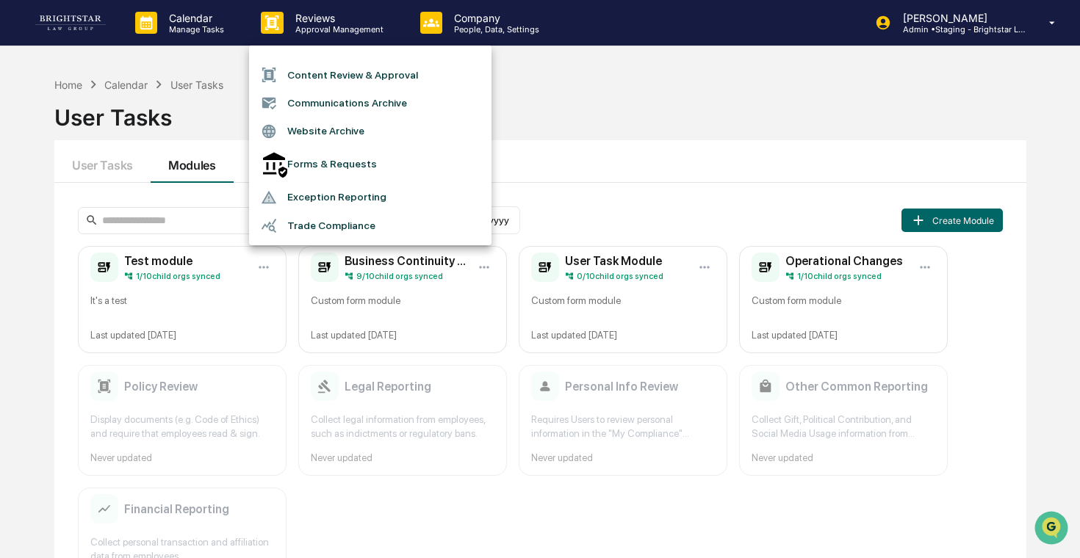
click at [322, 23] on div at bounding box center [540, 279] width 1080 height 558
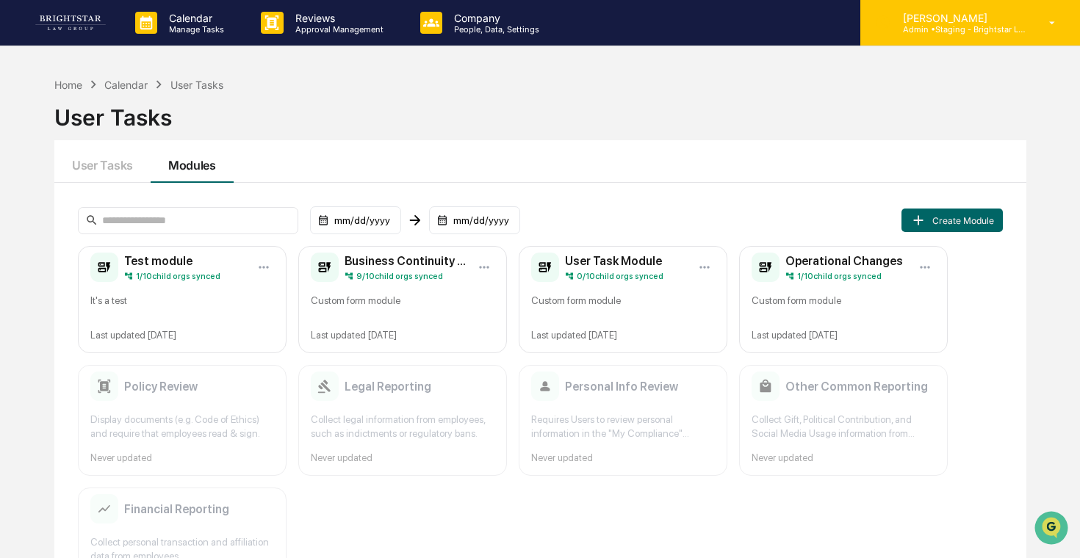
click at [711, 21] on p "[PERSON_NAME]" at bounding box center [959, 18] width 137 height 12
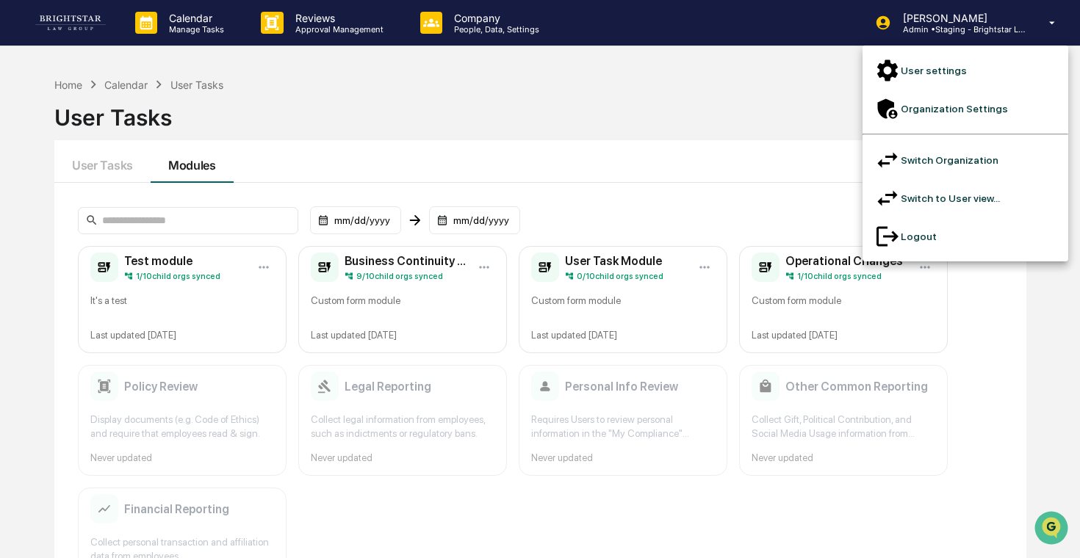
click at [711, 141] on li "Switch Organization" at bounding box center [965, 160] width 206 height 38
